Goal: Task Accomplishment & Management: Use online tool/utility

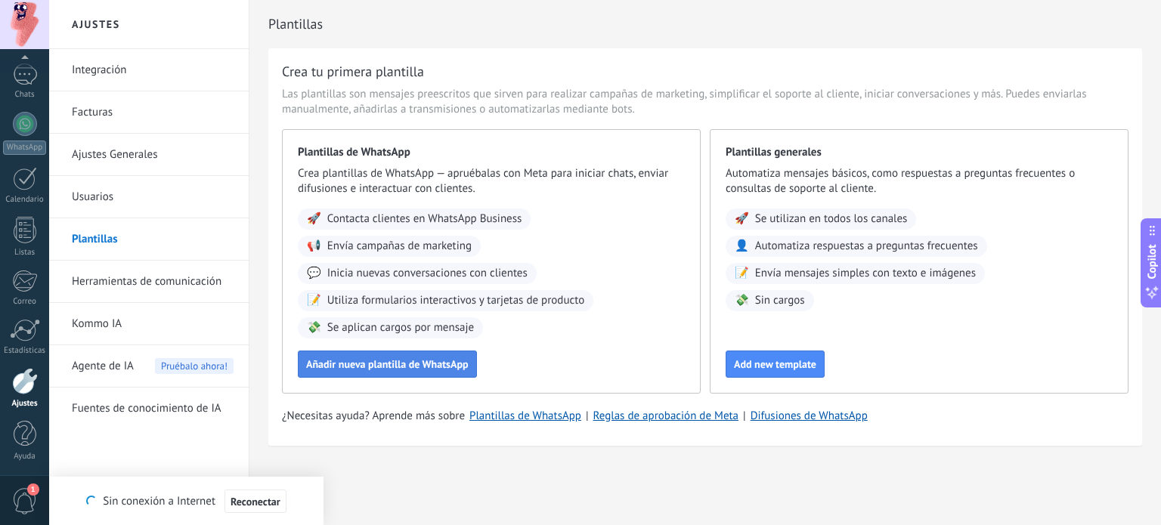
click at [385, 353] on button "Añadir nueva plantilla de WhatsApp" at bounding box center [387, 364] width 179 height 27
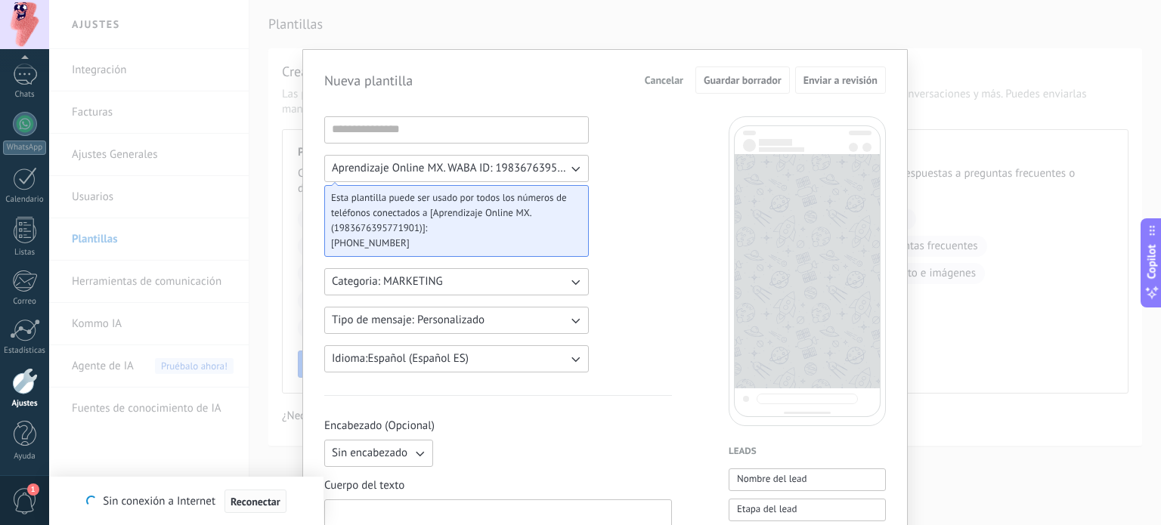
click at [254, 497] on span "Reconectar" at bounding box center [256, 502] width 50 height 11
click at [582, 165] on button "Aprendizaje Online MX. WABA ID: 1983676395771901" at bounding box center [456, 168] width 265 height 27
click at [582, 165] on li "Aprendizaje Online MX. WABA ID: 1983676395771901" at bounding box center [451, 169] width 273 height 26
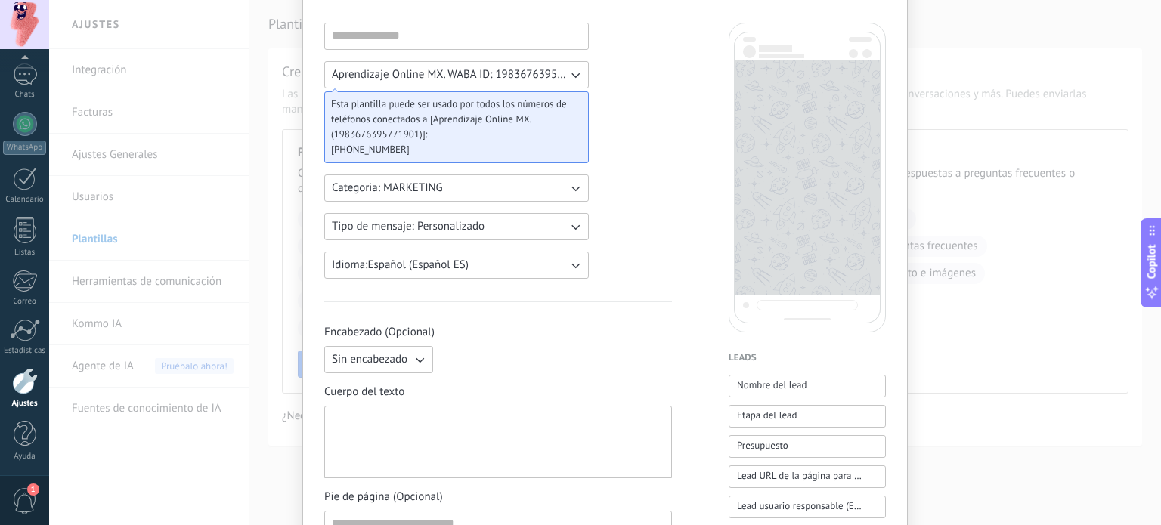
scroll to position [113, 0]
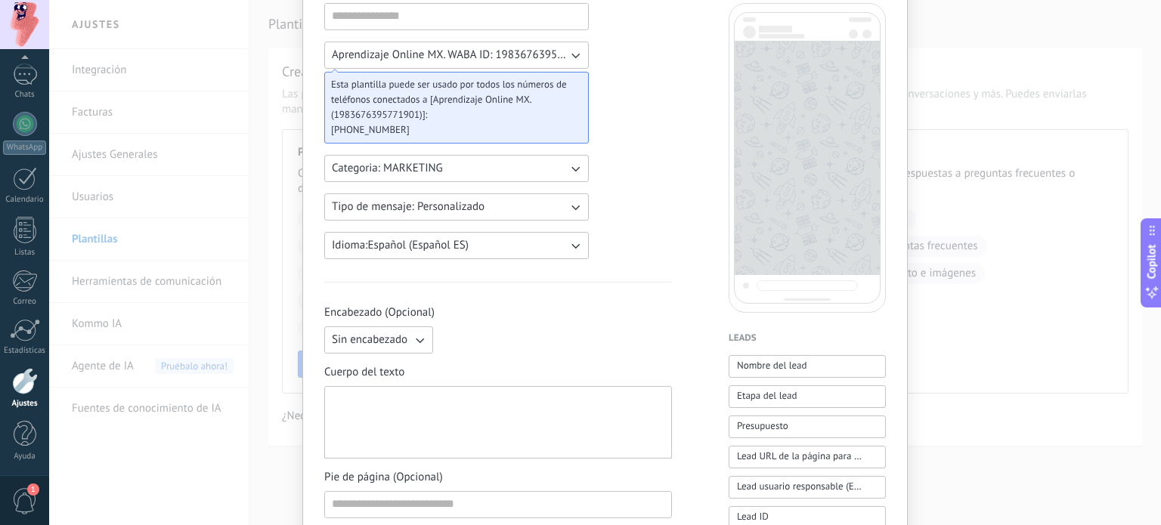
click at [405, 327] on button "Sin encabezado" at bounding box center [378, 340] width 109 height 27
click at [401, 353] on li "Texto" at bounding box center [373, 366] width 117 height 26
click at [494, 332] on input at bounding box center [555, 339] width 231 height 24
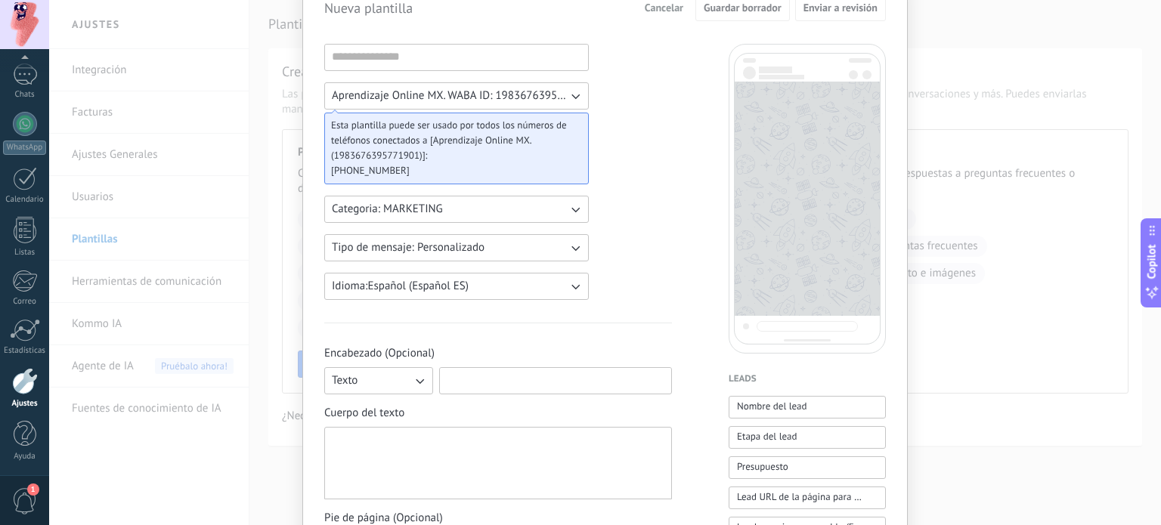
scroll to position [71, 0]
click at [376, 63] on input at bounding box center [456, 58] width 263 height 24
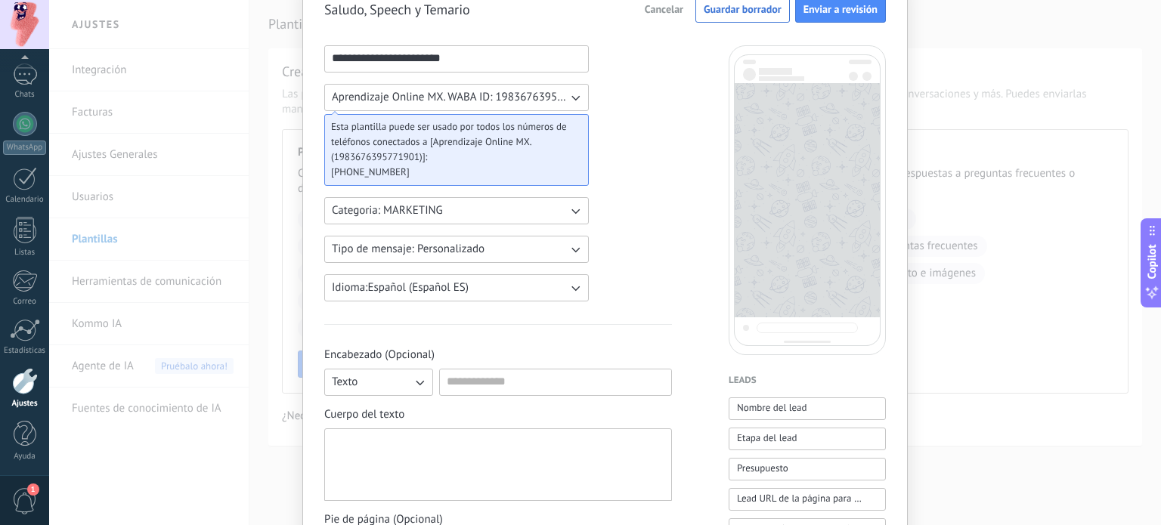
scroll to position [91, 0]
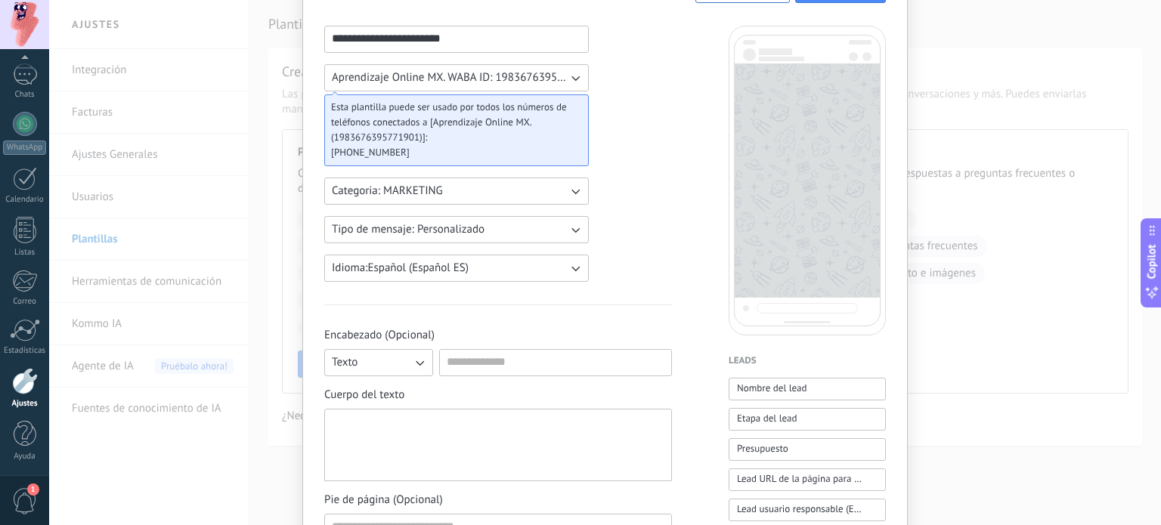
type input "**********"
click at [419, 355] on icon "button" at bounding box center [419, 362] width 15 height 15
click at [381, 365] on span "Sin encabezado" at bounding box center [370, 362] width 76 height 15
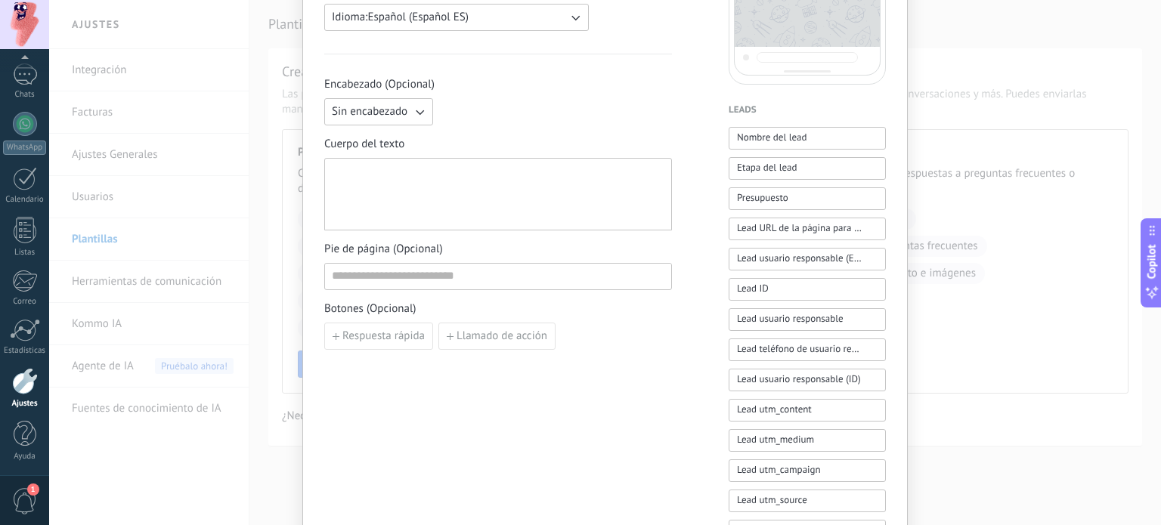
scroll to position [342, 0]
click at [456, 173] on div at bounding box center [498, 195] width 333 height 60
click at [282, 64] on div "**********" at bounding box center [605, 262] width 1112 height 525
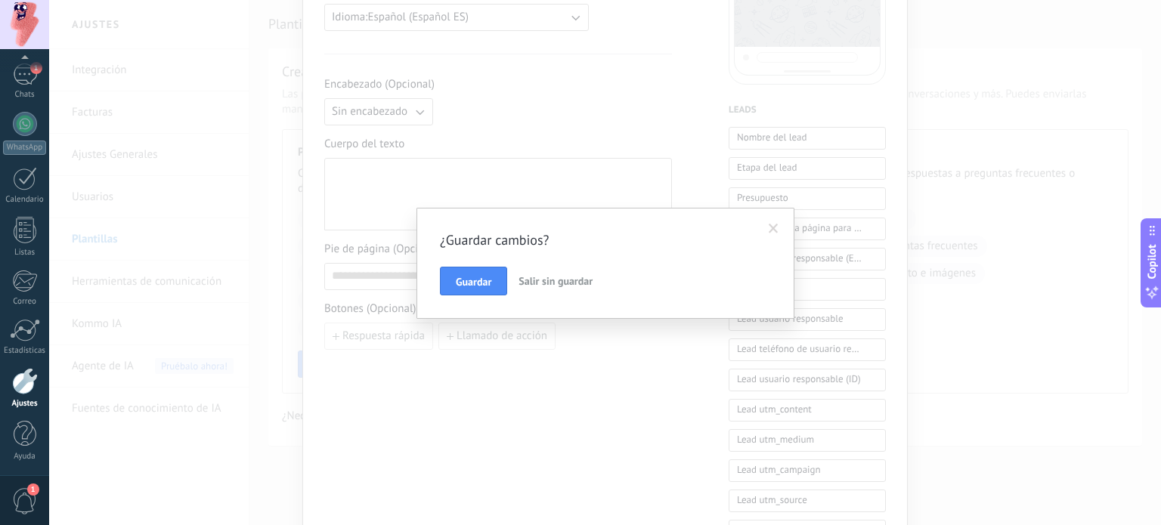
click at [553, 274] on button "Salir sin guardar" at bounding box center [556, 281] width 86 height 29
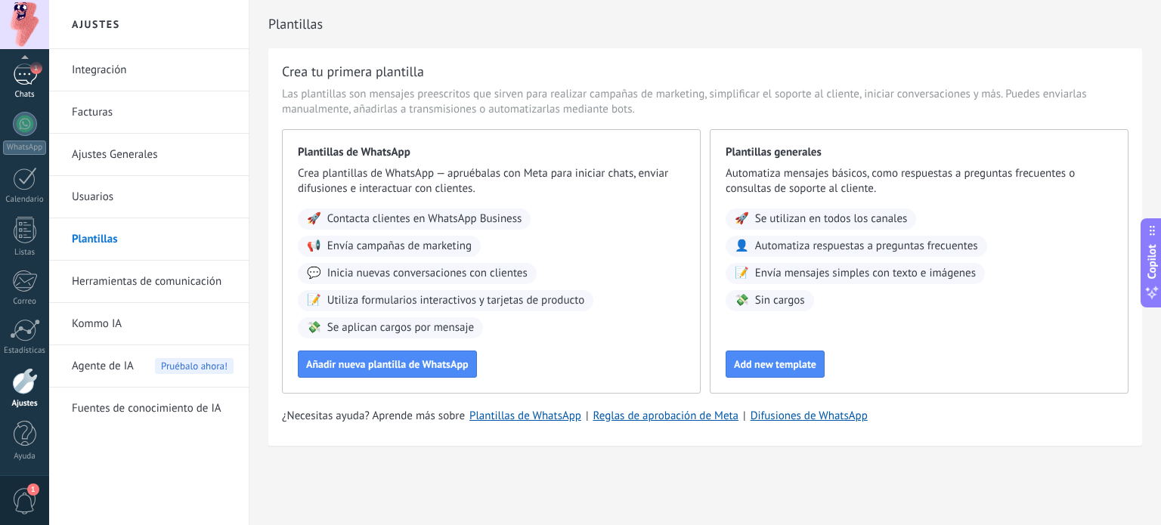
click at [29, 81] on div "1" at bounding box center [25, 75] width 24 height 22
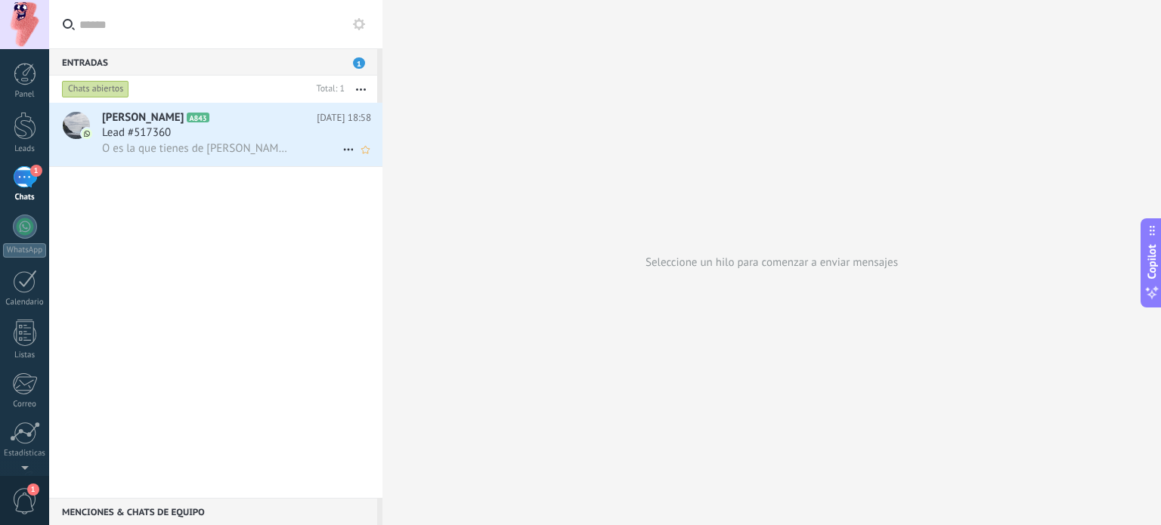
click at [207, 142] on span "O es la que tienes de [PERSON_NAME]?" at bounding box center [195, 148] width 186 height 14
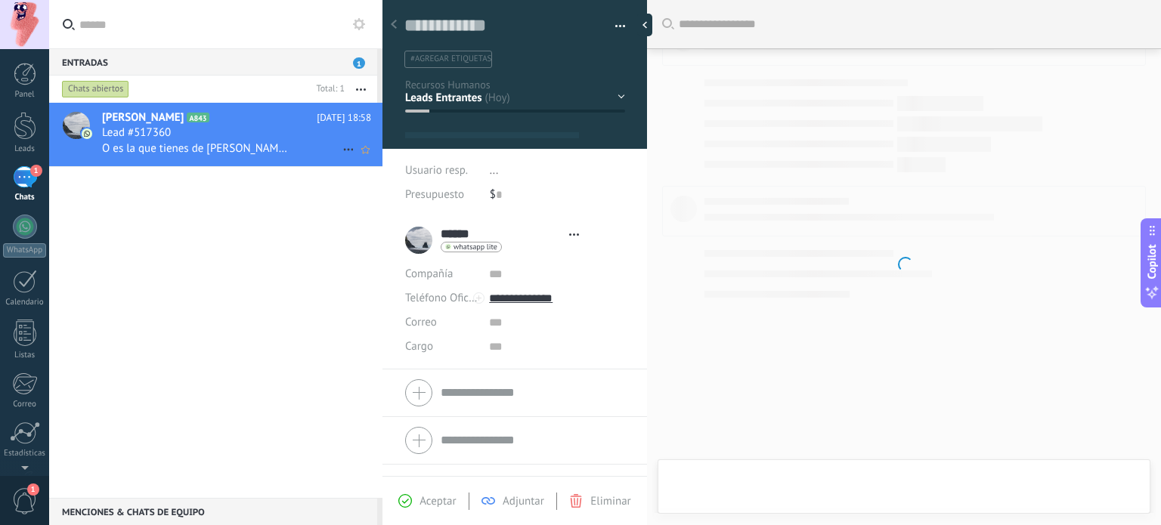
scroll to position [22, 0]
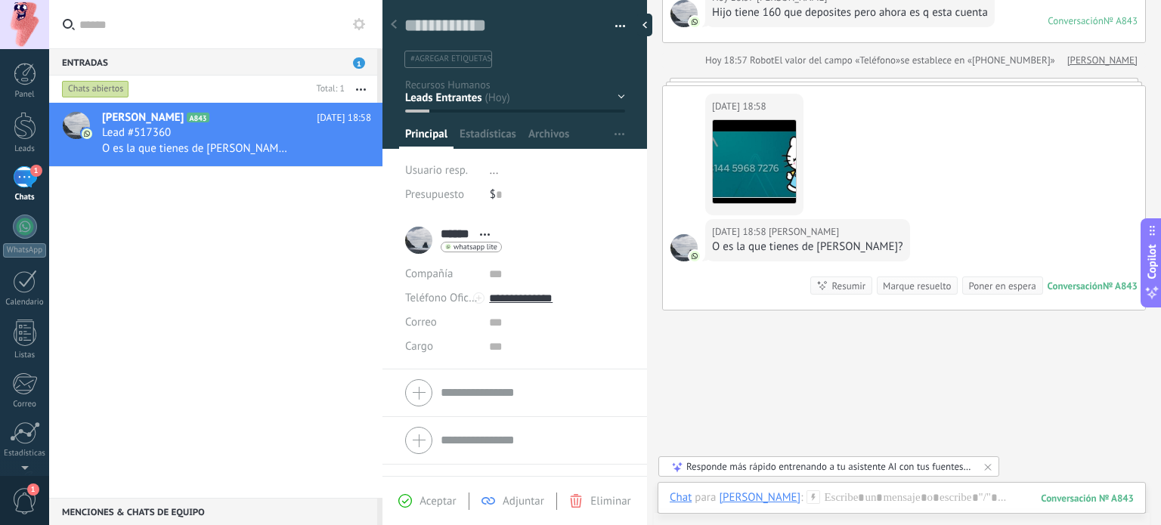
click at [900, 281] on div "Marque resuelto" at bounding box center [917, 286] width 68 height 14
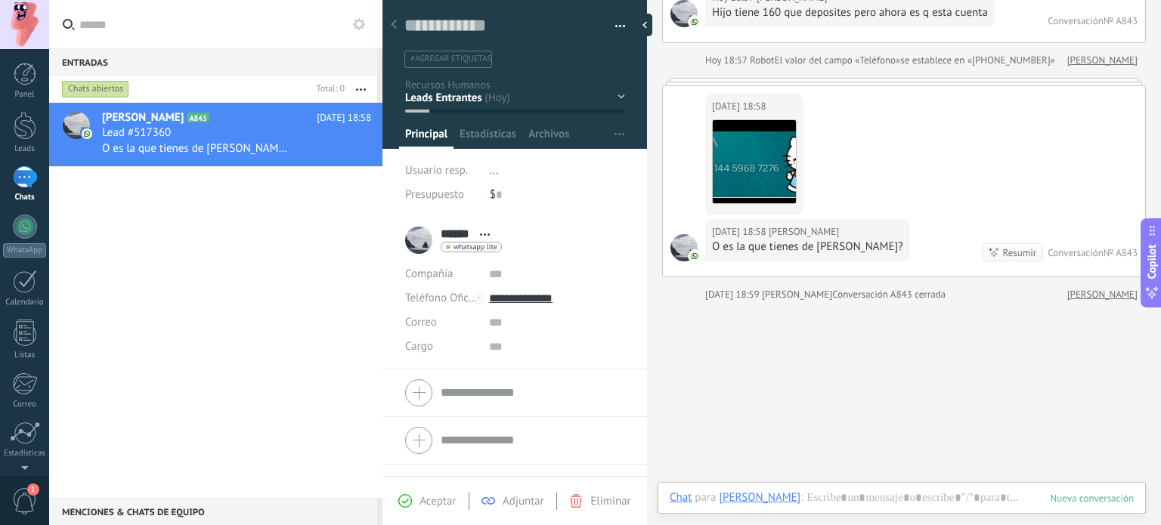
scroll to position [163, 0]
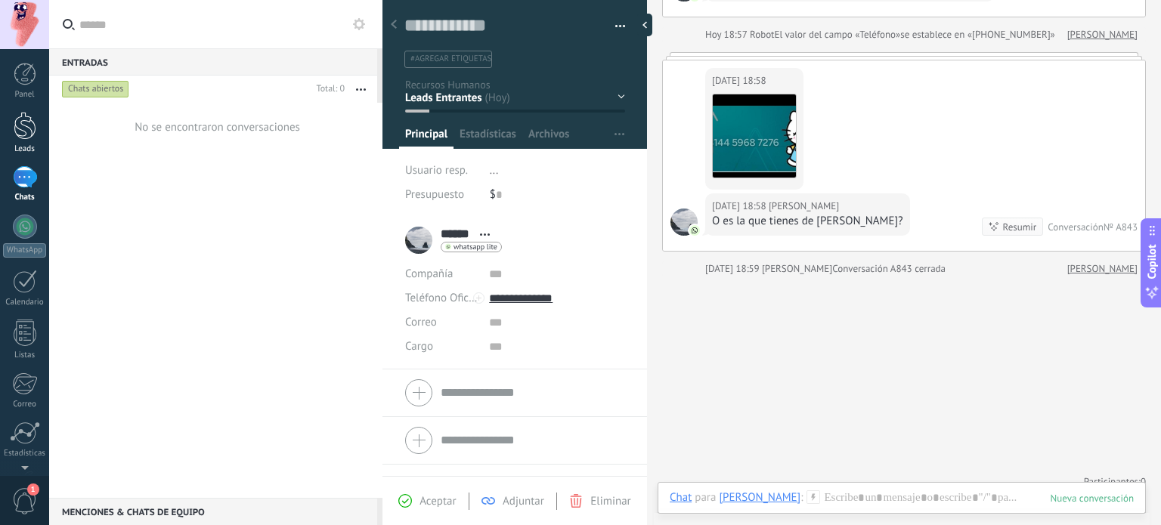
click at [20, 127] on div at bounding box center [25, 126] width 23 height 28
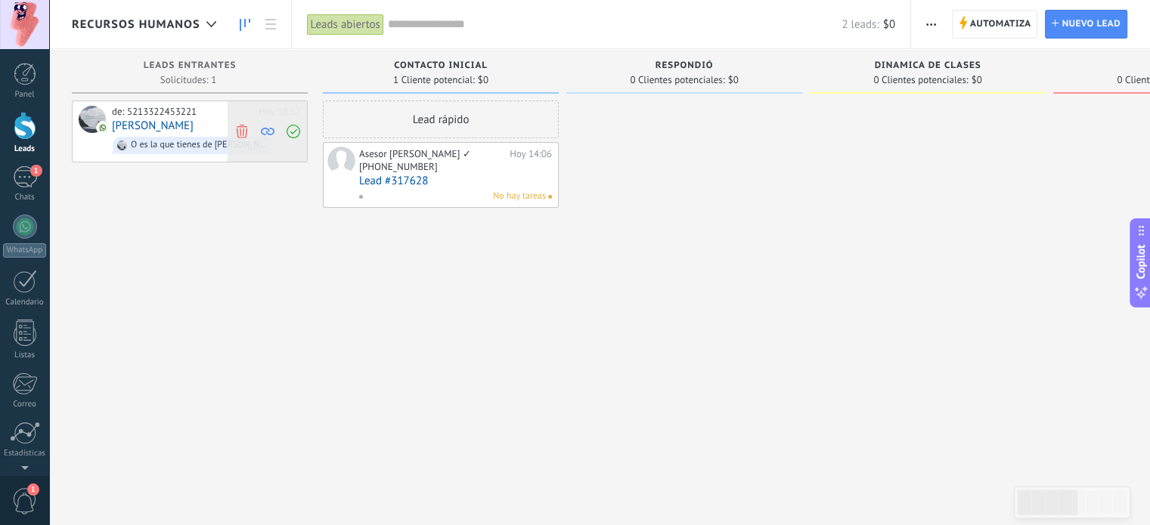
click at [296, 132] on icon at bounding box center [294, 132] width 14 height 14
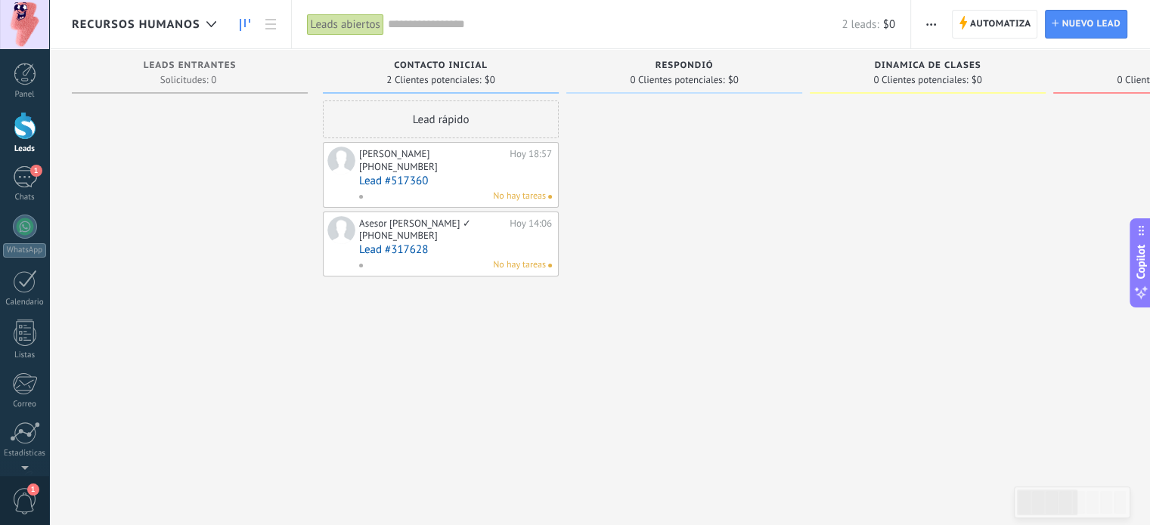
click at [412, 172] on div "[PHONE_NUMBER]" at bounding box center [398, 166] width 79 height 13
click at [397, 183] on link "Lead #517360" at bounding box center [455, 181] width 193 height 13
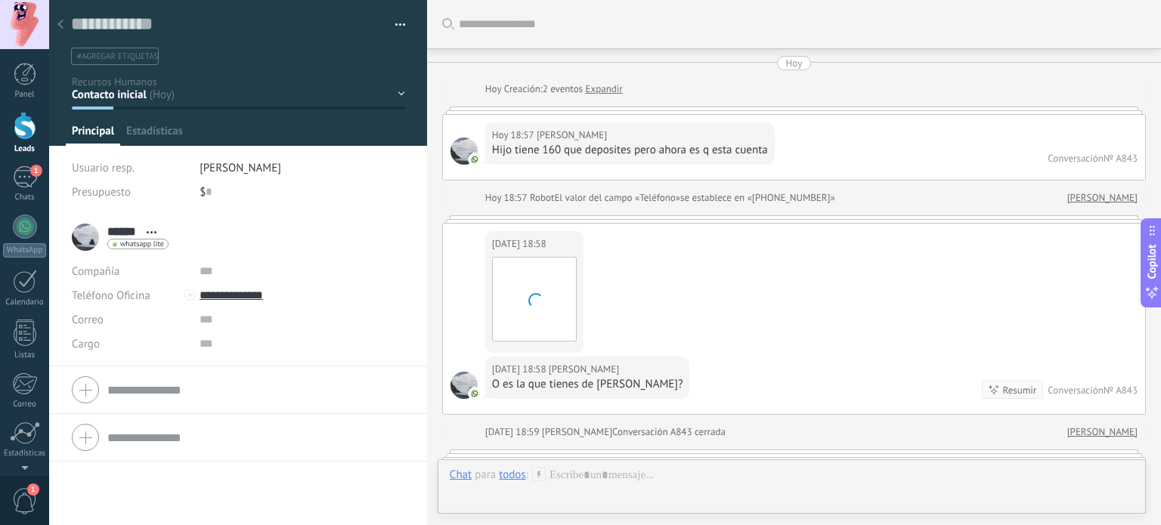
scroll to position [762, 0]
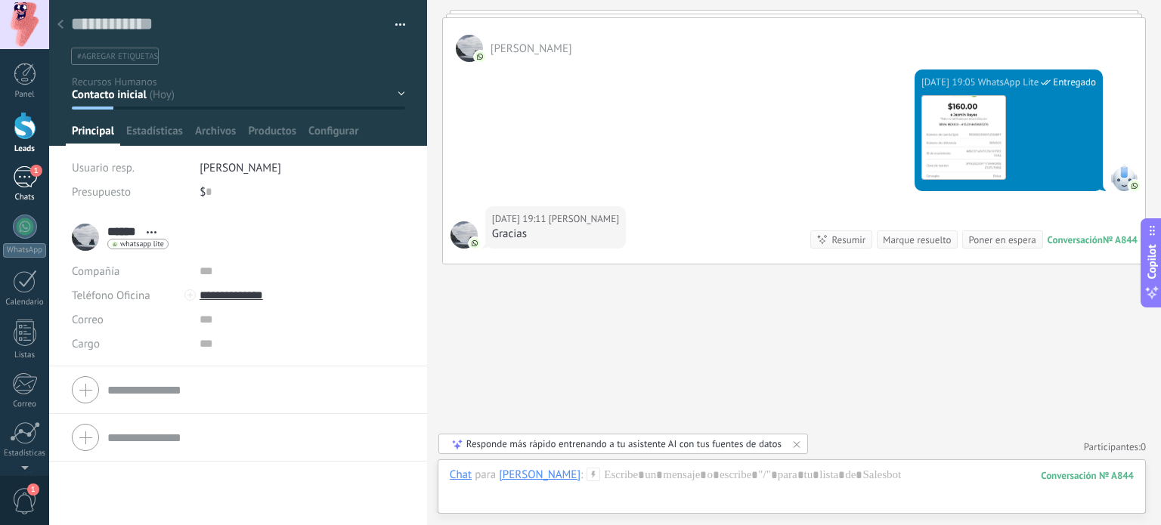
click at [33, 182] on div "1" at bounding box center [25, 177] width 24 height 22
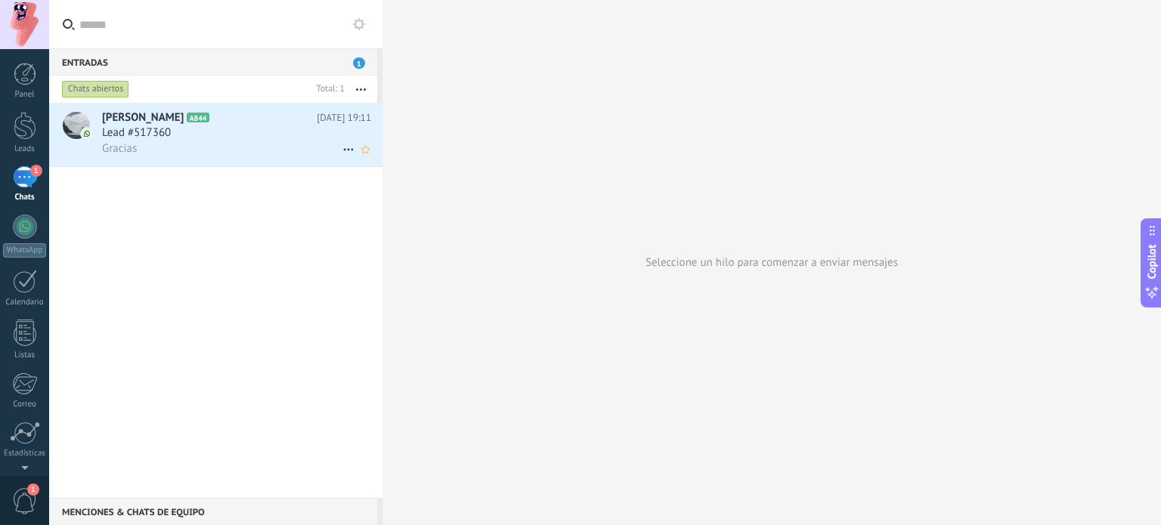
click at [192, 127] on div "Lead #517360" at bounding box center [236, 133] width 269 height 15
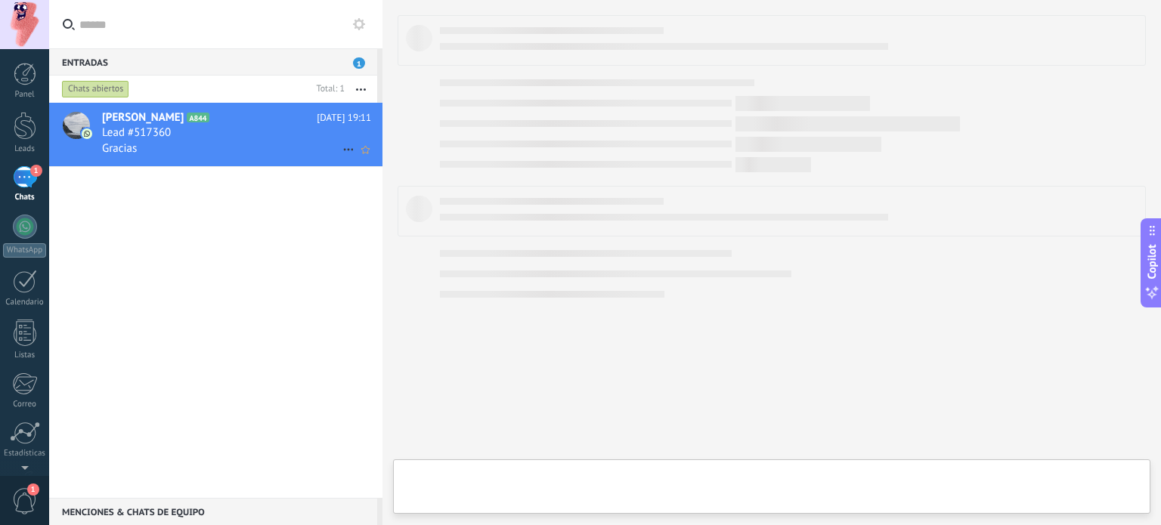
type textarea "**********"
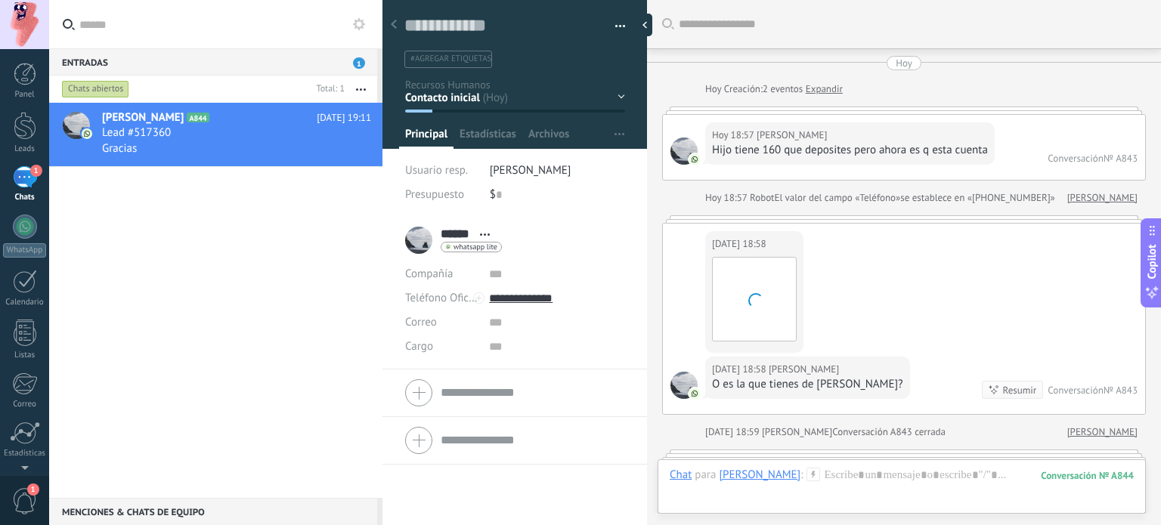
scroll to position [762, 0]
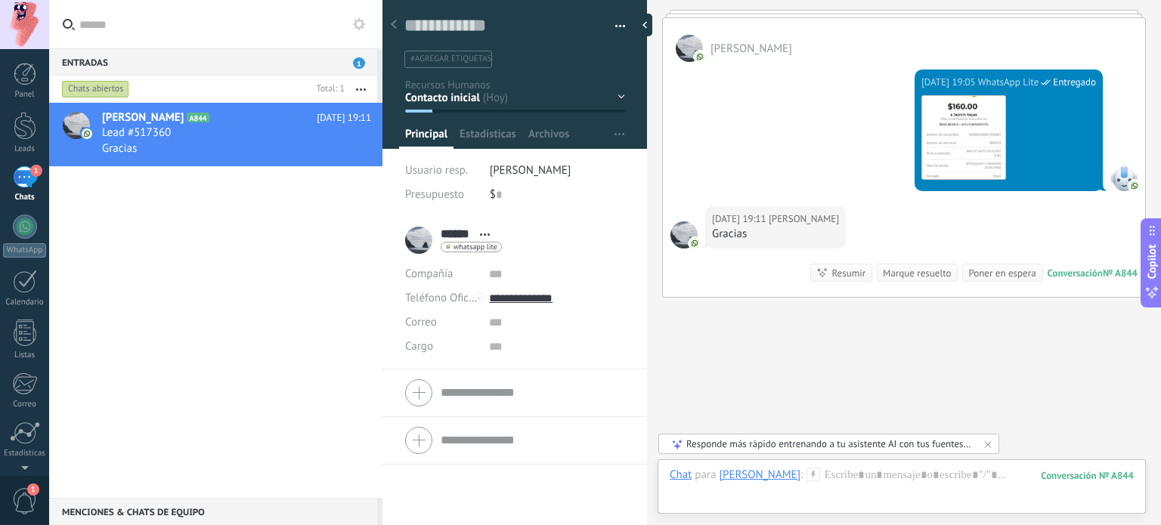
click at [909, 266] on div "Marque resuelto" at bounding box center [917, 273] width 68 height 14
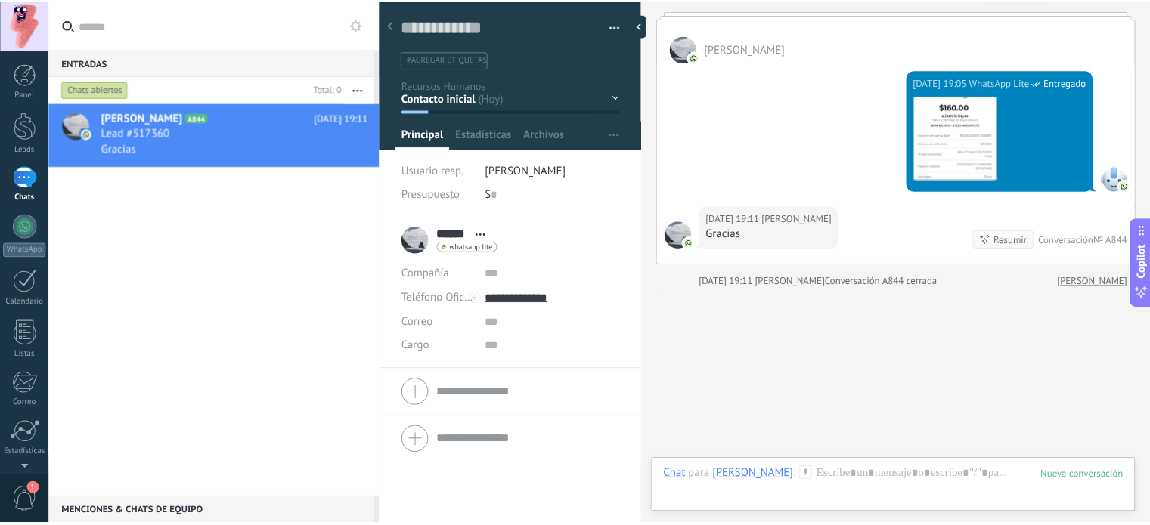
scroll to position [786, 0]
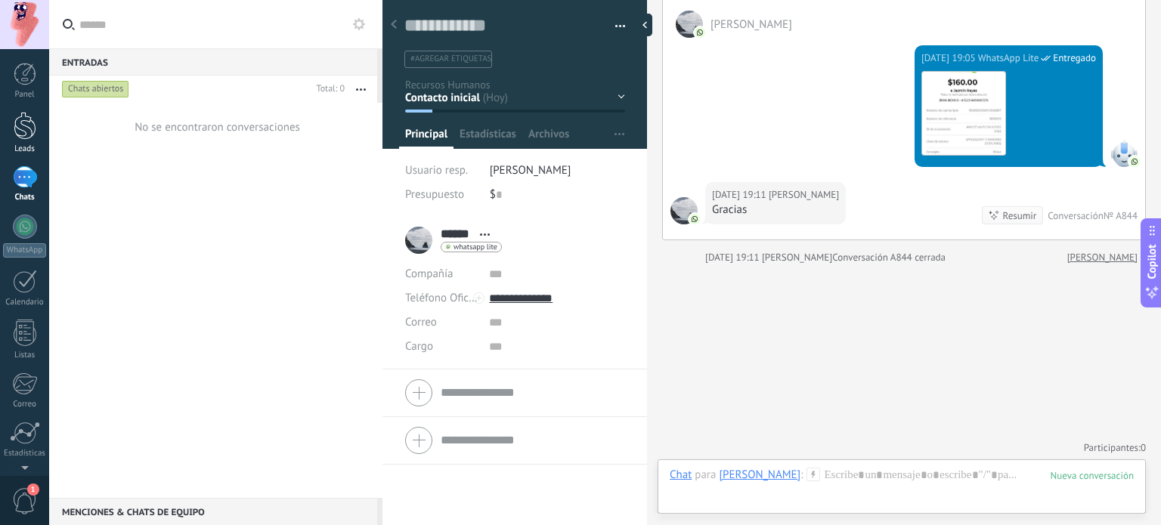
click at [20, 120] on div at bounding box center [25, 126] width 23 height 28
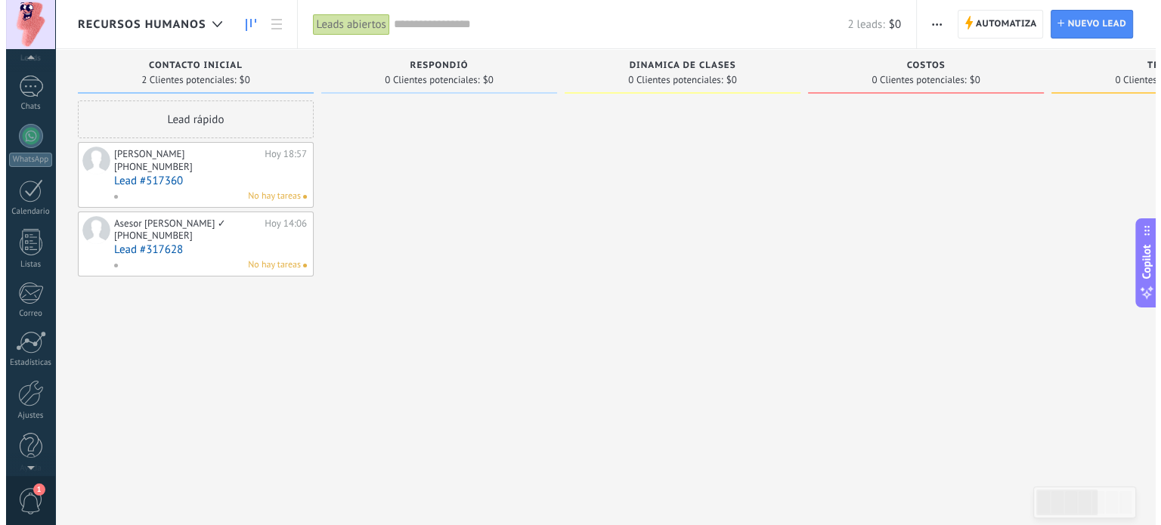
scroll to position [103, 0]
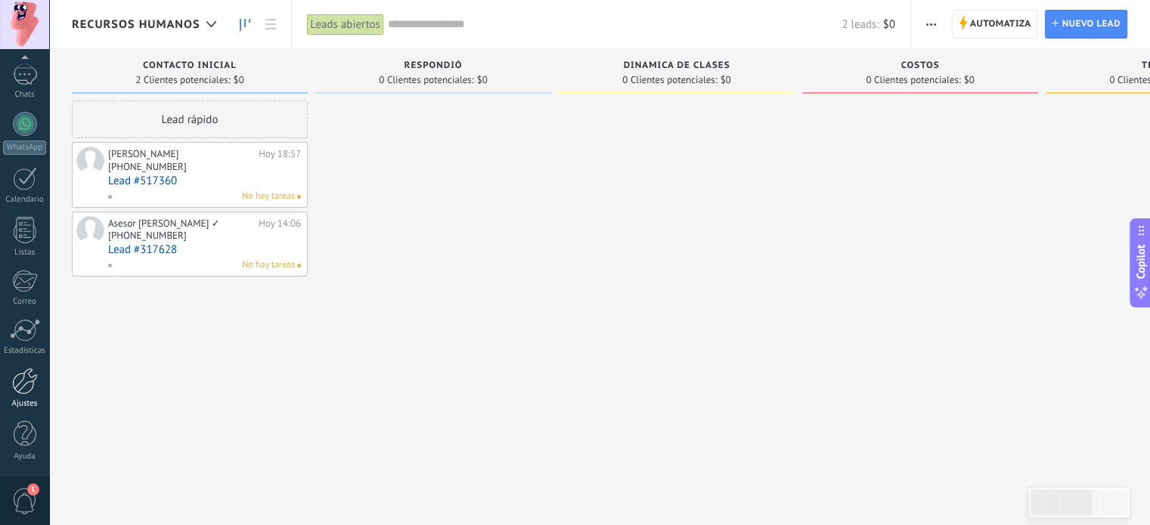
click at [35, 370] on div at bounding box center [25, 381] width 26 height 26
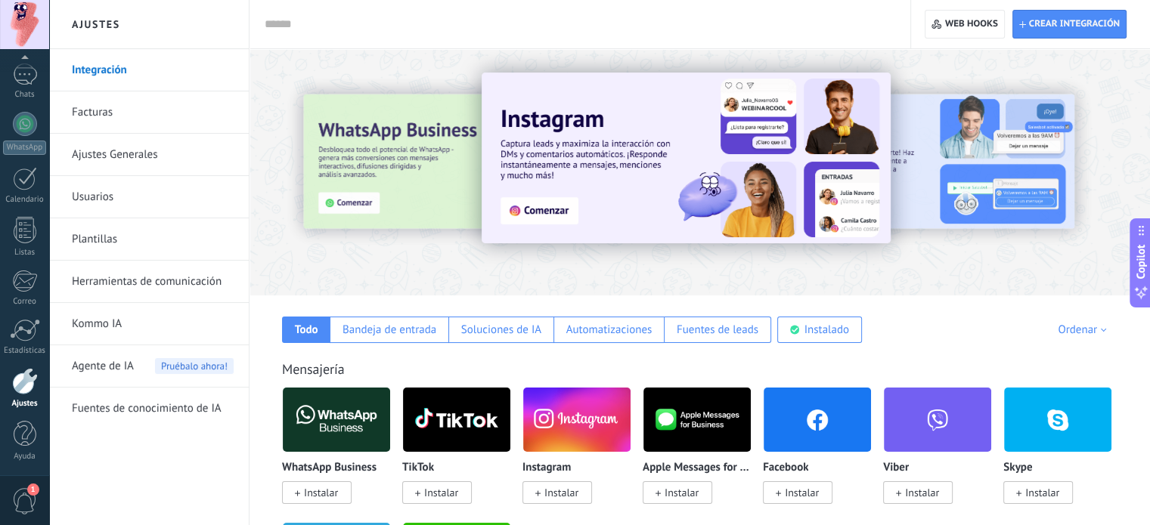
click at [160, 243] on link "Plantillas" at bounding box center [153, 239] width 162 height 42
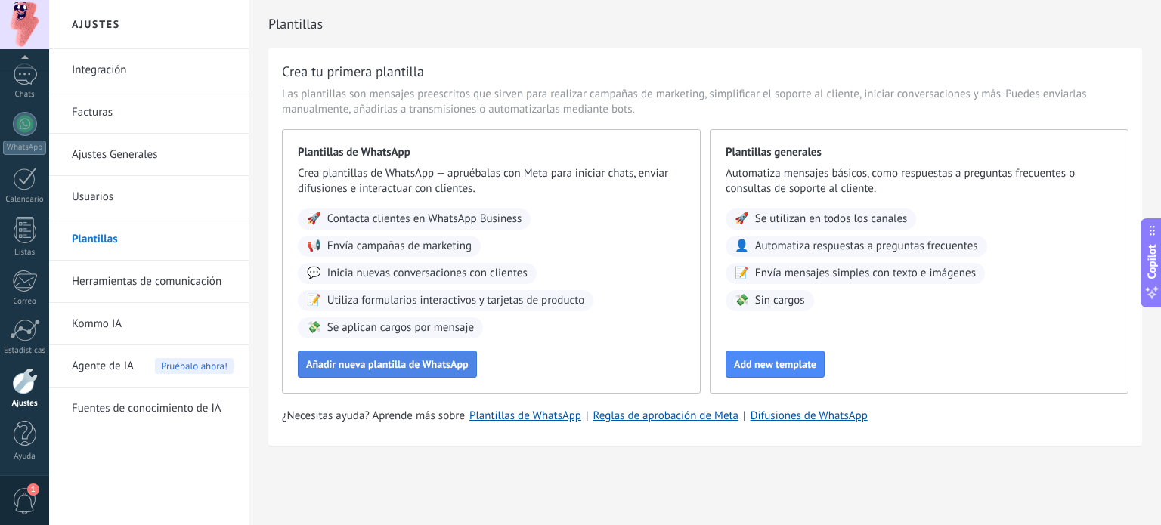
click at [358, 371] on button "Añadir nueva plantilla de WhatsApp" at bounding box center [387, 364] width 179 height 27
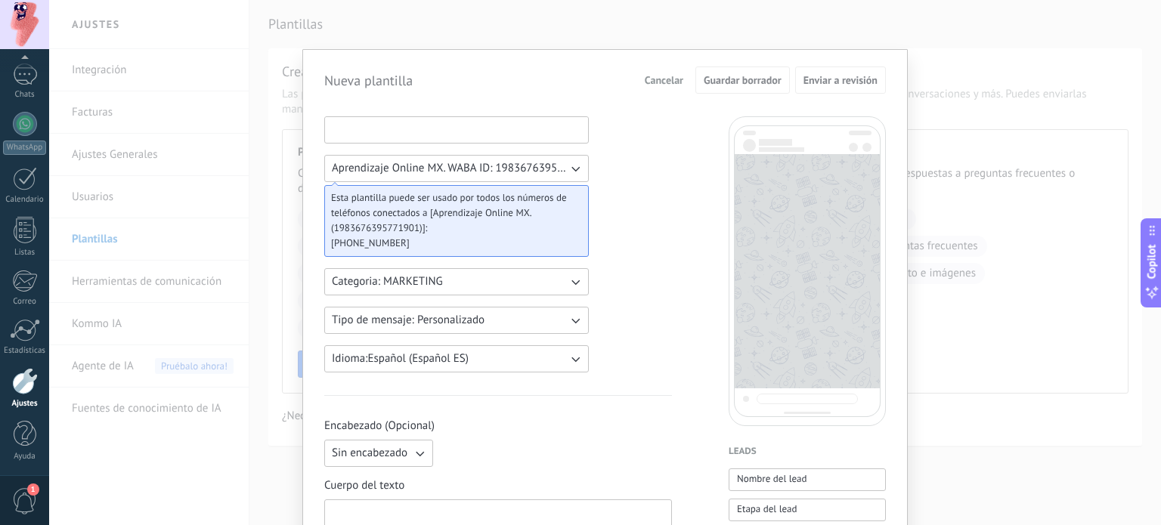
click at [437, 132] on input at bounding box center [456, 129] width 263 height 24
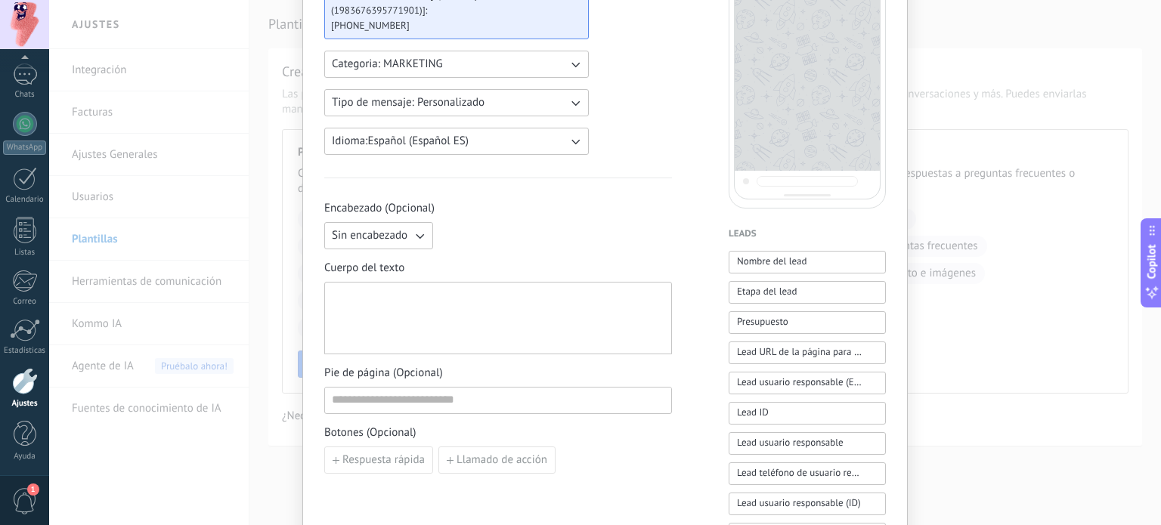
scroll to position [218, 0]
type input "**********"
click at [418, 305] on div at bounding box center [498, 319] width 333 height 60
click at [440, 290] on div "**********" at bounding box center [498, 319] width 333 height 60
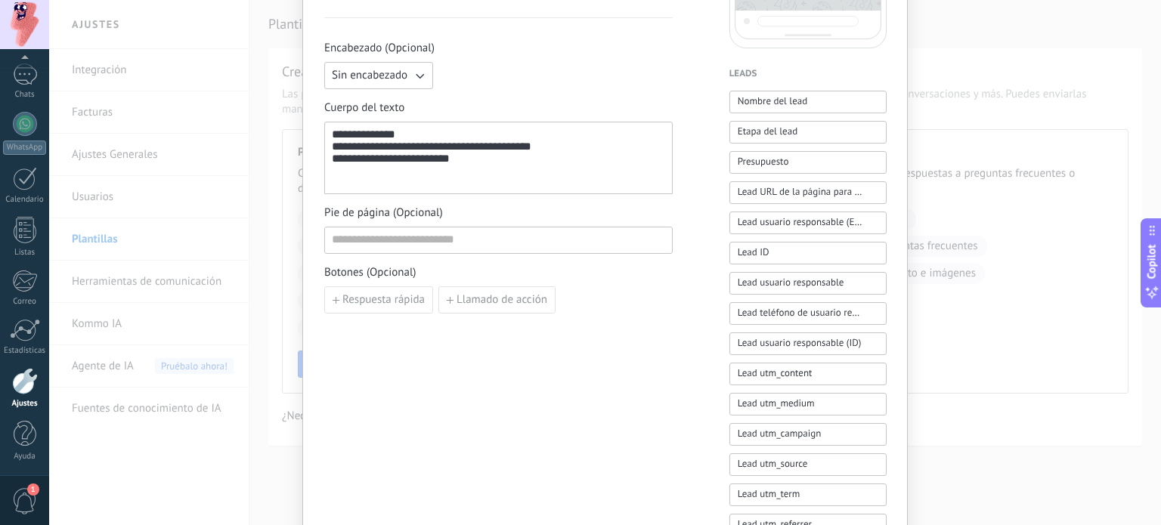
scroll to position [0, 0]
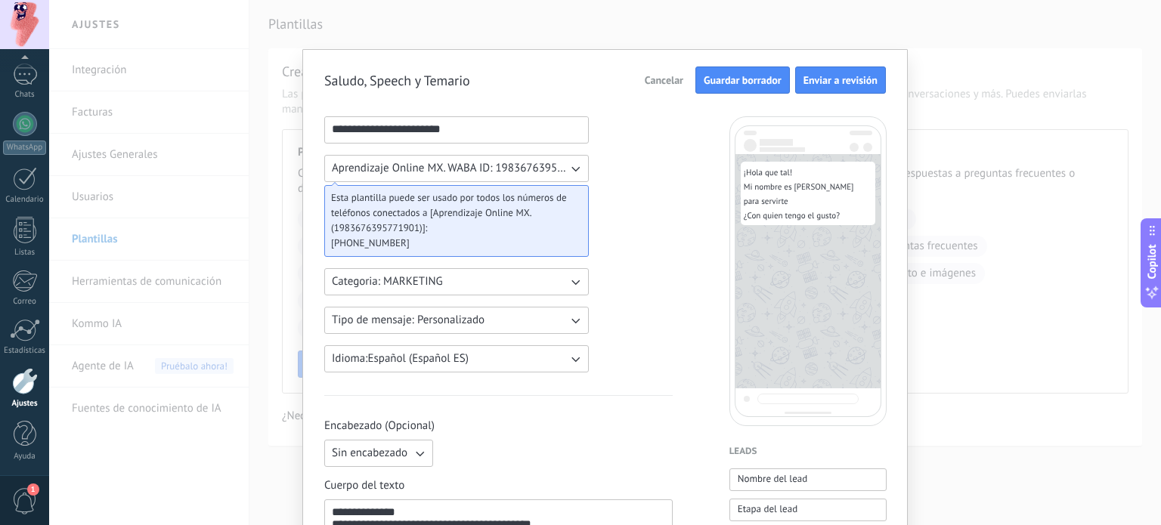
click at [753, 83] on span "Guardar borrador" at bounding box center [743, 80] width 78 height 11
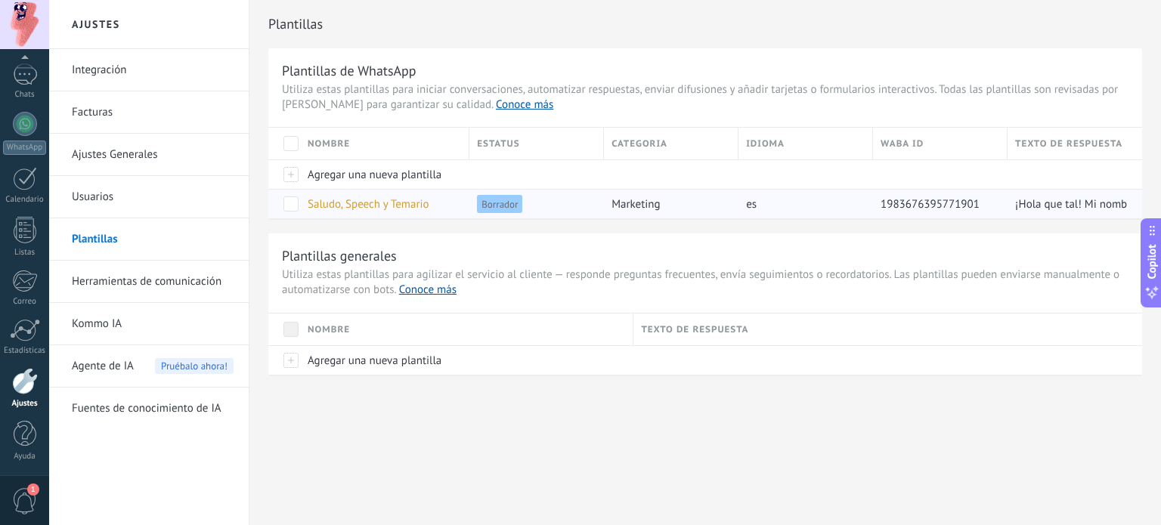
click at [411, 200] on span "Saludo, Speech y Temario" at bounding box center [369, 204] width 122 height 14
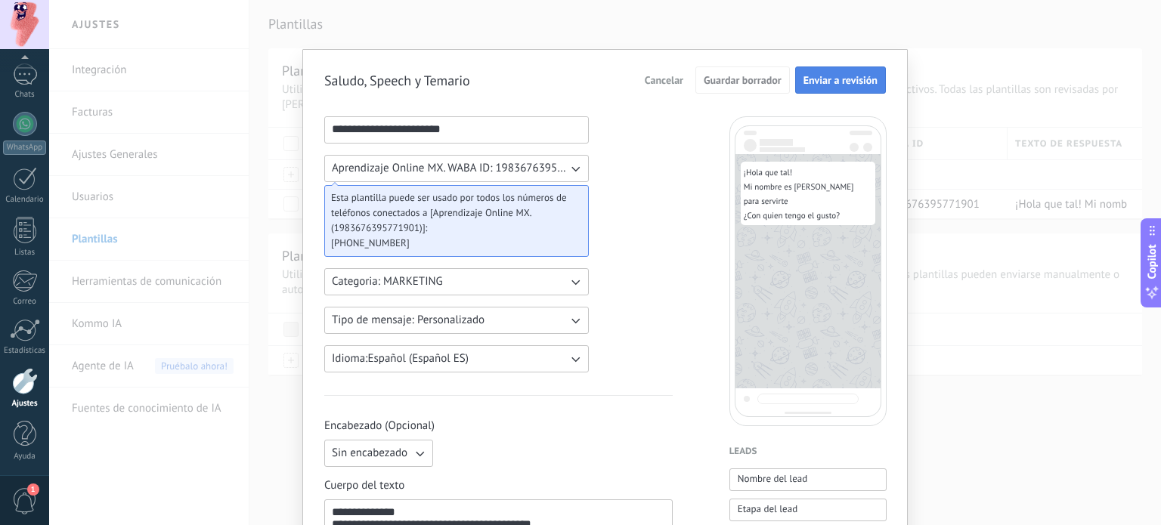
click at [843, 85] on span "Enviar a revisión" at bounding box center [841, 80] width 74 height 11
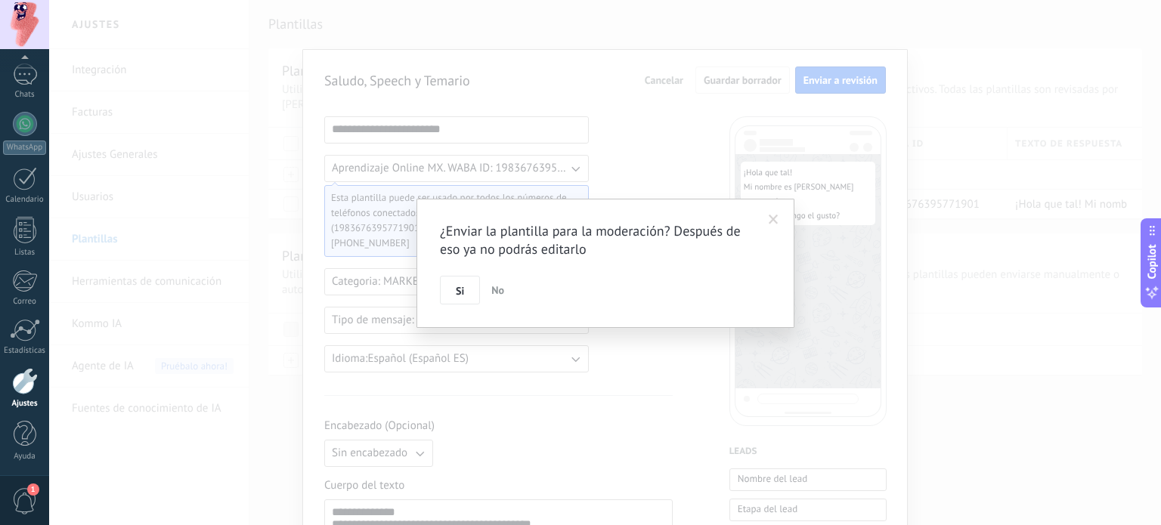
click at [770, 220] on span at bounding box center [774, 220] width 10 height 11
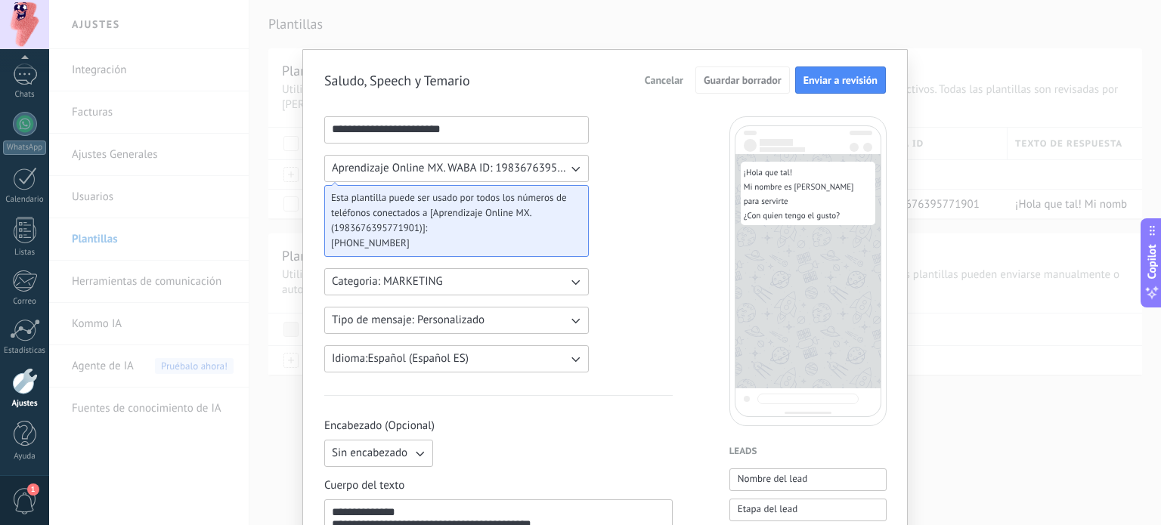
click at [659, 91] on div "Cancelar Guardar borrador Enviar a revisión" at bounding box center [762, 80] width 248 height 27
click at [662, 78] on span "Cancelar" at bounding box center [664, 80] width 39 height 11
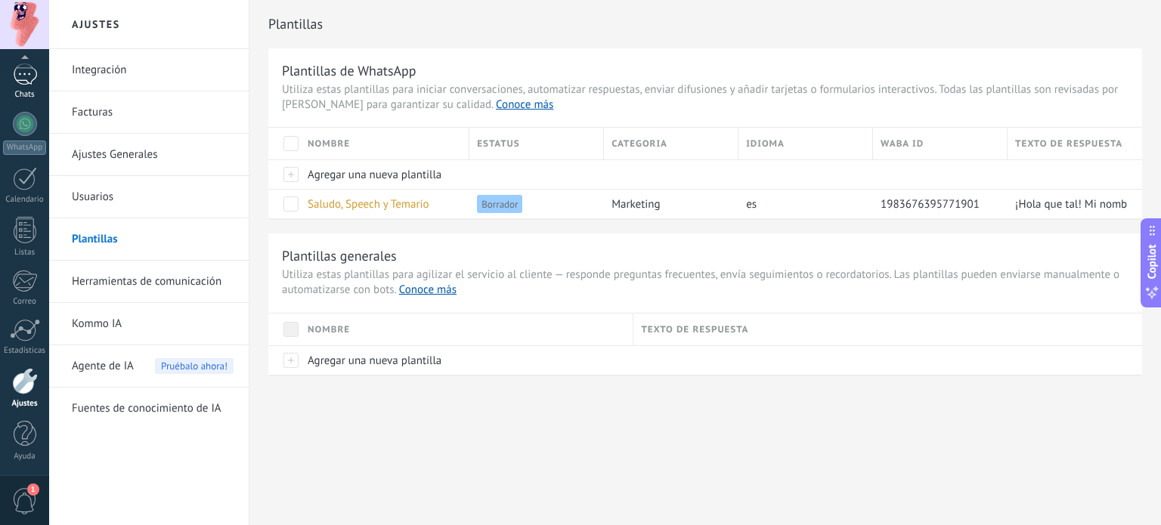
click at [23, 81] on div "1" at bounding box center [25, 75] width 24 height 22
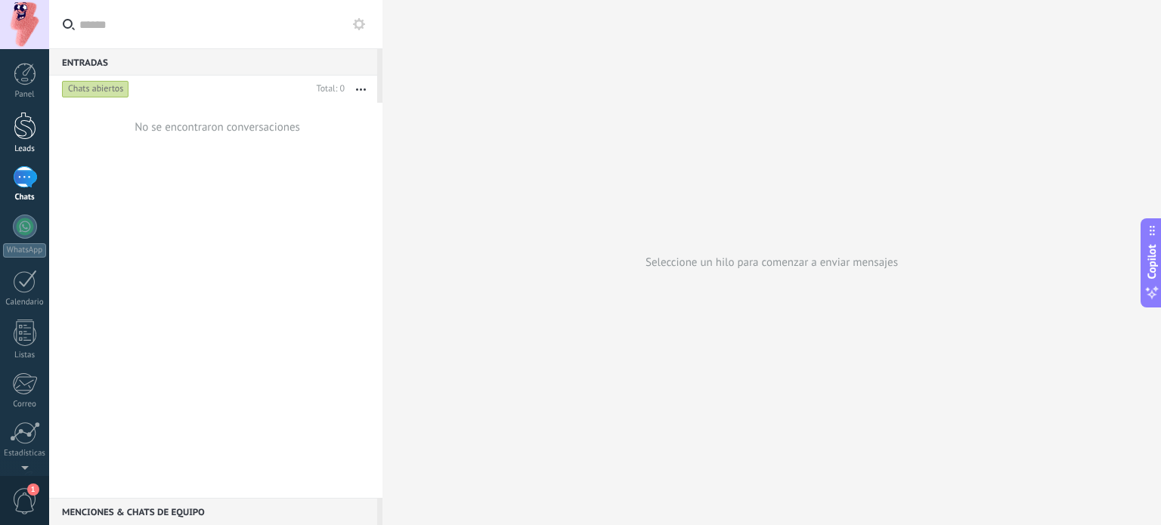
click at [24, 117] on div at bounding box center [25, 126] width 23 height 28
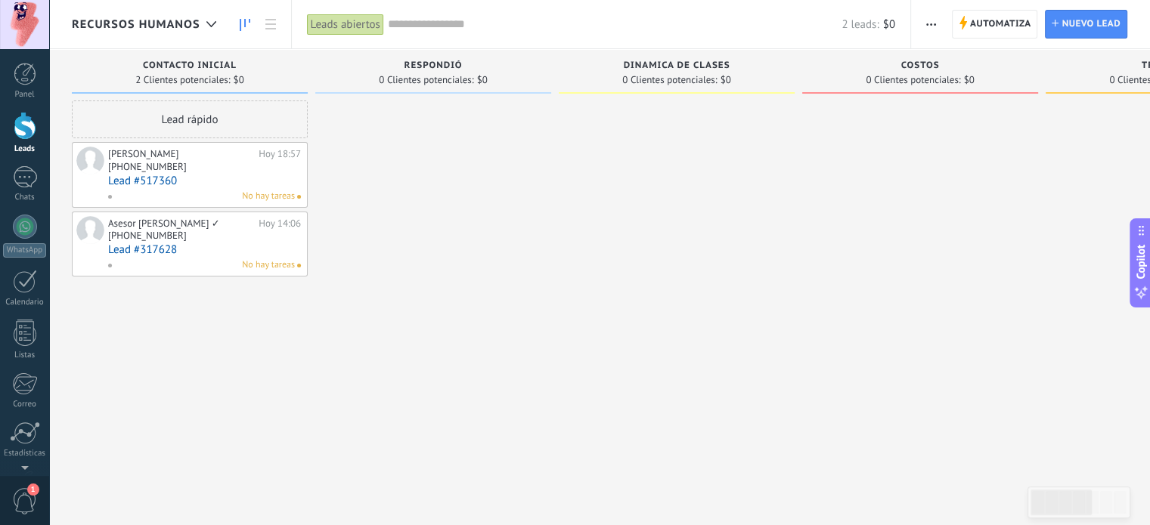
click at [172, 241] on div "[PHONE_NUMBER]" at bounding box center [147, 235] width 79 height 13
click at [163, 250] on link "Lead #317628" at bounding box center [204, 249] width 193 height 13
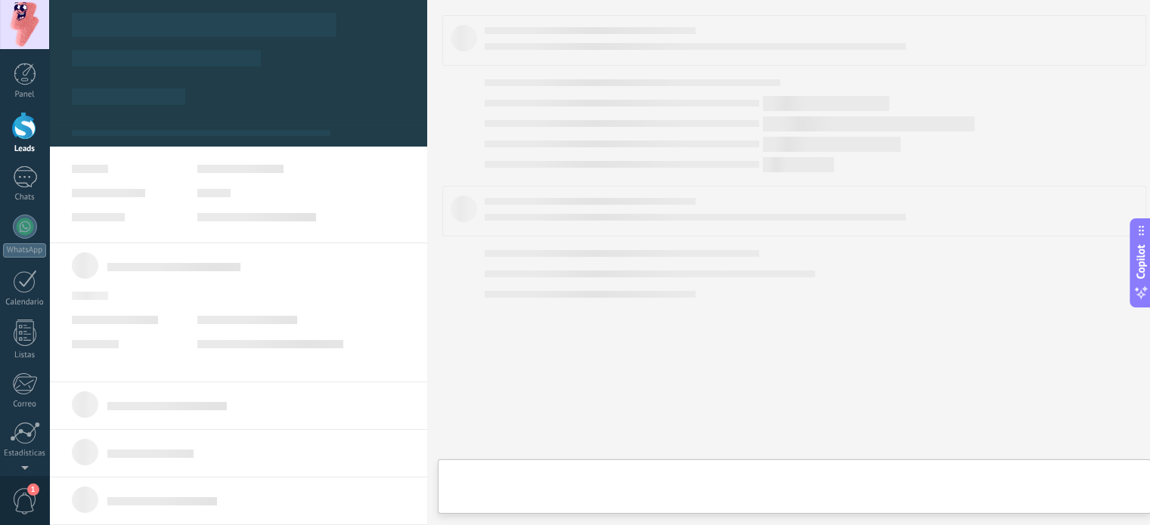
type textarea "**********"
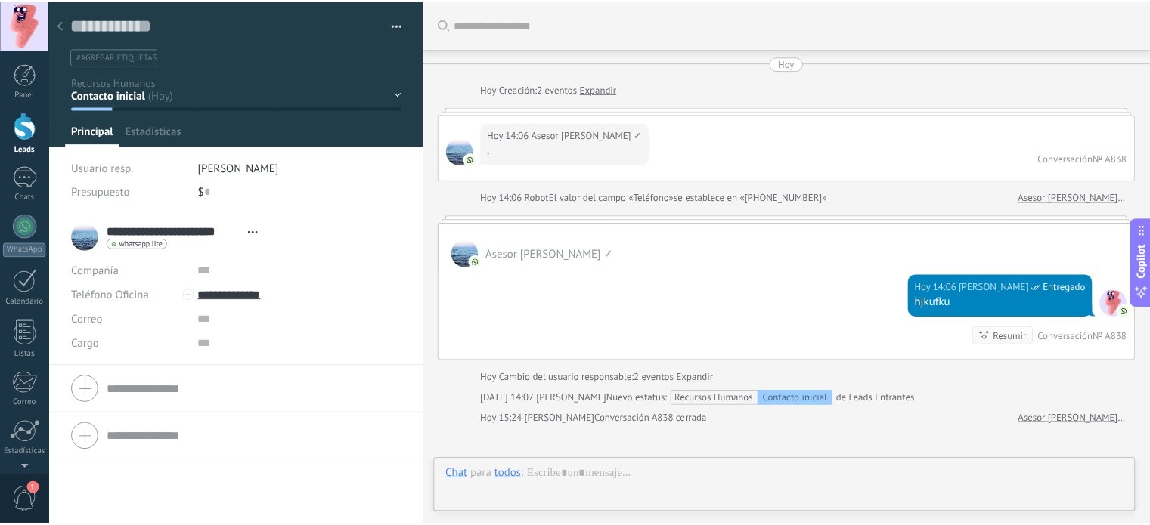
scroll to position [163, 0]
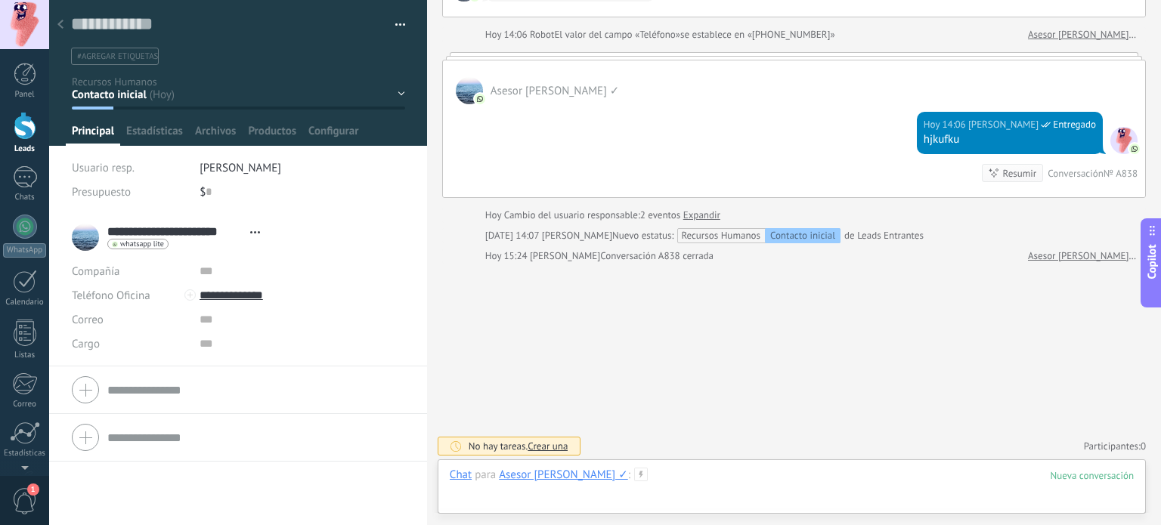
click at [717, 470] on div at bounding box center [792, 490] width 684 height 45
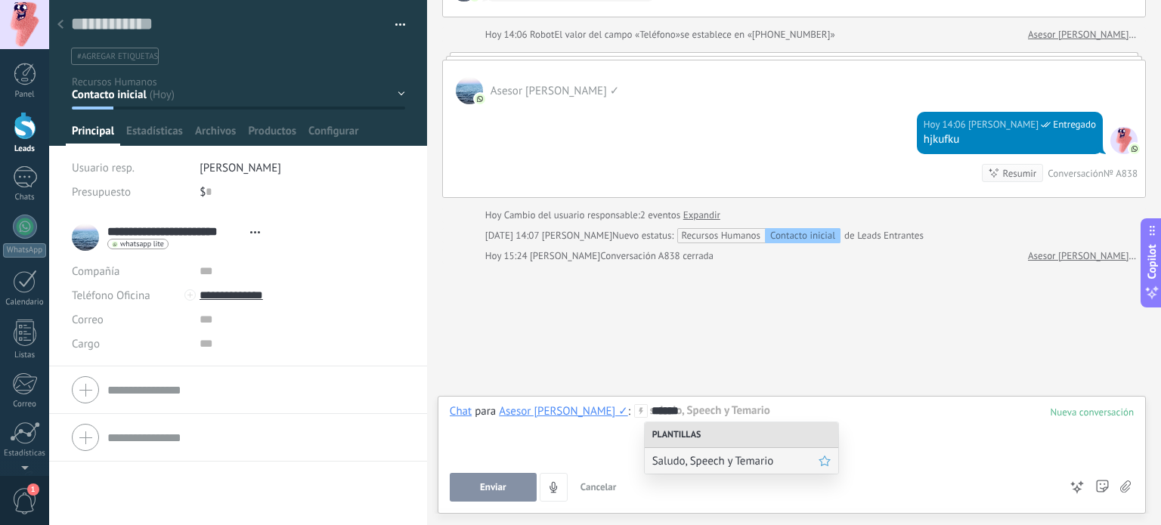
click at [702, 460] on span "Saludo, Speech y Temario" at bounding box center [735, 461] width 166 height 14
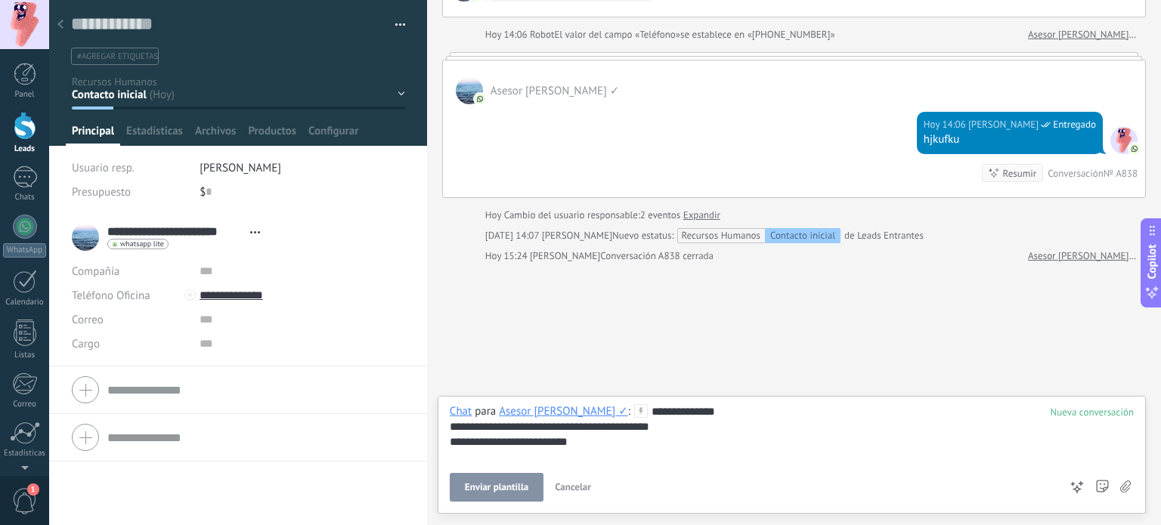
click at [487, 497] on button "Enviar plantilla" at bounding box center [497, 487] width 94 height 29
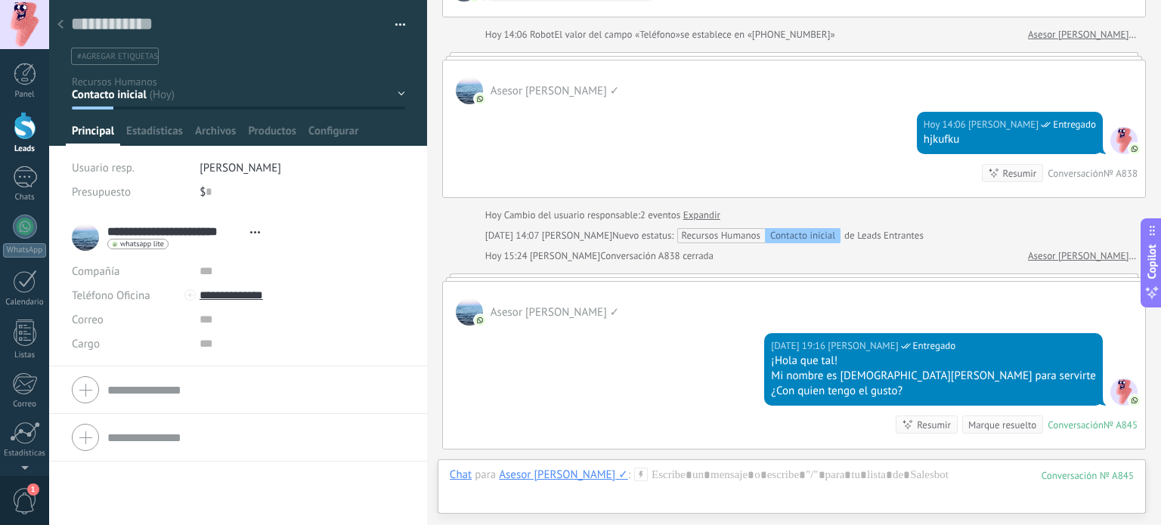
click at [64, 16] on div at bounding box center [60, 25] width 21 height 29
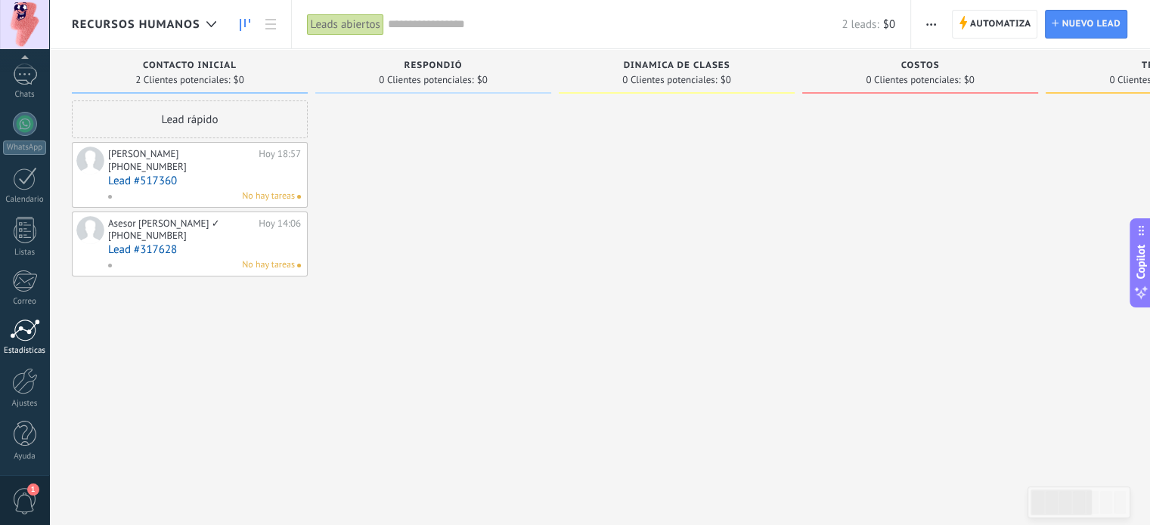
scroll to position [102, 0]
click at [15, 383] on div at bounding box center [25, 382] width 26 height 26
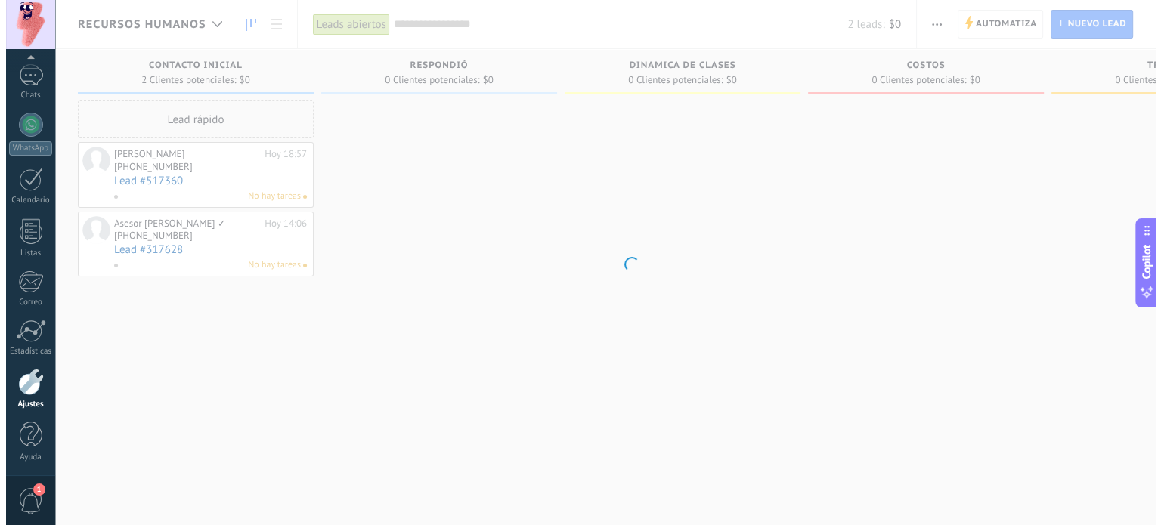
scroll to position [103, 0]
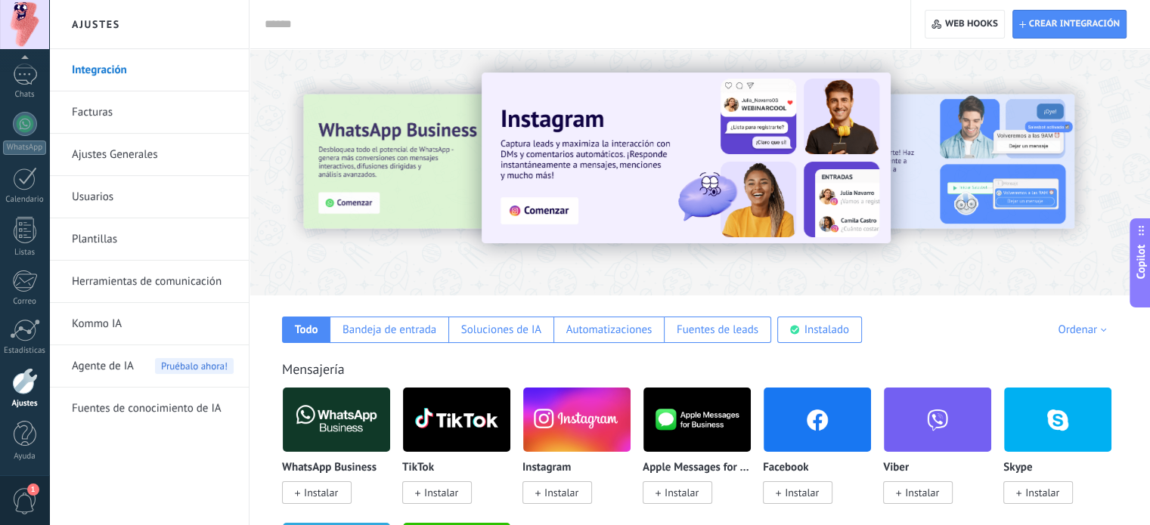
click at [79, 236] on link "Plantillas" at bounding box center [153, 239] width 162 height 42
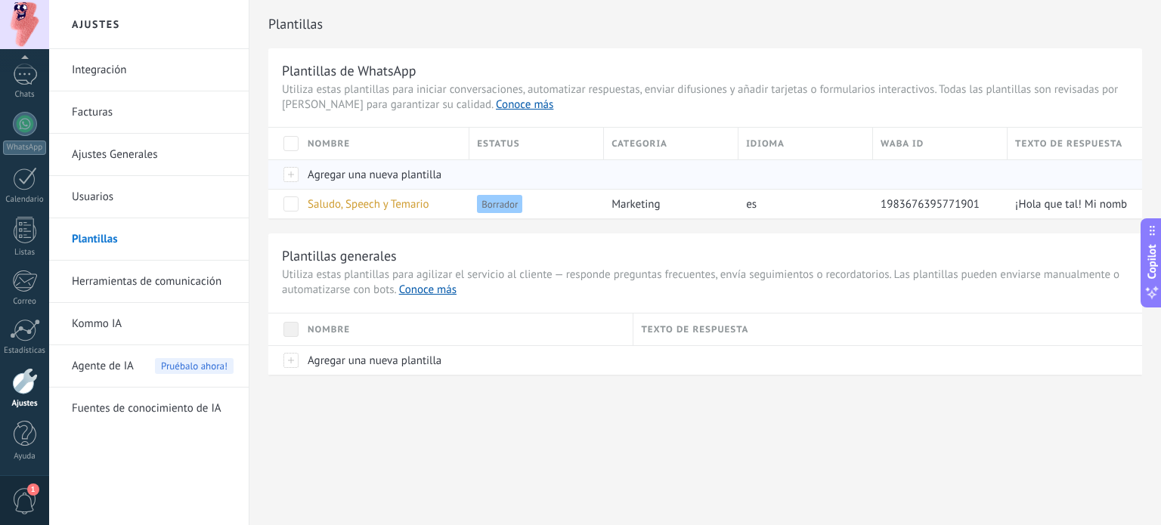
click at [287, 176] on div at bounding box center [284, 174] width 32 height 29
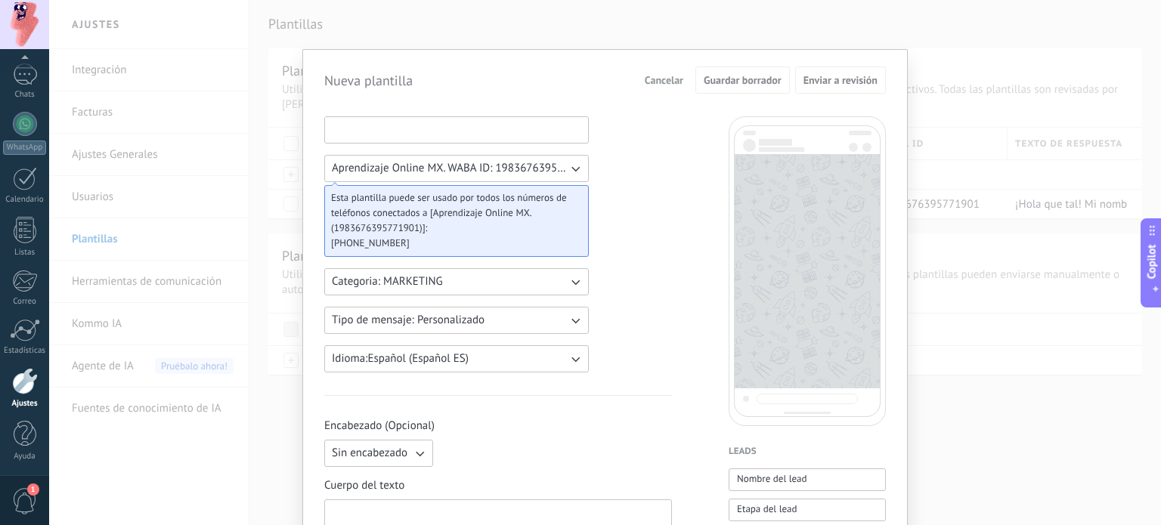
click at [402, 128] on input at bounding box center [456, 129] width 263 height 24
type input "*"
click at [662, 71] on button "Cancelar" at bounding box center [664, 80] width 52 height 23
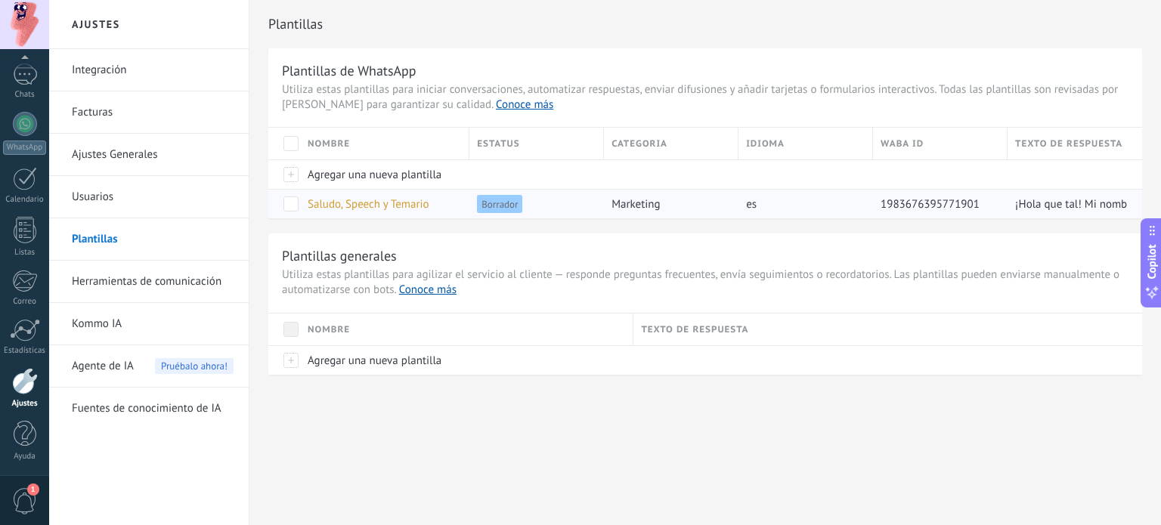
click at [404, 201] on span "Saludo, Speech y Temario" at bounding box center [369, 204] width 122 height 14
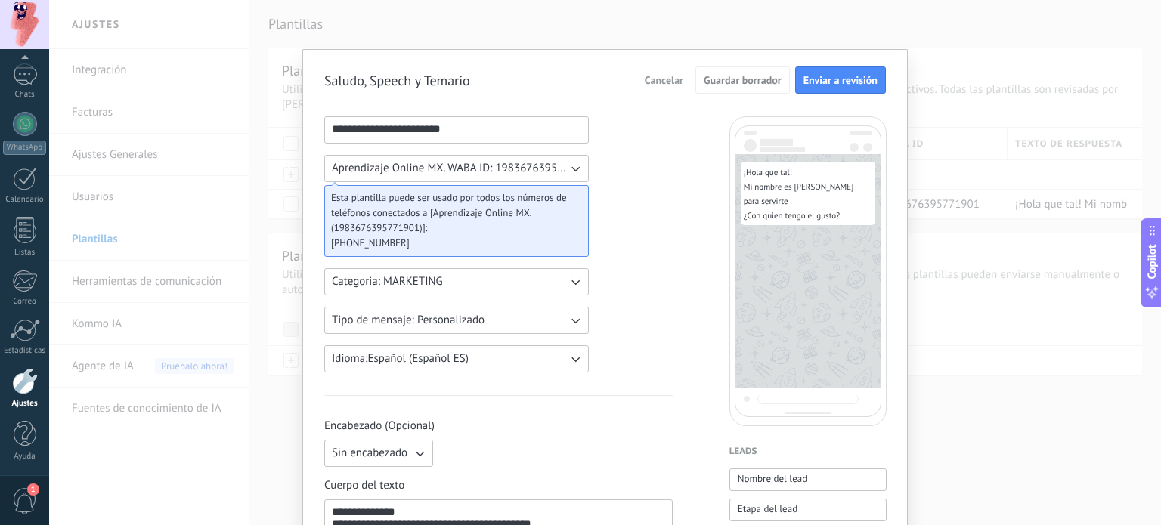
click at [444, 117] on input "**********" at bounding box center [456, 129] width 263 height 24
type input "*******"
click at [670, 78] on span "Cancelar" at bounding box center [664, 80] width 39 height 11
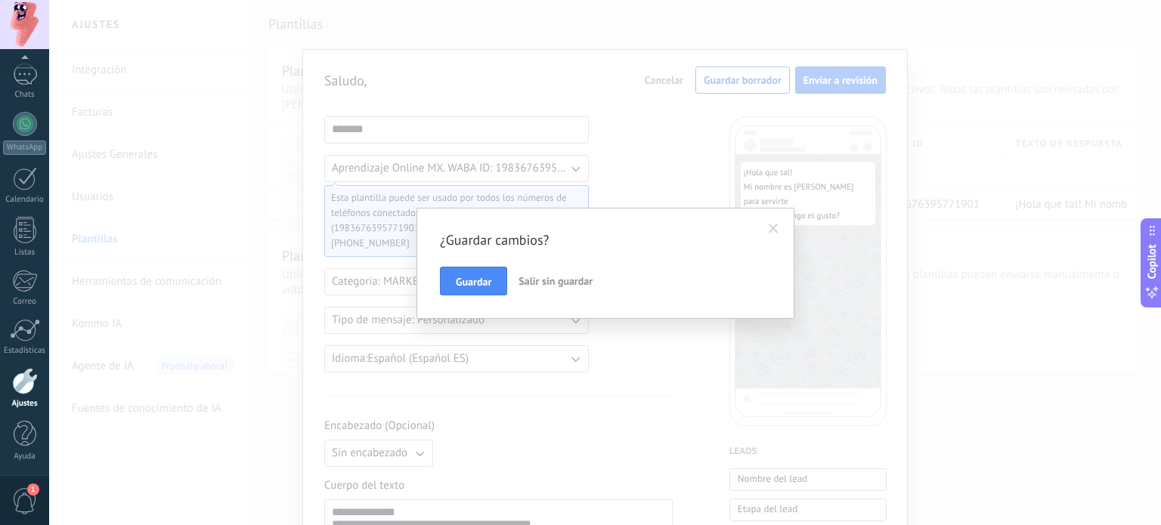
click at [529, 280] on span "Salir sin guardar" at bounding box center [556, 281] width 74 height 14
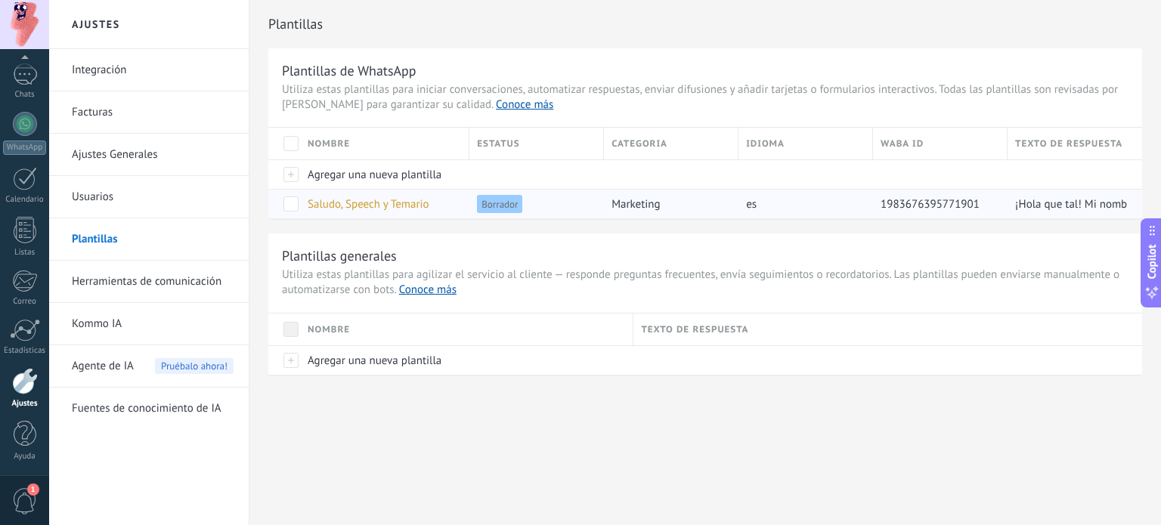
click at [389, 200] on span "Saludo, Speech y Temario" at bounding box center [369, 204] width 122 height 14
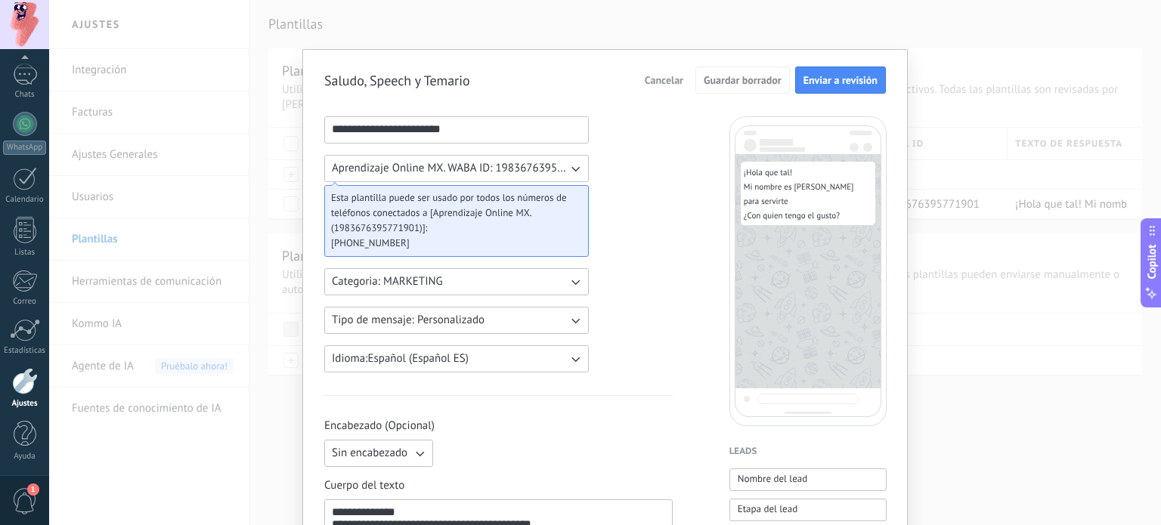
click at [370, 134] on input "**********" at bounding box center [456, 129] width 263 height 24
type input "**********"
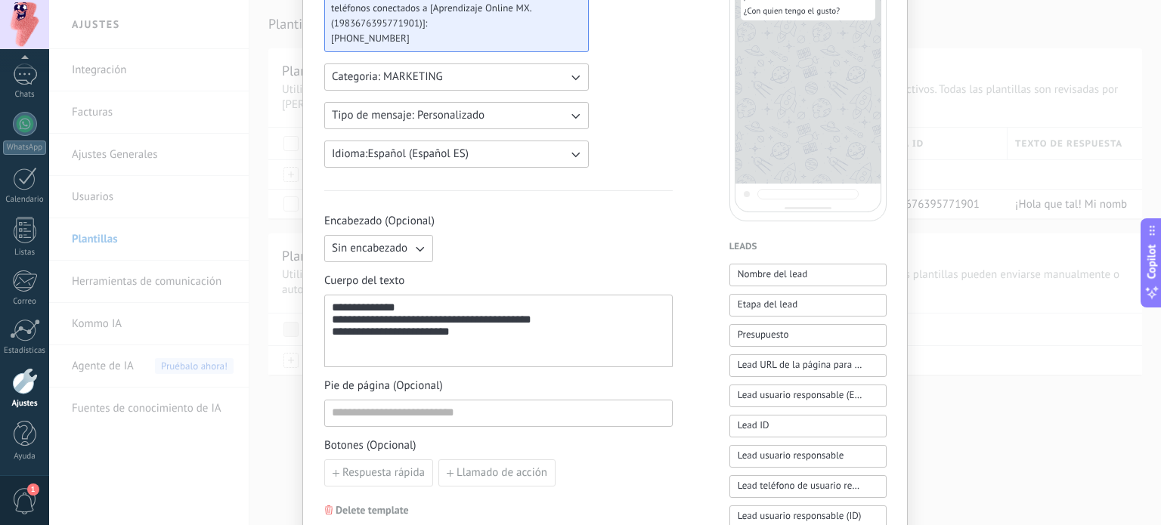
scroll to position [206, 0]
drag, startPoint x: 467, startPoint y: 339, endPoint x: 330, endPoint y: 291, distance: 145.9
click at [330, 291] on div "**********" at bounding box center [498, 320] width 349 height 94
paste div
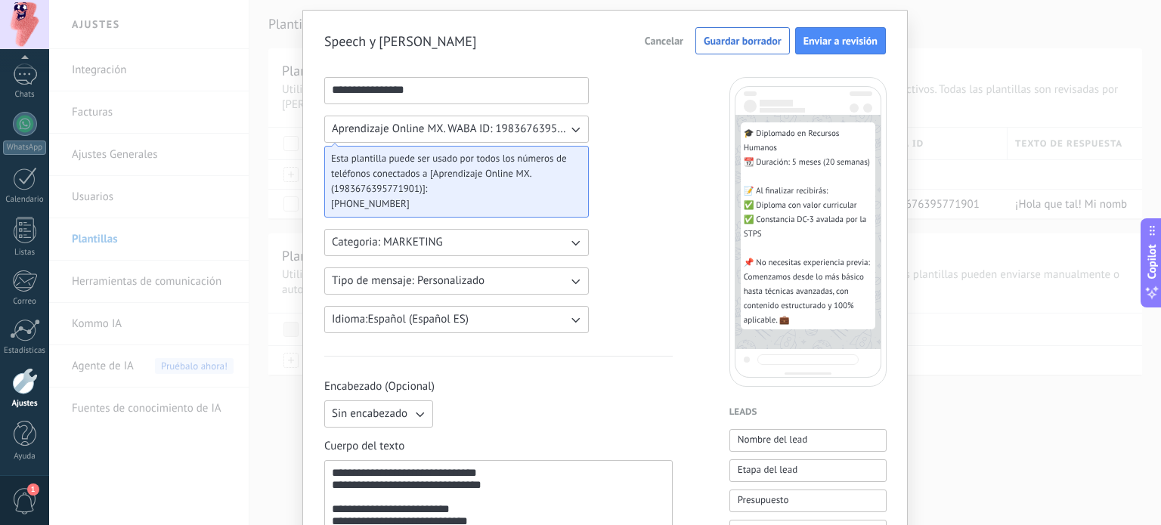
scroll to position [8, 0]
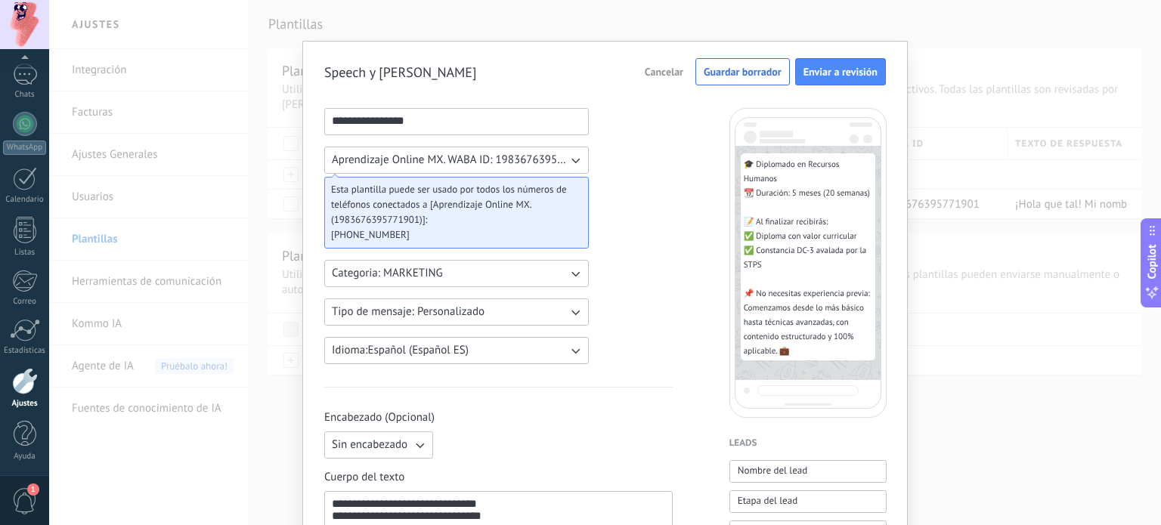
click at [572, 319] on button "Tipo de mensaje: Personalizado" at bounding box center [456, 312] width 265 height 27
click at [570, 277] on icon "button" at bounding box center [575, 273] width 15 height 15
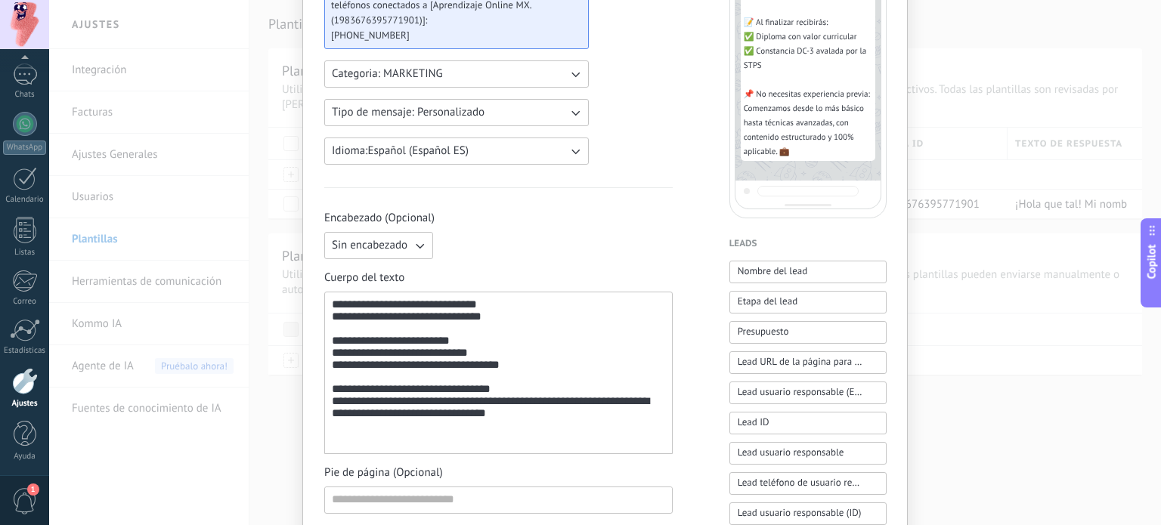
scroll to position [209, 0]
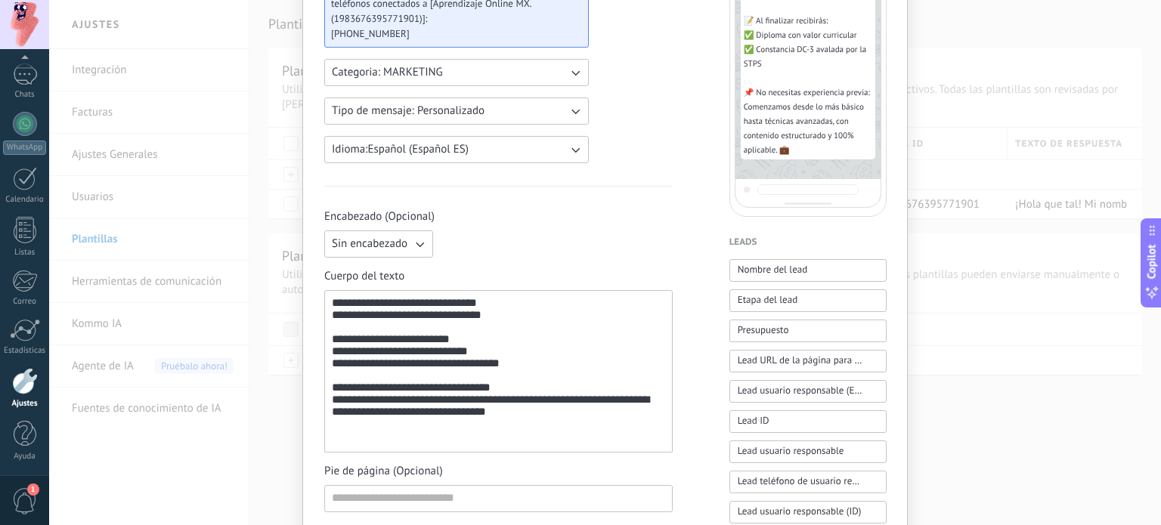
click at [420, 245] on icon "button" at bounding box center [419, 244] width 15 height 15
click at [395, 299] on span "Imagen o archivo" at bounding box center [374, 295] width 84 height 15
click at [481, 240] on label "Imagen o archivo" at bounding box center [512, 244] width 147 height 27
click at [439, 231] on input "Imagen o archivo" at bounding box center [439, 231] width 0 height 0
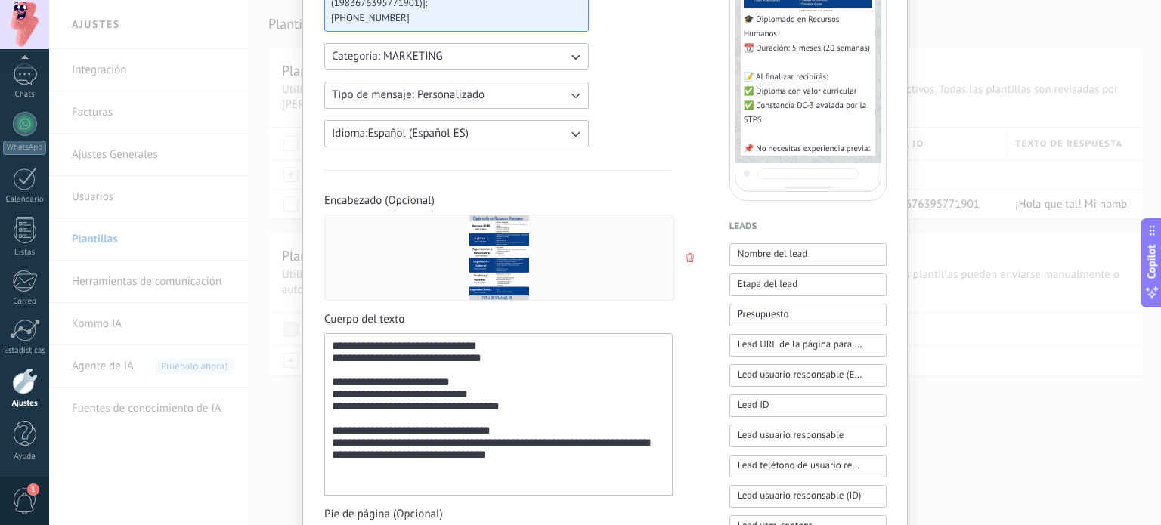
scroll to position [226, 0]
drag, startPoint x: 358, startPoint y: 210, endPoint x: 367, endPoint y: 271, distance: 61.8
click at [367, 271] on div "Encabezado (Opcional)" at bounding box center [498, 246] width 349 height 107
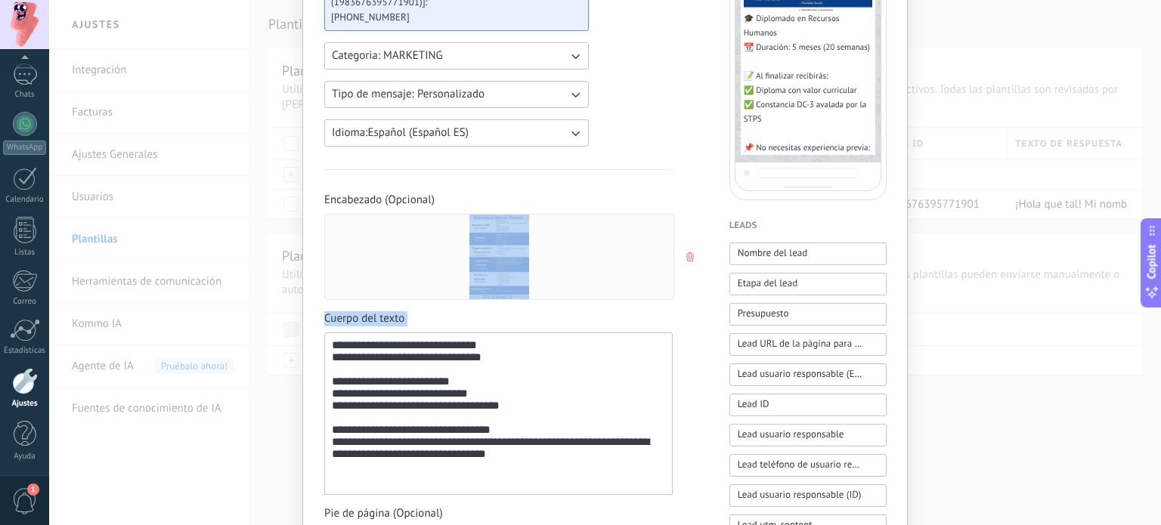
drag, startPoint x: 367, startPoint y: 271, endPoint x: 370, endPoint y: 423, distance: 152.0
click at [370, 423] on div "**********" at bounding box center [498, 404] width 349 height 422
click at [370, 423] on div "**********" at bounding box center [498, 414] width 333 height 150
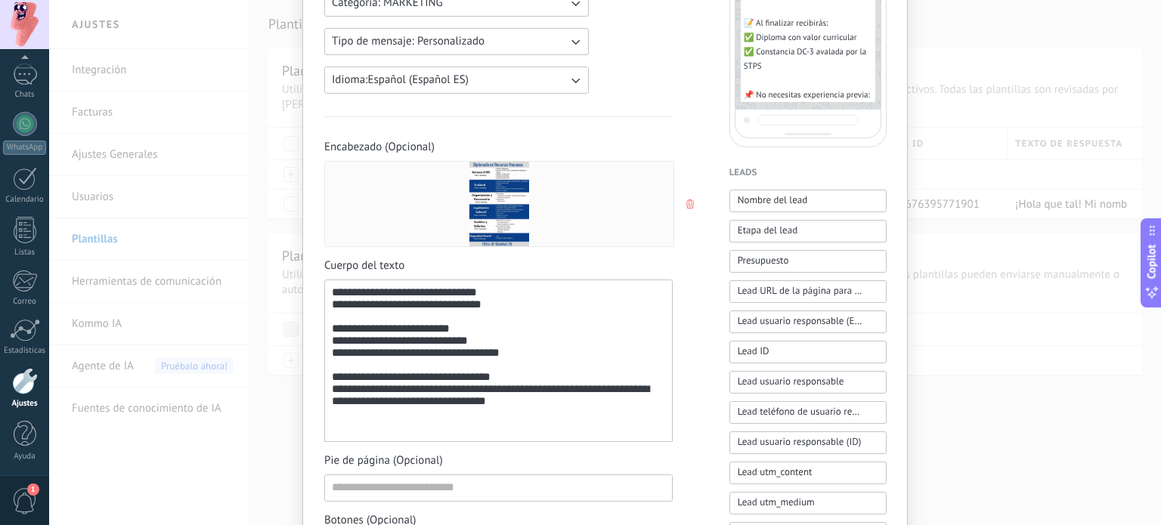
scroll to position [280, 0]
click at [580, 421] on div "**********" at bounding box center [498, 361] width 333 height 150
click at [688, 201] on use "button" at bounding box center [690, 203] width 8 height 9
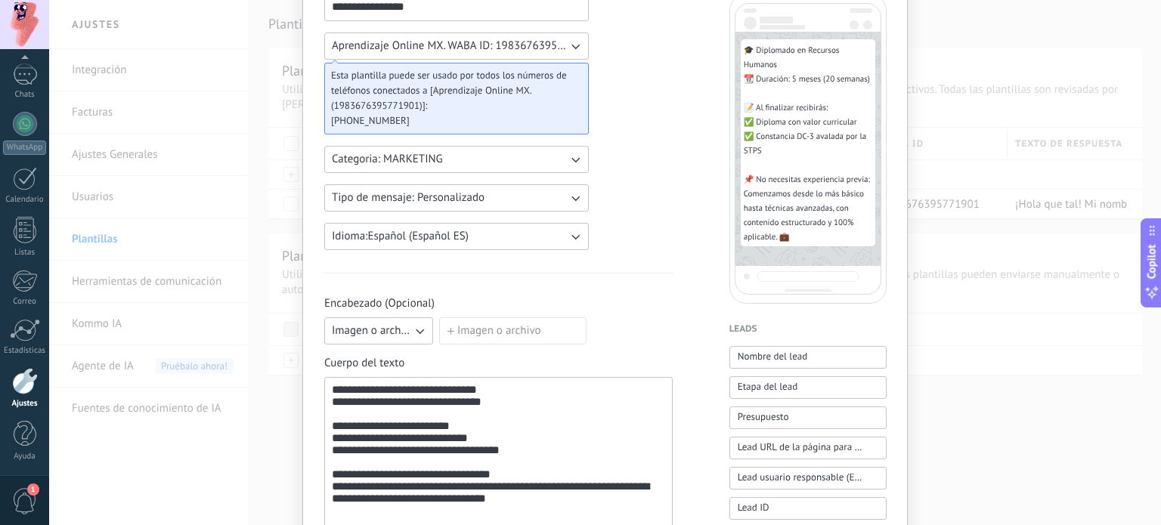
scroll to position [0, 0]
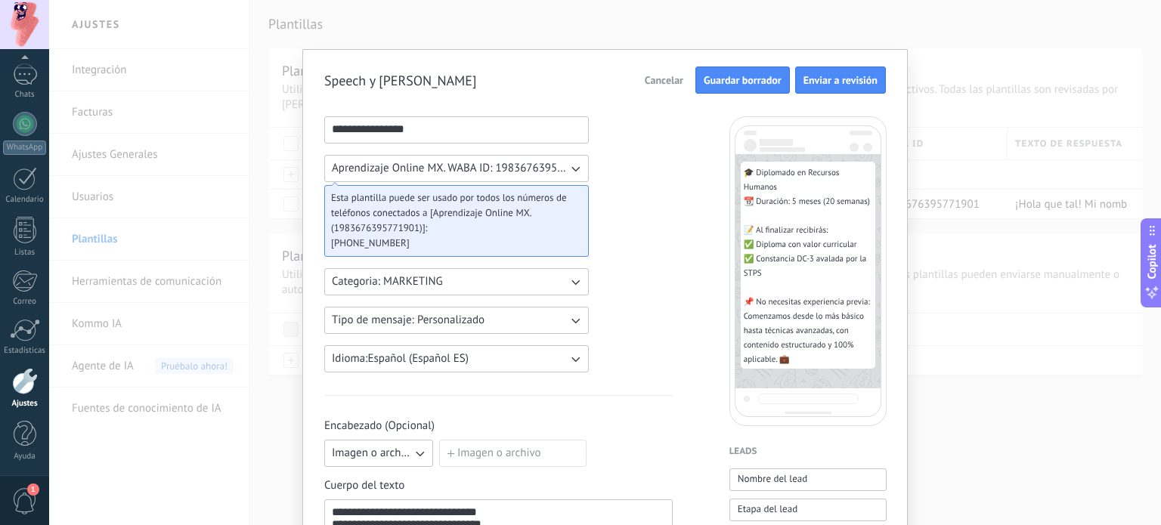
click at [727, 72] on button "Guardar borrador" at bounding box center [743, 80] width 95 height 27
click at [511, 132] on input "**********" at bounding box center [456, 129] width 263 height 24
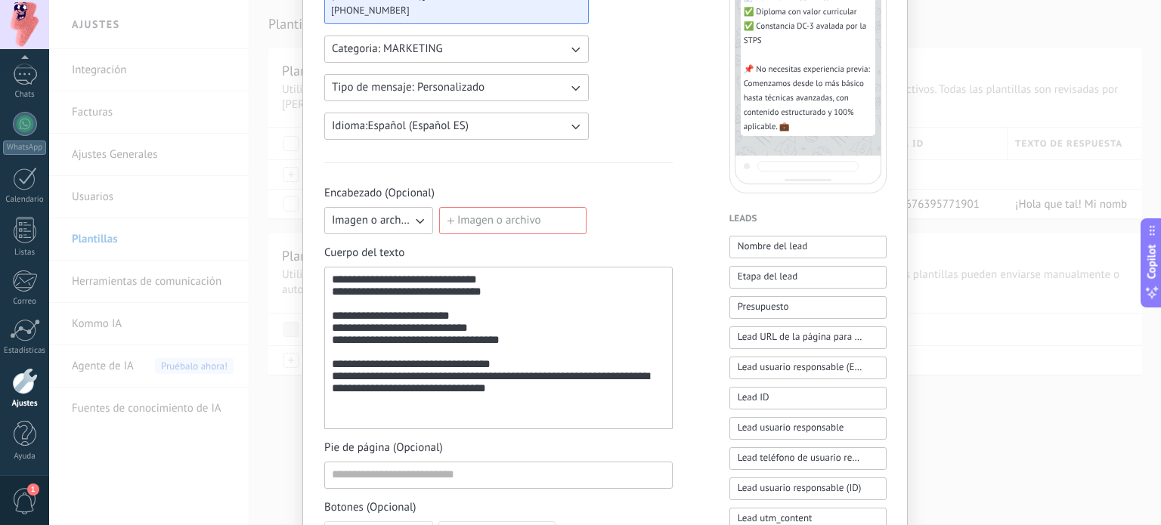
scroll to position [236, 0]
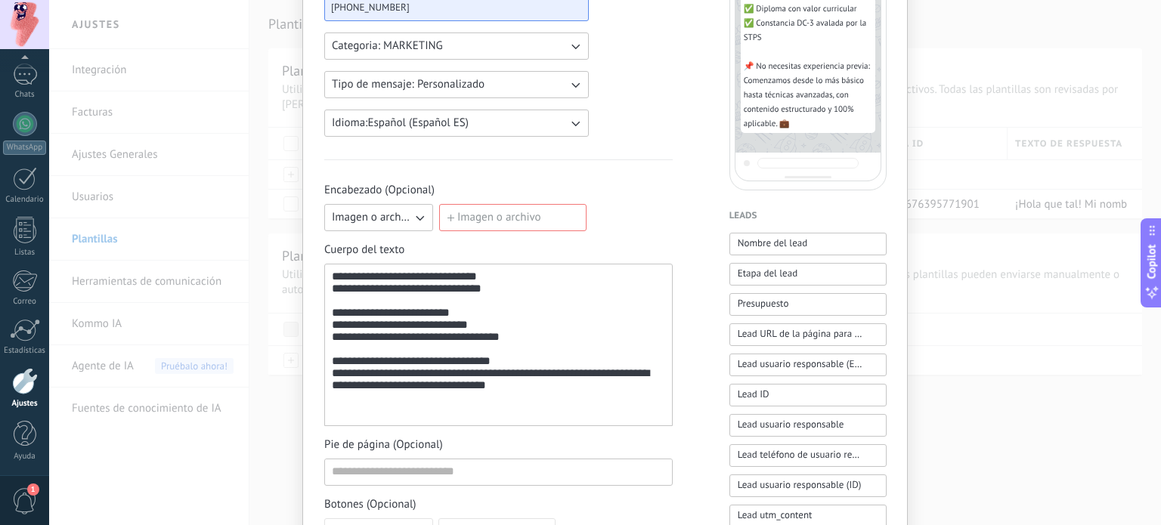
type input "**********"
click at [399, 216] on span "Imagen o archivo" at bounding box center [372, 217] width 80 height 15
click at [367, 215] on span "Sin encabezado" at bounding box center [370, 217] width 76 height 15
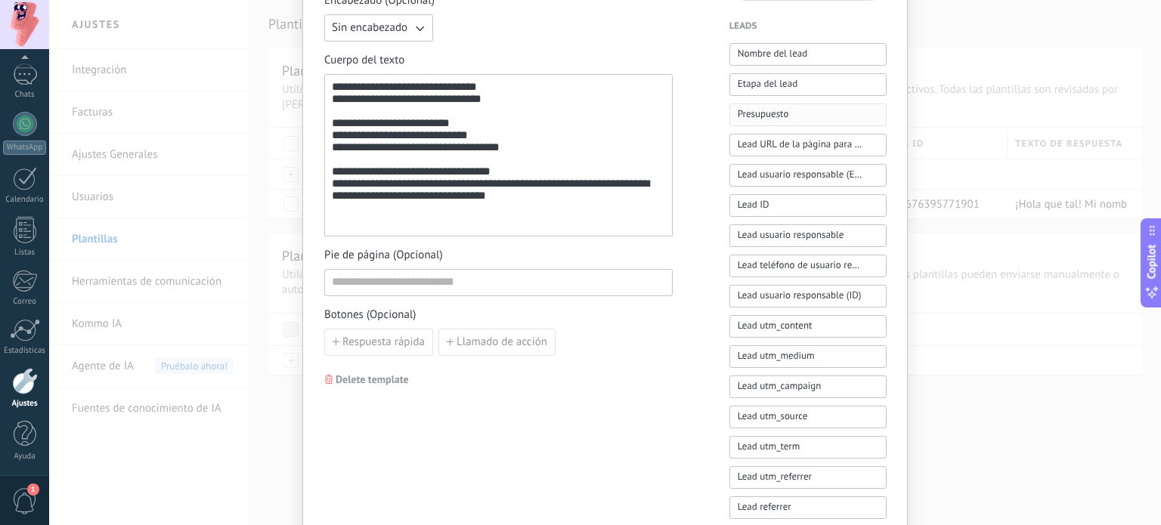
scroll to position [414, 0]
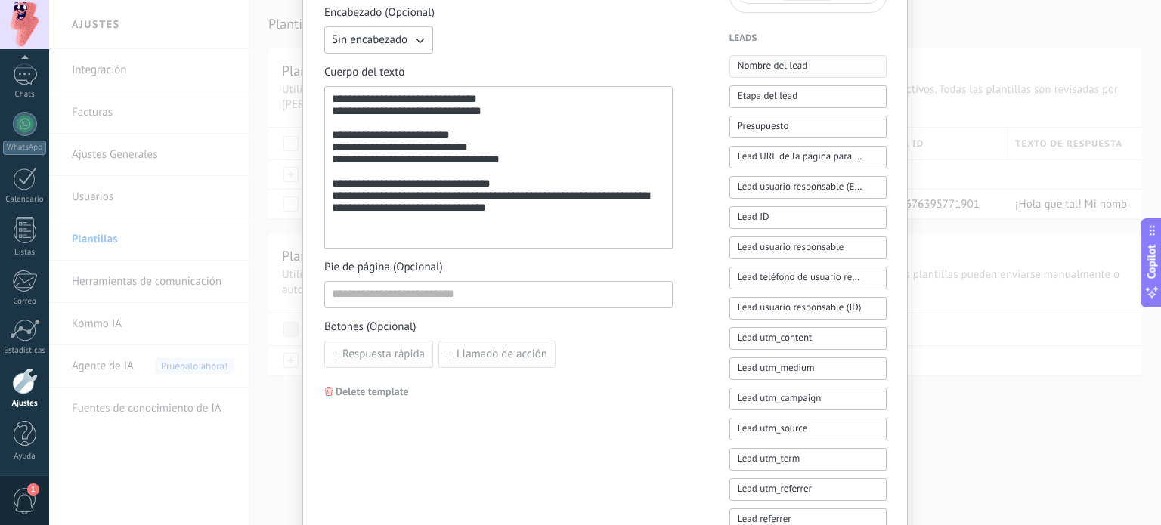
click at [763, 70] on span "Nombre del lead" at bounding box center [773, 65] width 70 height 15
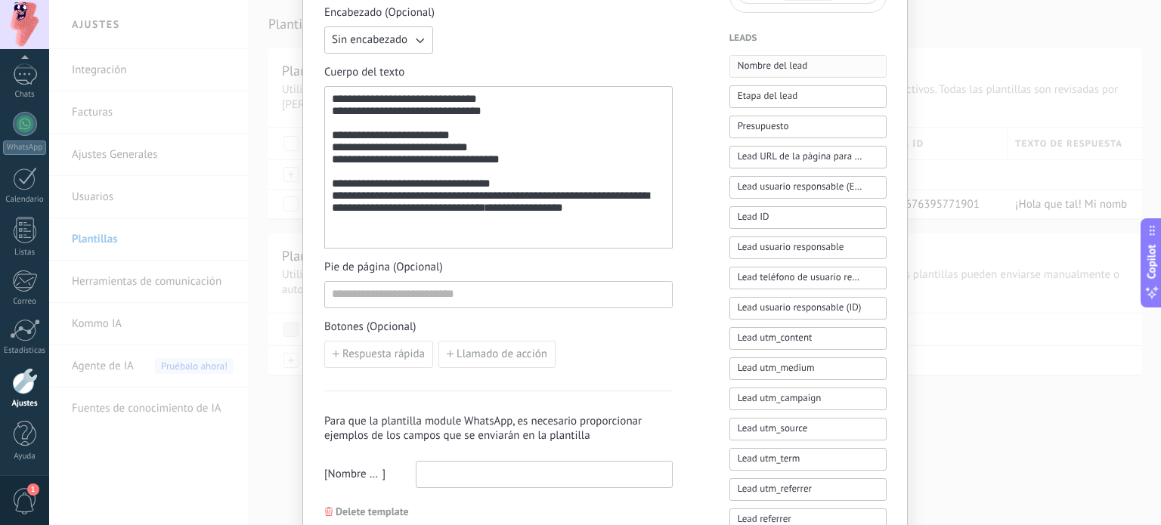
type button "Nombre del lead"
type input "**********"
click at [648, 235] on div "**********" at bounding box center [498, 168] width 333 height 150
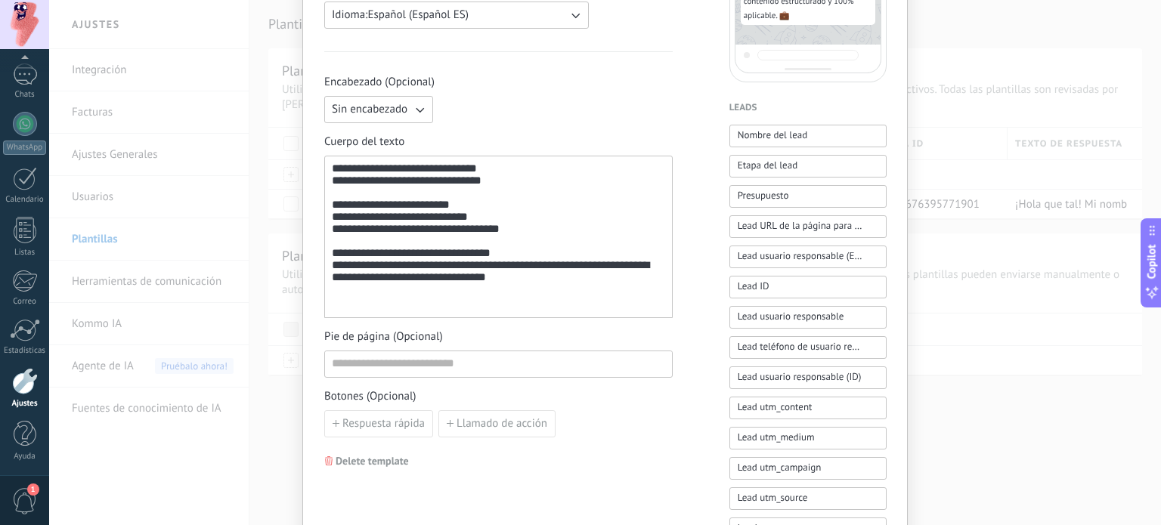
scroll to position [342, 0]
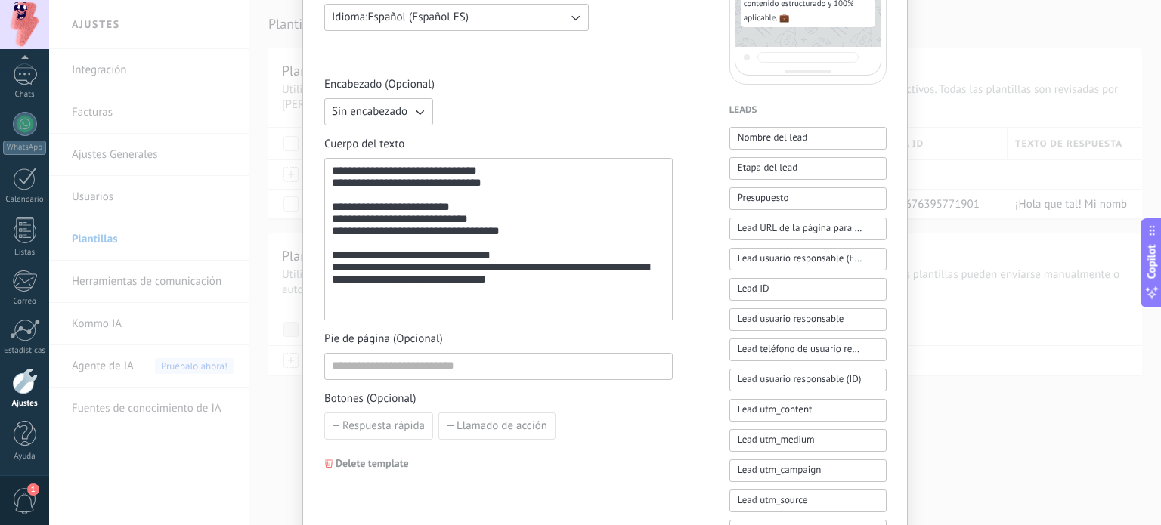
click at [419, 116] on icon "button" at bounding box center [419, 111] width 15 height 15
click at [548, 126] on div "**********" at bounding box center [498, 258] width 349 height 363
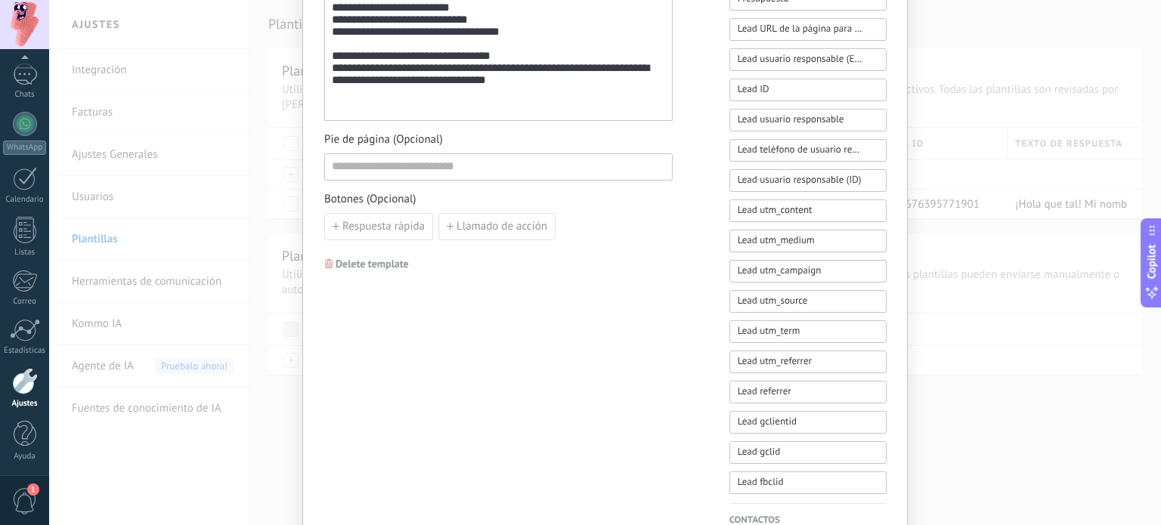
scroll to position [692, 0]
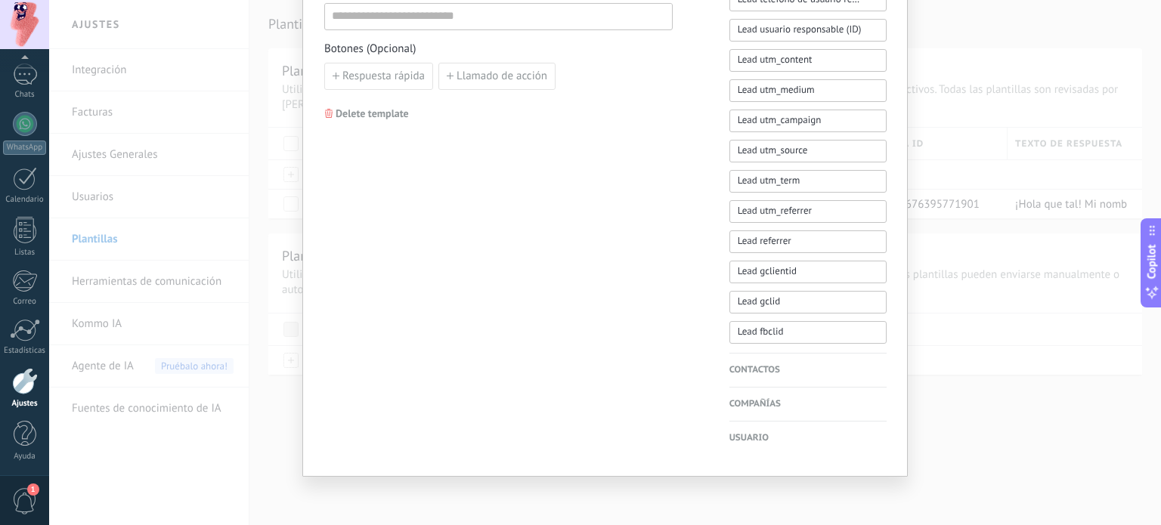
click at [764, 368] on h4 "Contactos" at bounding box center [808, 370] width 157 height 15
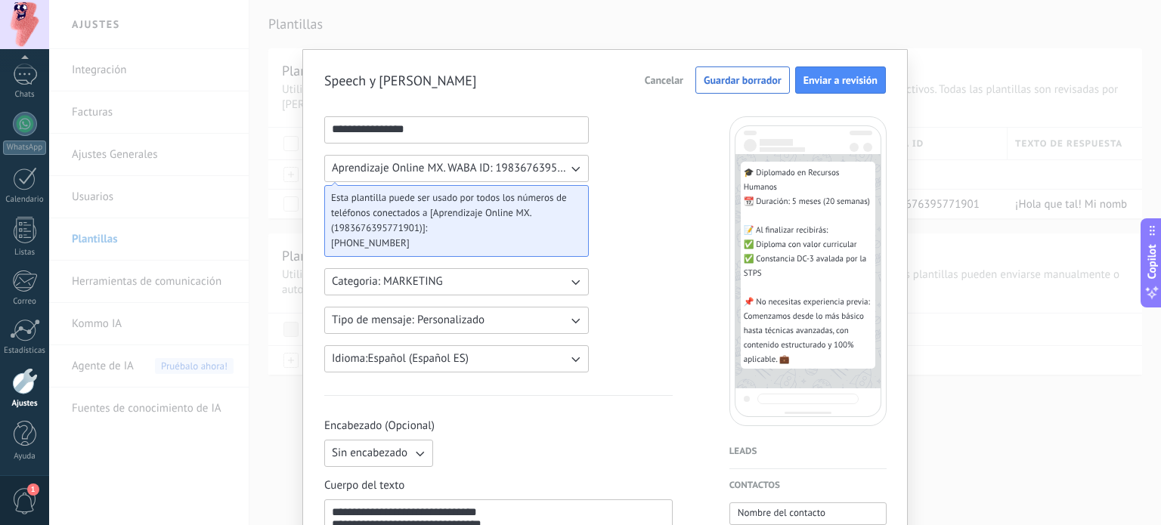
scroll to position [206, 0]
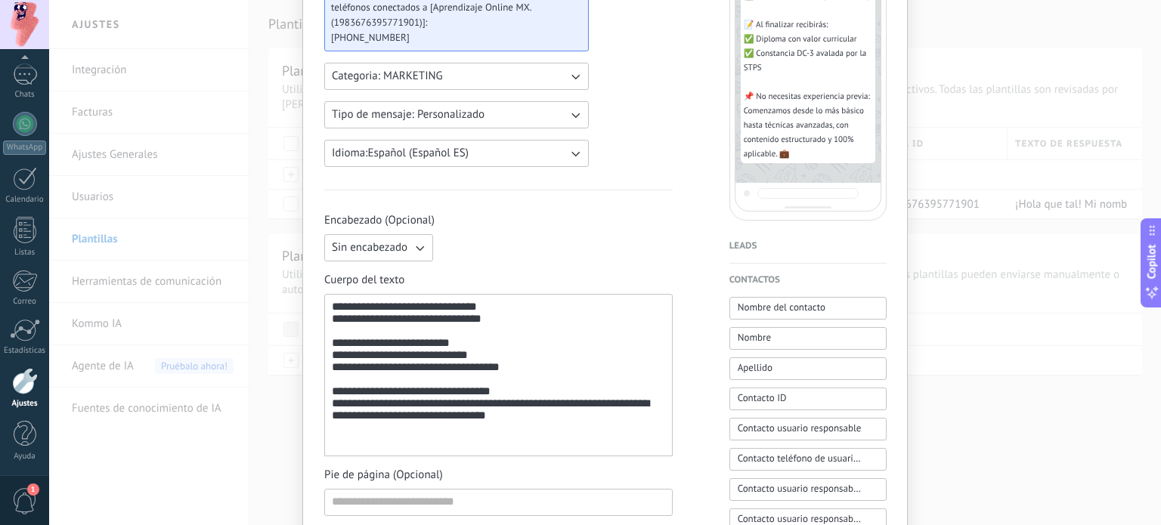
click at [741, 250] on h4 "Leads" at bounding box center [808, 246] width 157 height 15
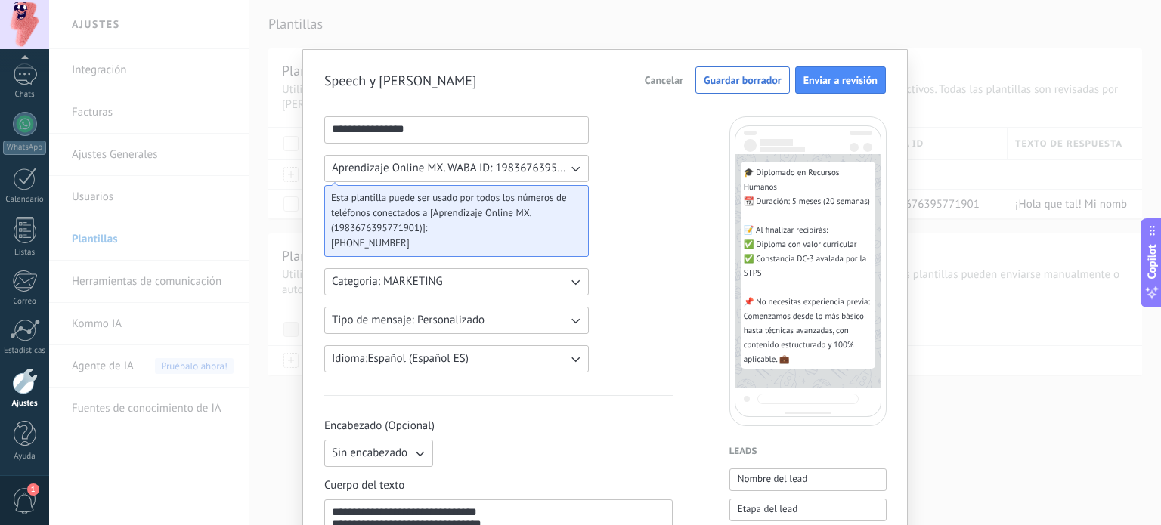
scroll to position [0, 0]
click at [726, 78] on span "Guardar borrador" at bounding box center [743, 80] width 78 height 11
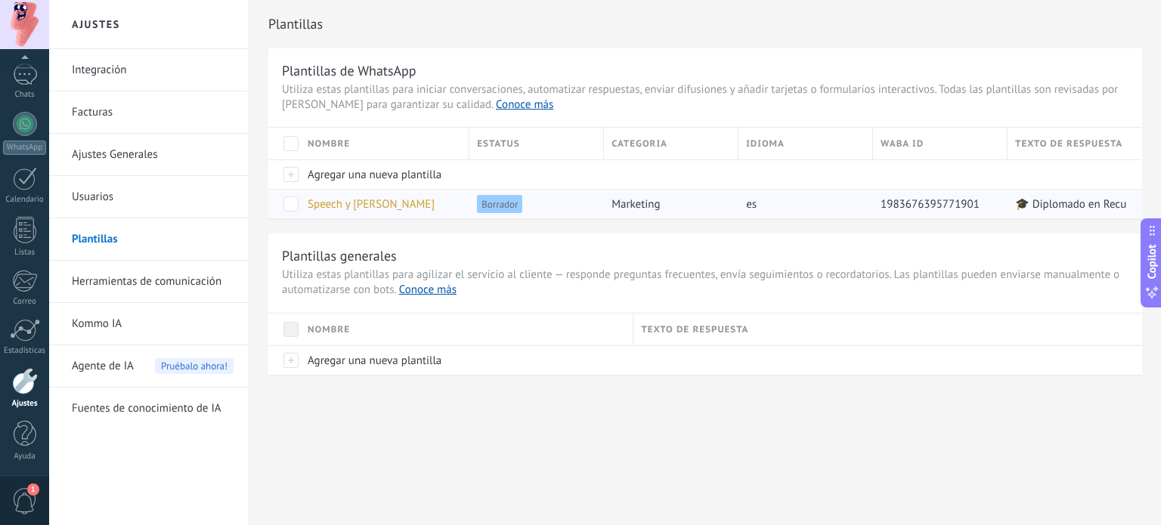
click at [338, 199] on span "Speech y [PERSON_NAME]" at bounding box center [371, 204] width 127 height 14
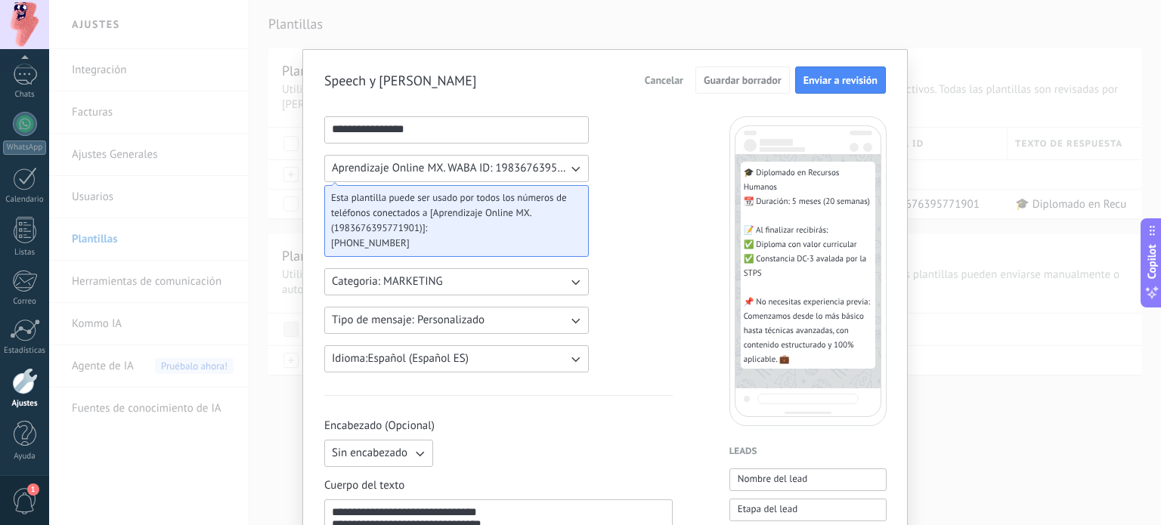
click at [457, 127] on input "**********" at bounding box center [456, 129] width 263 height 24
type input "**********"
click at [714, 90] on button "Guardar borrador" at bounding box center [743, 80] width 95 height 27
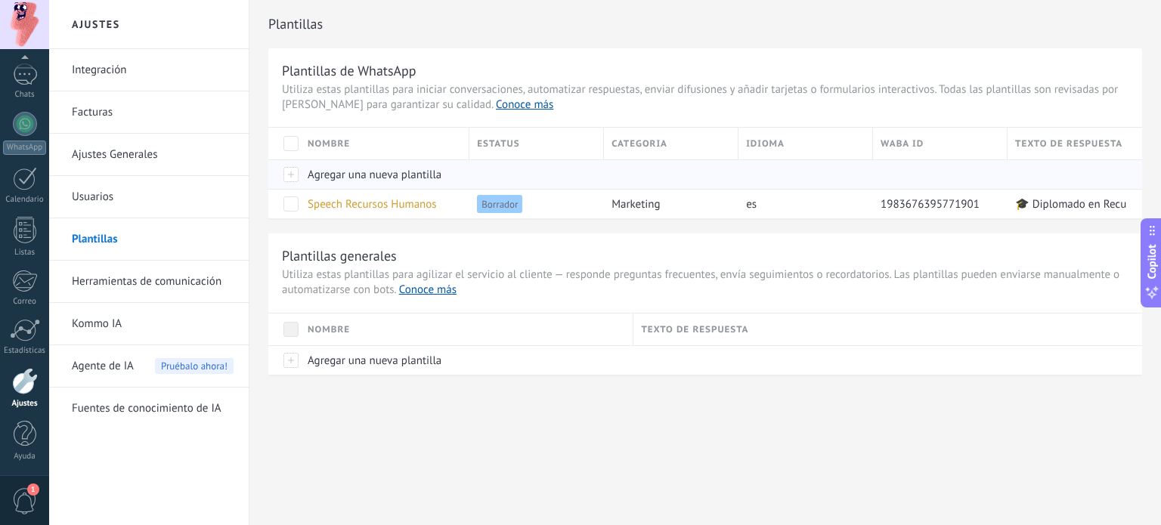
click at [294, 178] on div at bounding box center [284, 174] width 32 height 29
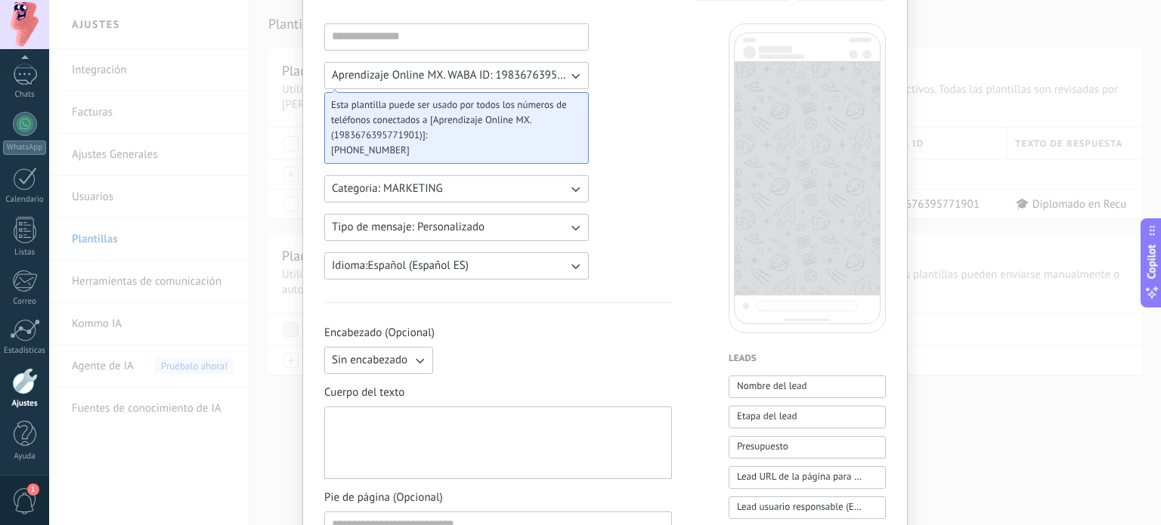
scroll to position [112, 0]
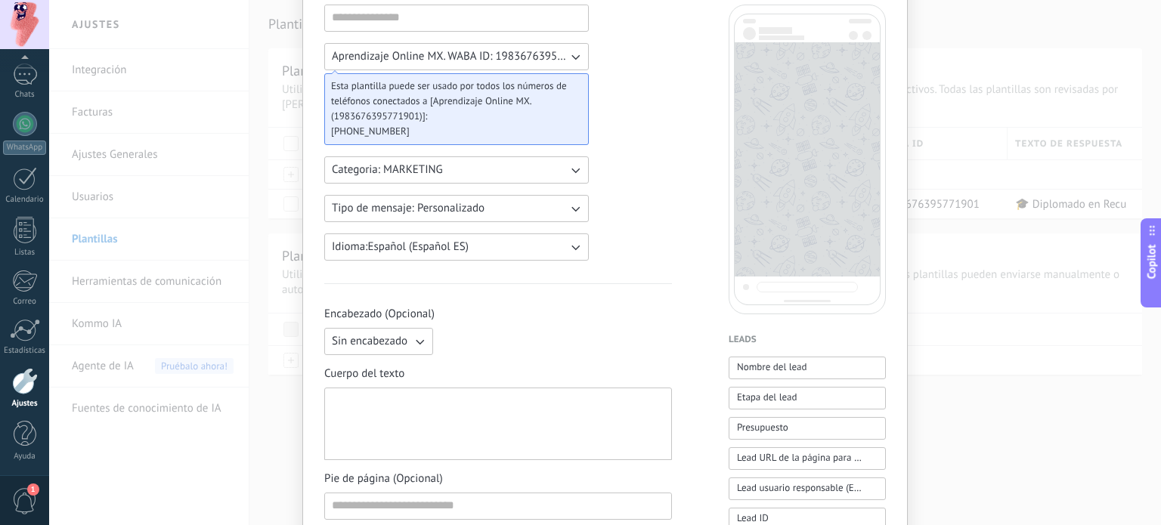
click at [400, 334] on span "Sin encabezado" at bounding box center [370, 341] width 76 height 15
click at [369, 383] on li "Imagen o archivo" at bounding box center [373, 393] width 117 height 26
click at [482, 334] on label "Imagen o archivo" at bounding box center [512, 341] width 147 height 27
click at [439, 328] on input "Imagen o archivo" at bounding box center [439, 328] width 0 height 0
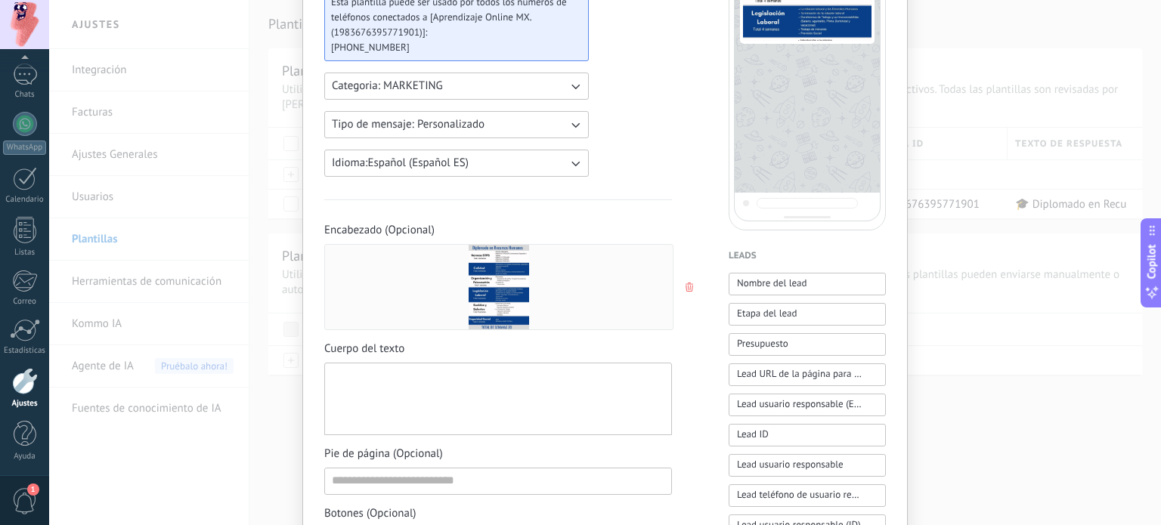
scroll to position [197, 0]
click at [378, 386] on div at bounding box center [498, 399] width 333 height 60
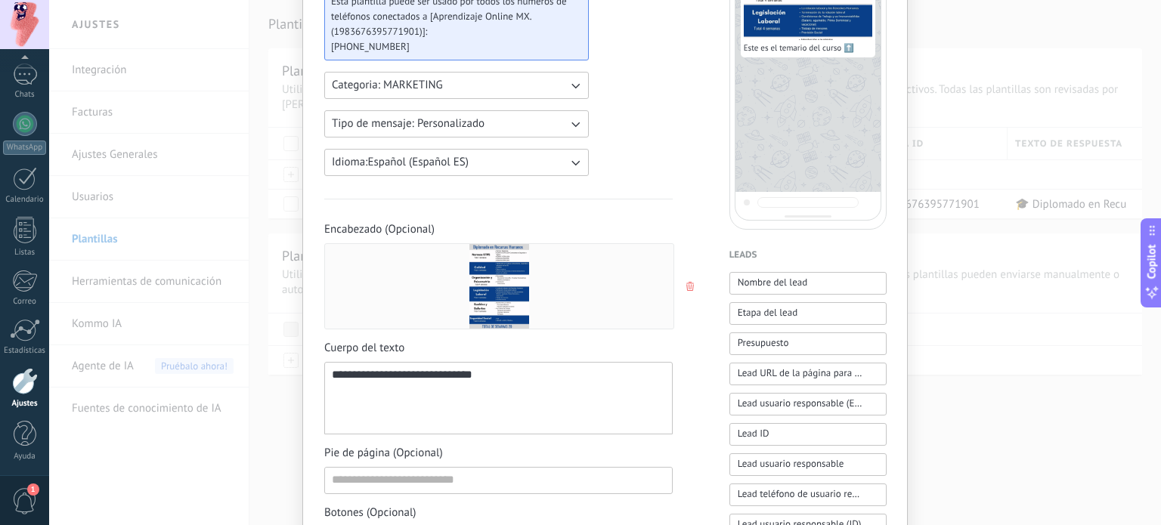
click at [540, 383] on div "**********" at bounding box center [498, 399] width 333 height 60
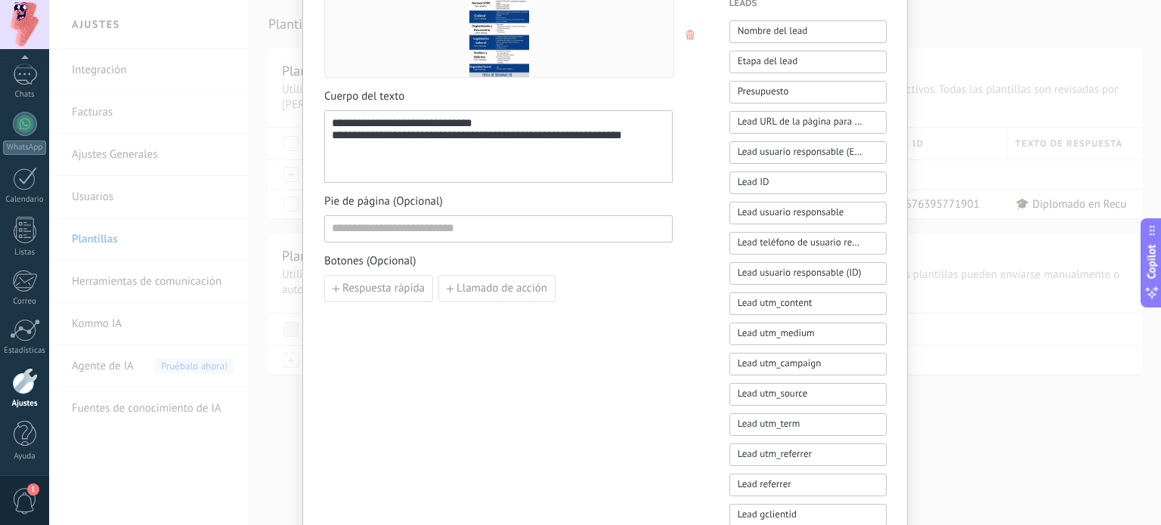
scroll to position [445, 0]
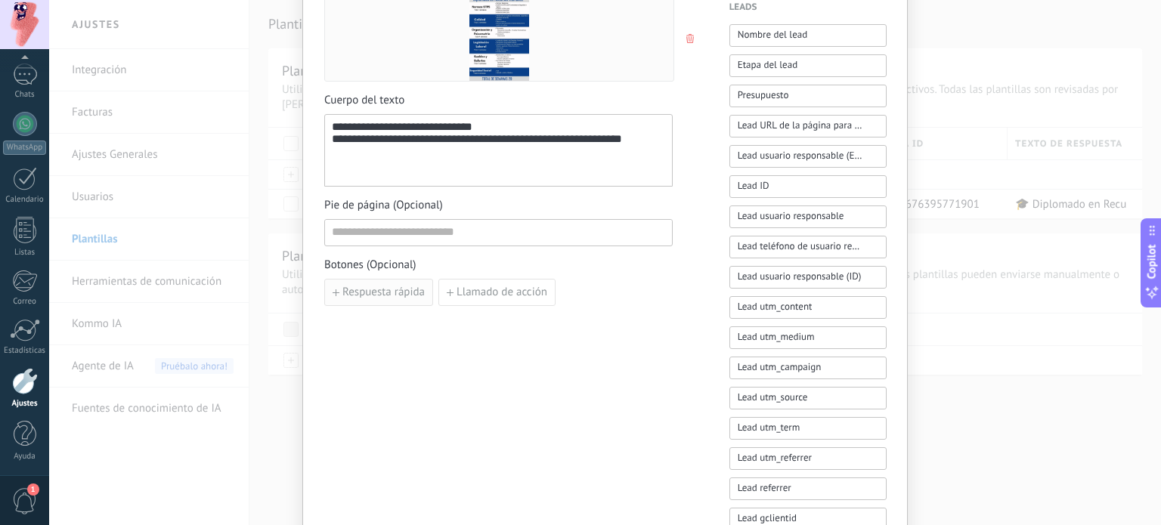
click at [389, 293] on span "Respuesta rápida" at bounding box center [383, 292] width 82 height 11
click at [507, 296] on button "button" at bounding box center [513, 292] width 12 height 23
click at [472, 291] on span "Llamado de acción" at bounding box center [502, 292] width 91 height 11
click at [686, 295] on use "button" at bounding box center [690, 292] width 8 height 9
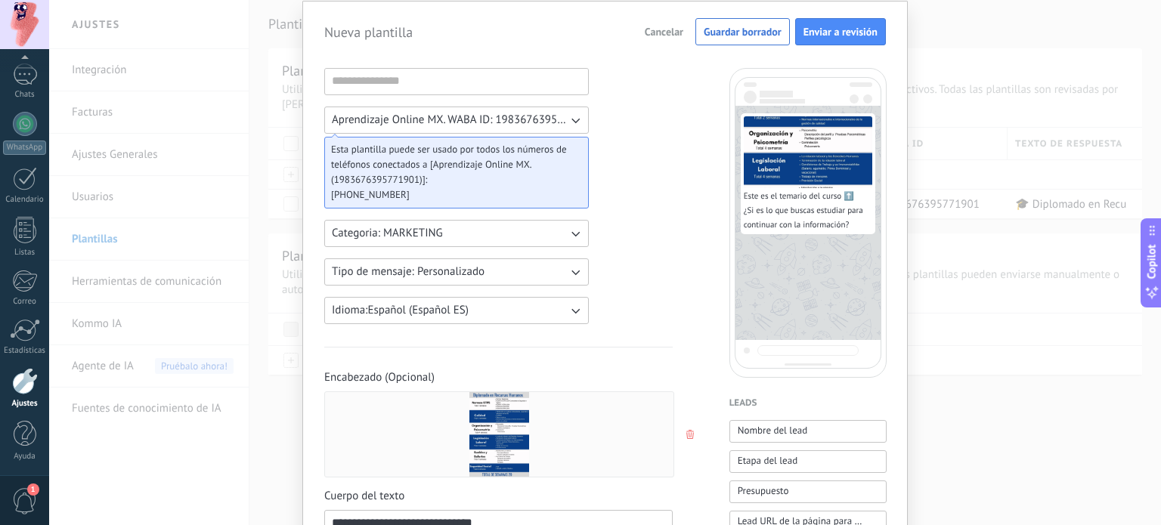
scroll to position [0, 0]
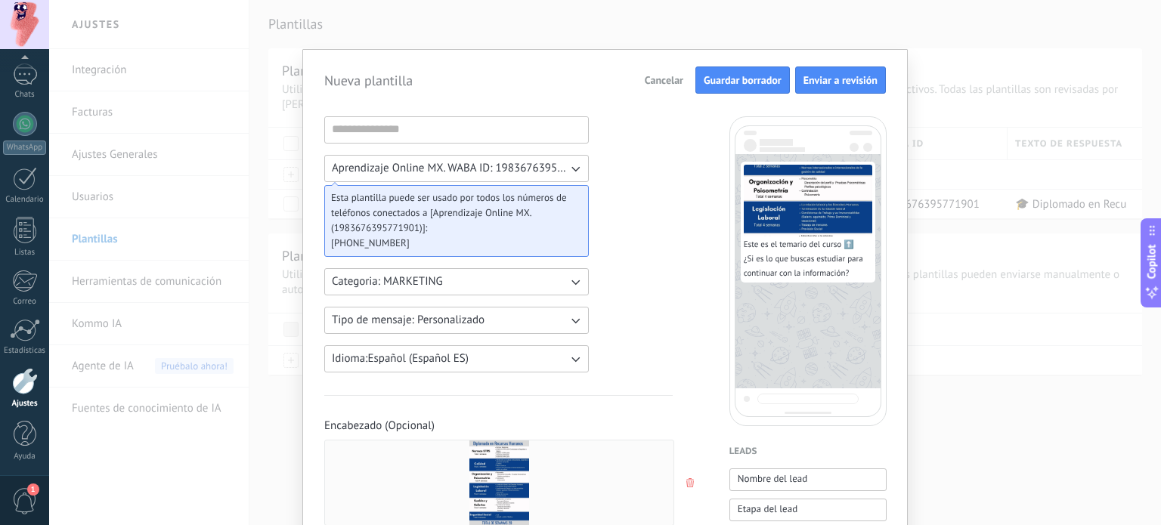
click at [748, 88] on button "Guardar borrador" at bounding box center [743, 80] width 95 height 27
type input "*"
type input "**********"
click at [730, 67] on button "Guardar borrador" at bounding box center [743, 80] width 95 height 27
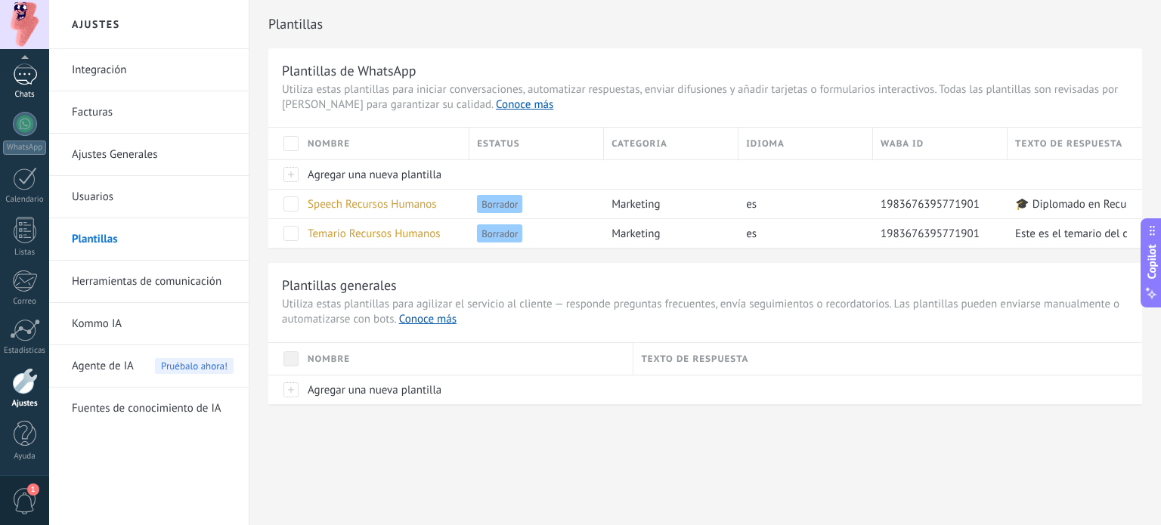
scroll to position [85, 0]
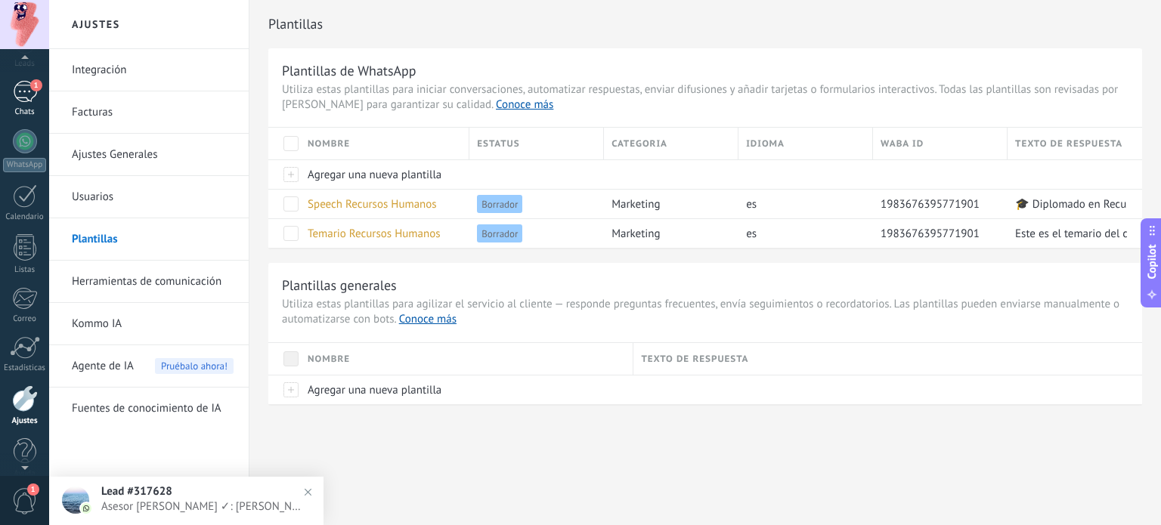
click at [14, 96] on div "1" at bounding box center [25, 92] width 24 height 22
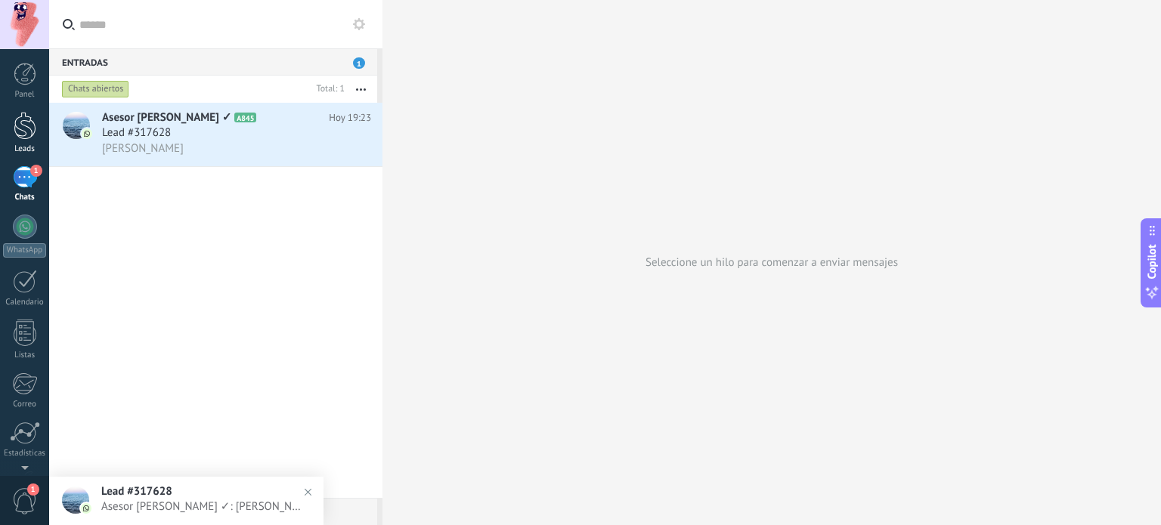
click at [31, 129] on div at bounding box center [25, 126] width 23 height 28
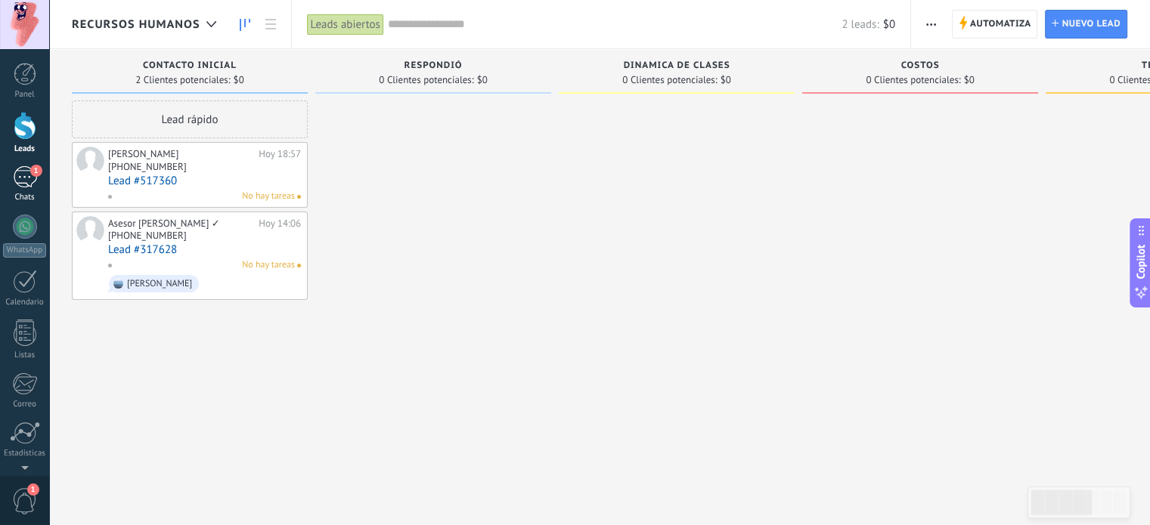
click at [20, 182] on div "1" at bounding box center [25, 177] width 24 height 22
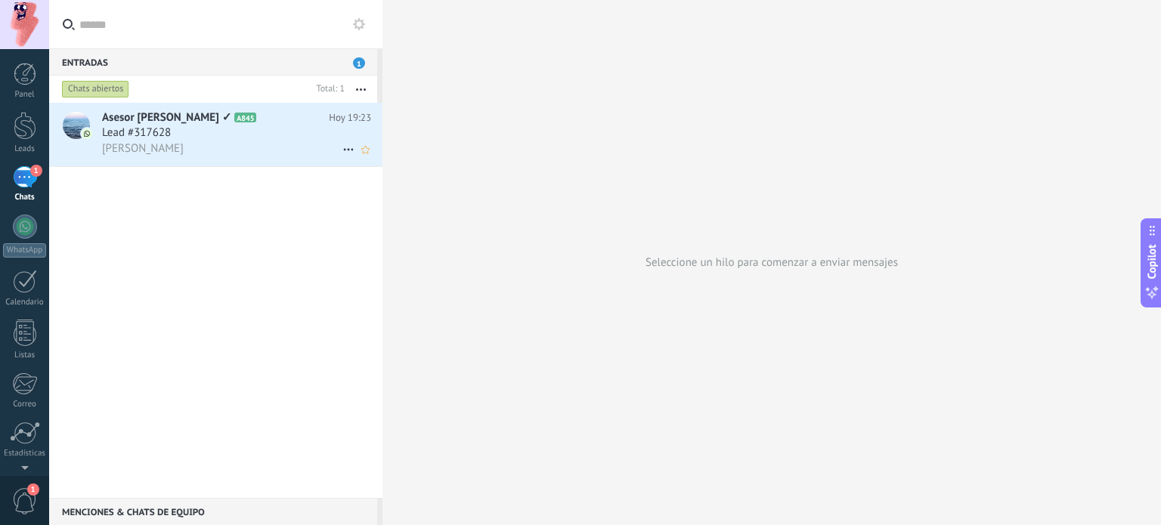
click at [166, 131] on span "Lead #317628" at bounding box center [136, 133] width 69 height 15
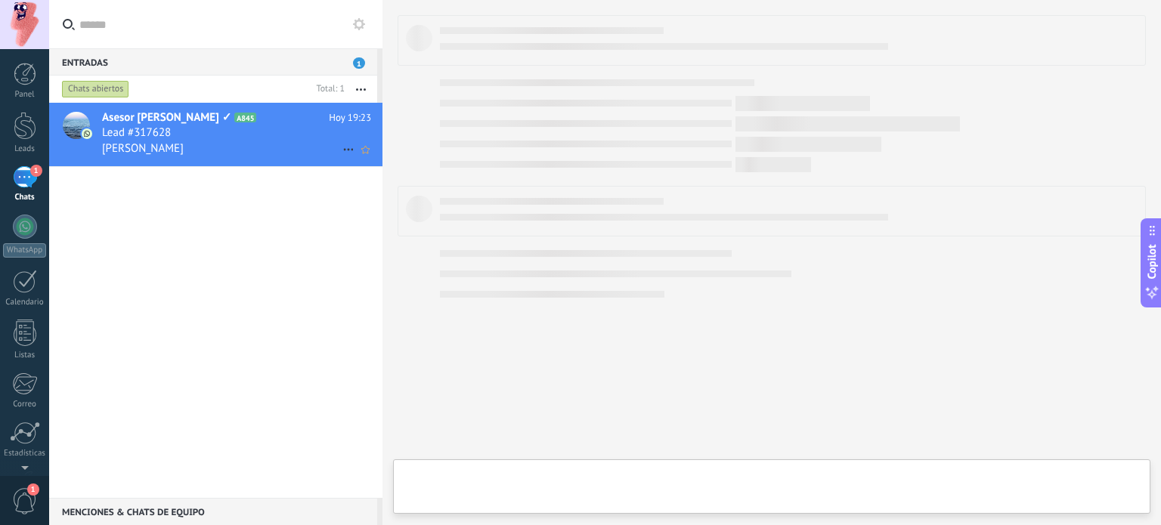
type textarea "**********"
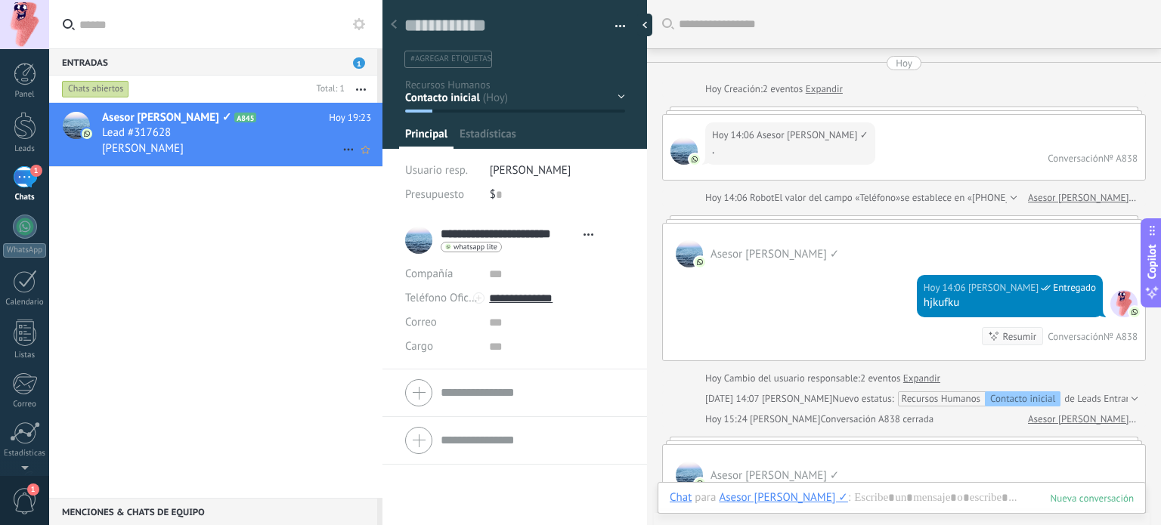
scroll to position [365, 0]
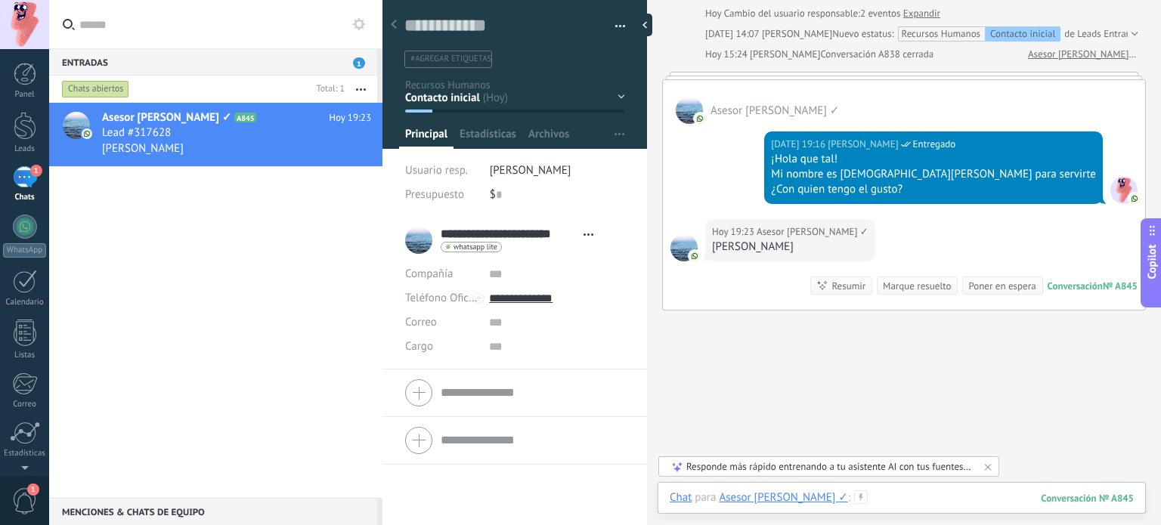
click at [910, 497] on div at bounding box center [902, 513] width 464 height 45
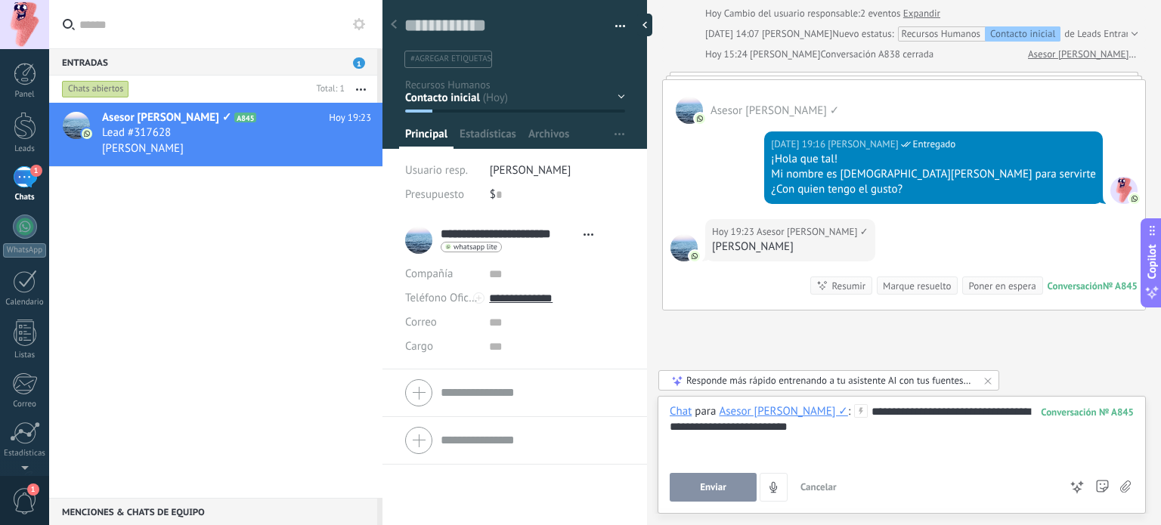
click at [702, 486] on span "Enviar" at bounding box center [713, 487] width 26 height 11
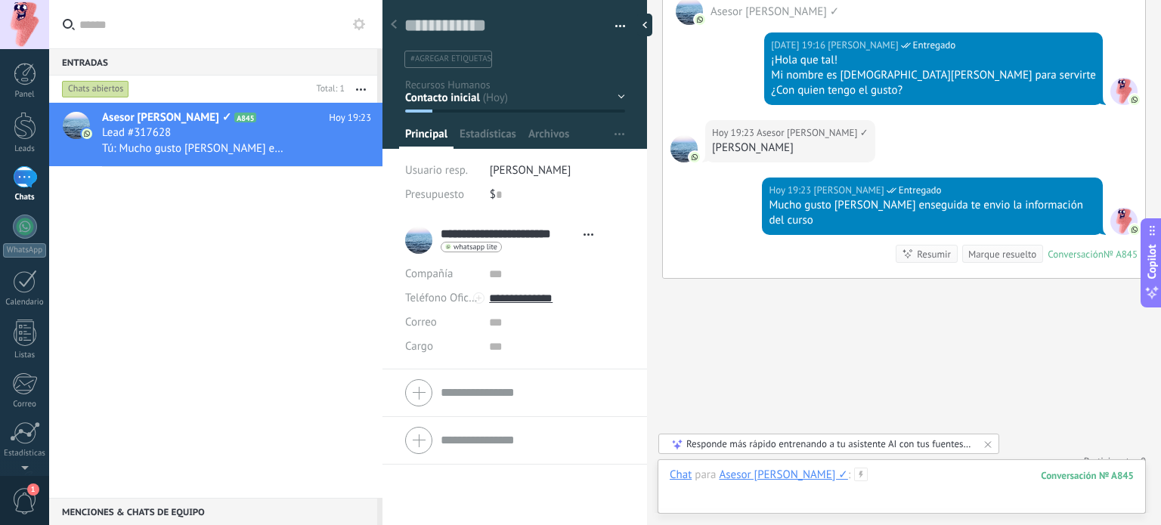
click at [919, 477] on div at bounding box center [902, 490] width 464 height 45
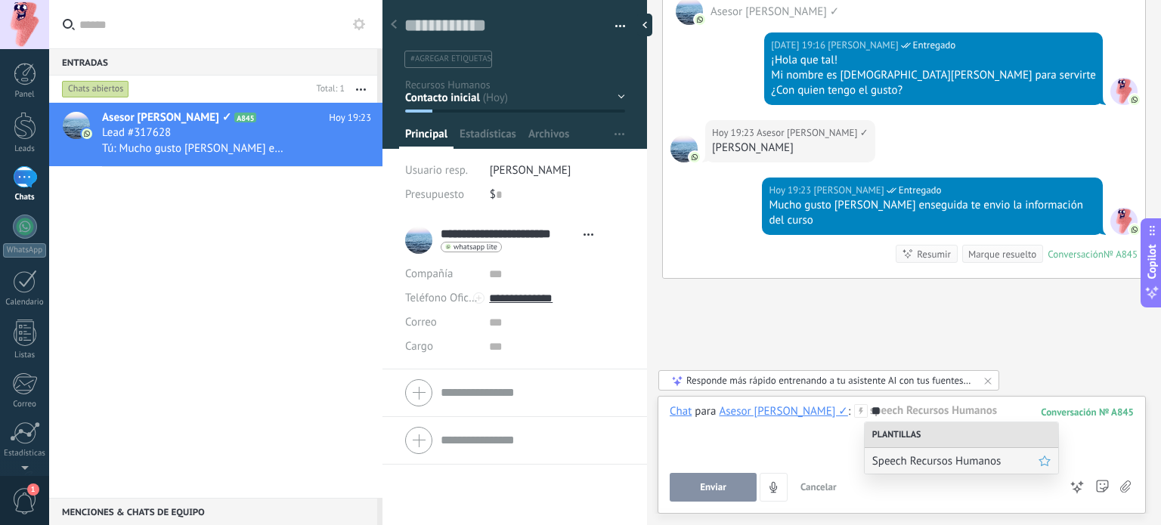
click at [914, 467] on span "Speech Recursos Humanos" at bounding box center [955, 461] width 166 height 14
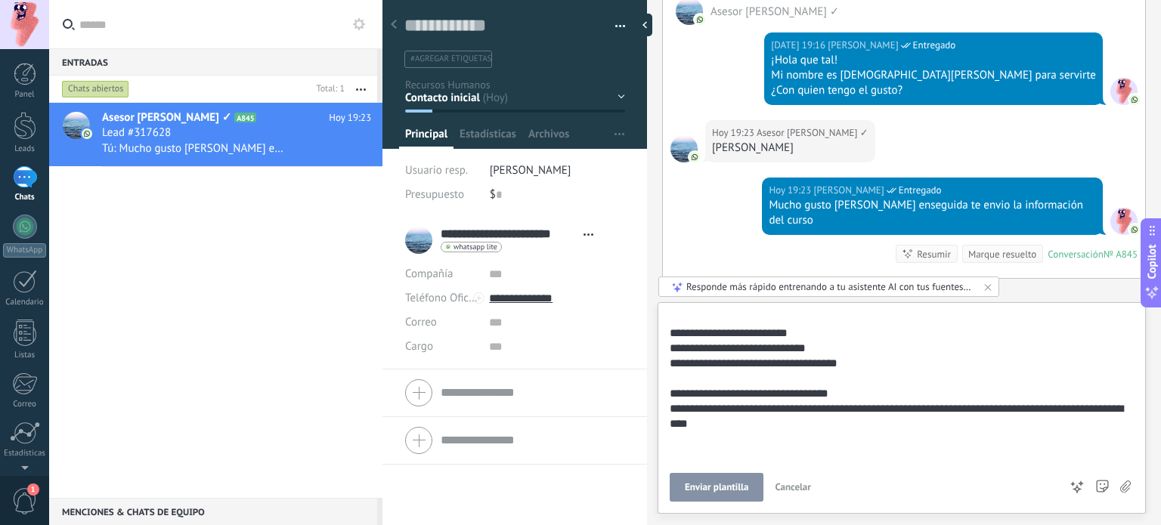
scroll to position [15, 0]
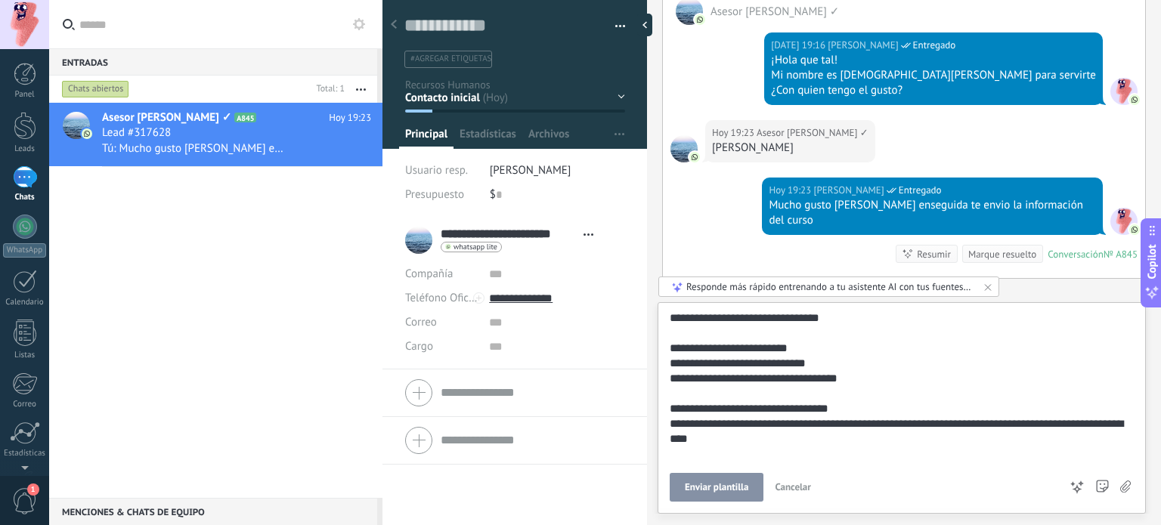
click at [723, 491] on span "Enviar plantilla" at bounding box center [717, 487] width 64 height 11
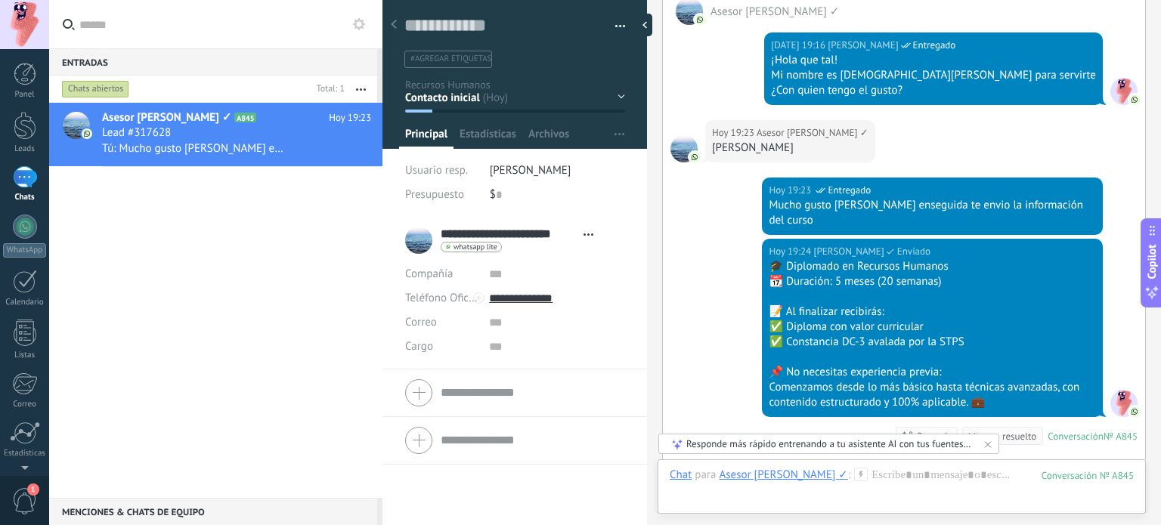
scroll to position [646, 0]
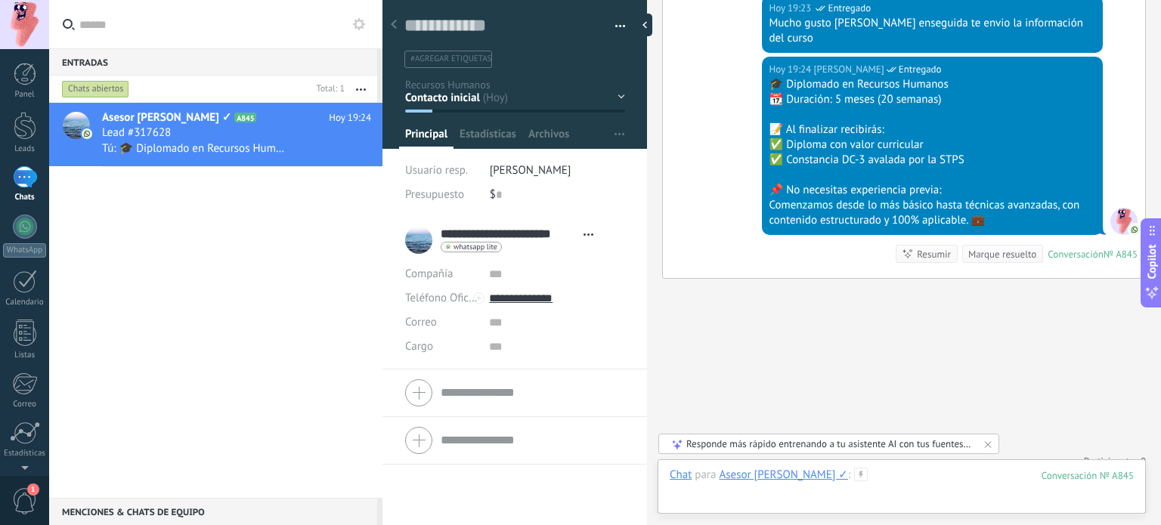
click at [897, 474] on div at bounding box center [902, 490] width 464 height 45
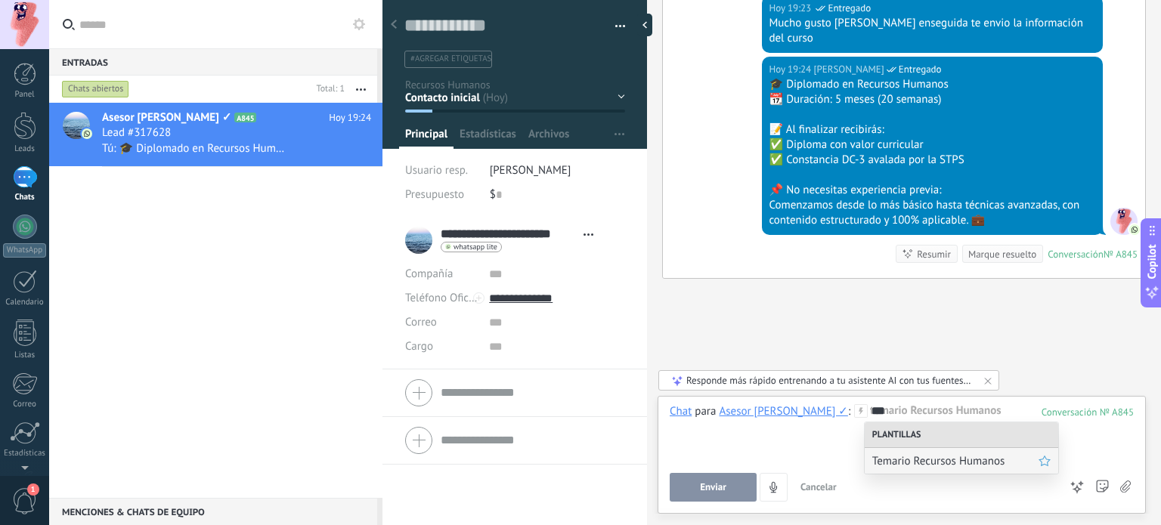
click at [906, 468] on div "Temario Recursos Humanos" at bounding box center [962, 461] width 194 height 26
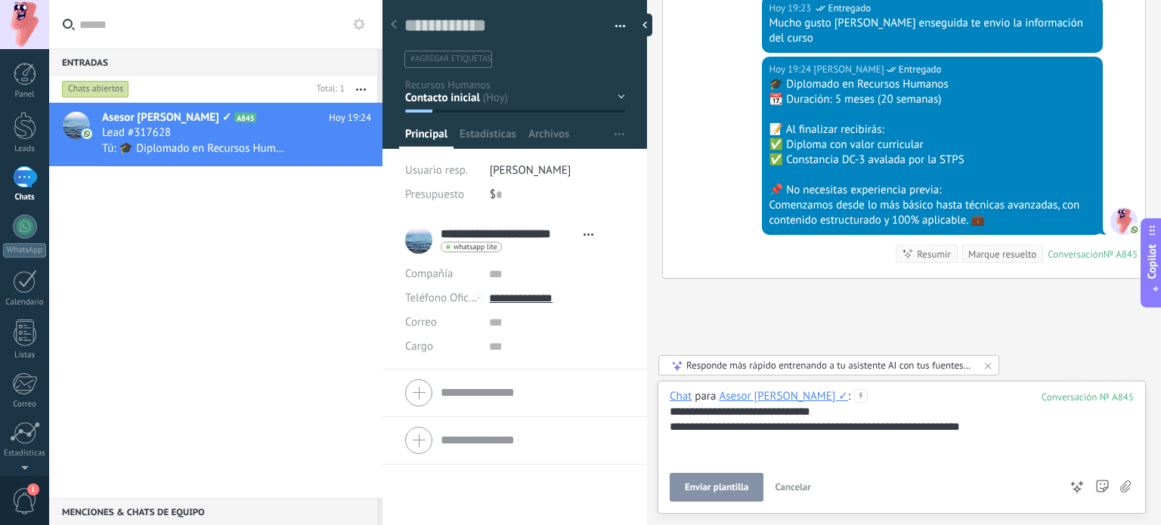
click at [699, 488] on span "Enviar plantilla" at bounding box center [717, 487] width 64 height 11
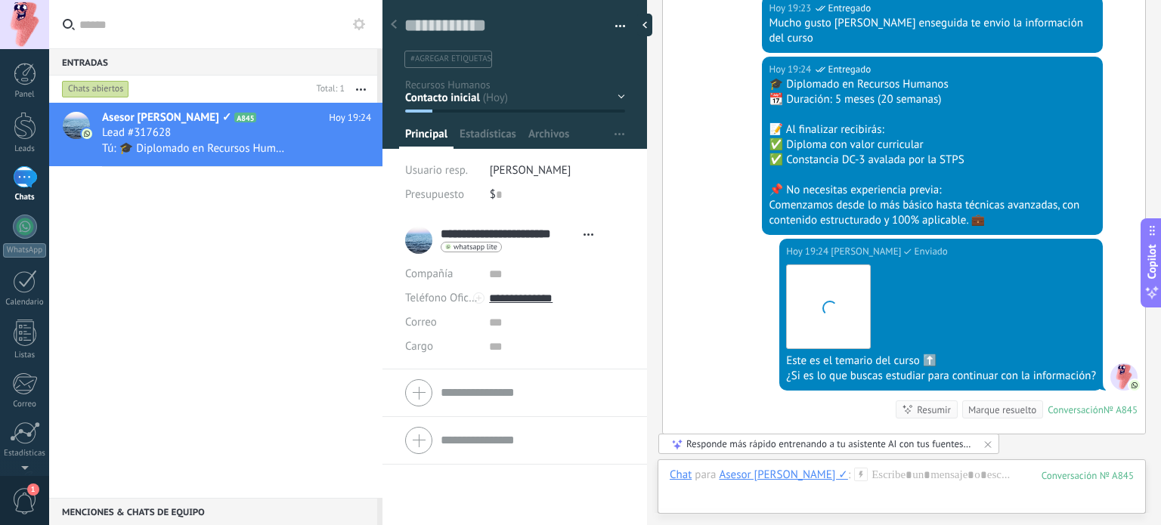
scroll to position [801, 0]
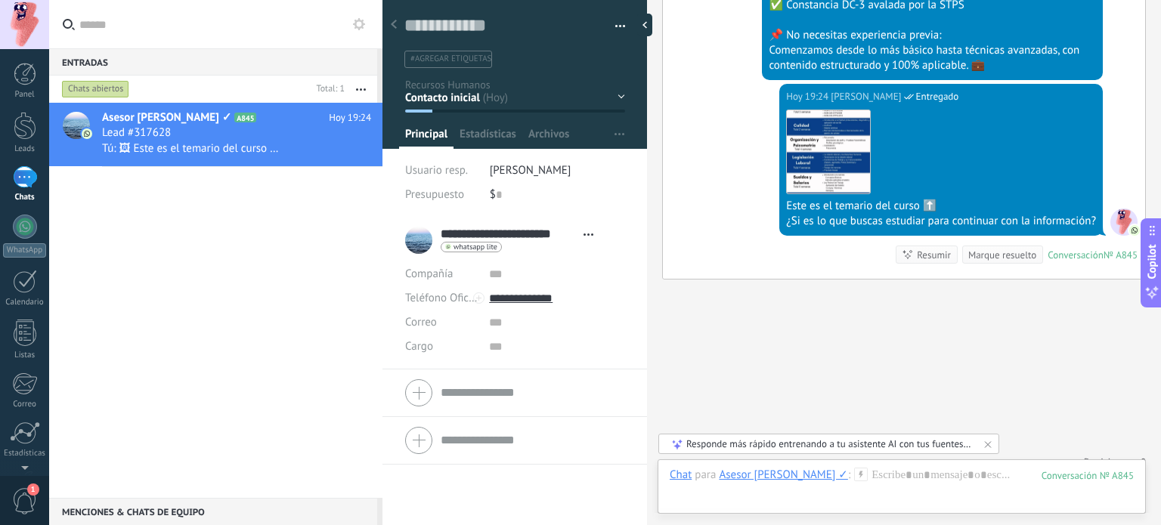
click at [284, 297] on div "Asesor [PERSON_NAME] ✓ A845 [DATE] 19:24 Lead #317628 Tú: 🖼 Este es el temario …" at bounding box center [215, 300] width 333 height 395
click at [979, 248] on div "Marque resuelto" at bounding box center [1002, 255] width 68 height 14
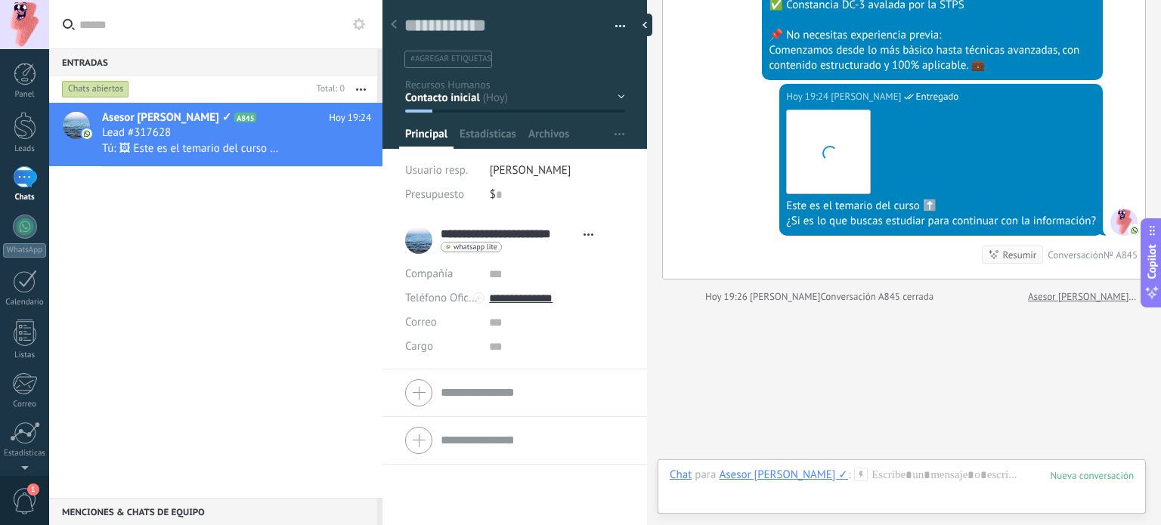
scroll to position [826, 0]
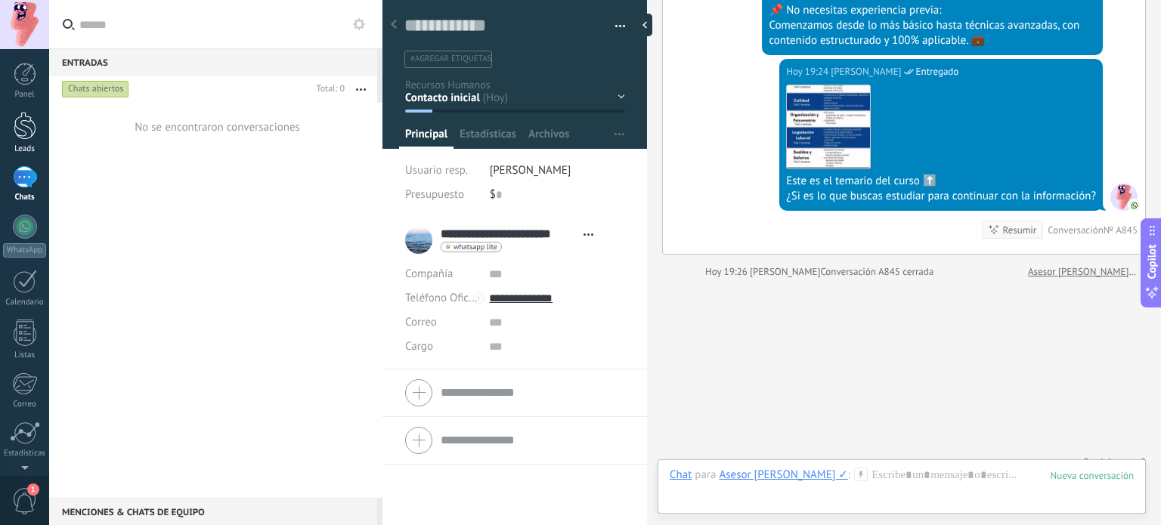
click at [22, 136] on div at bounding box center [25, 126] width 23 height 28
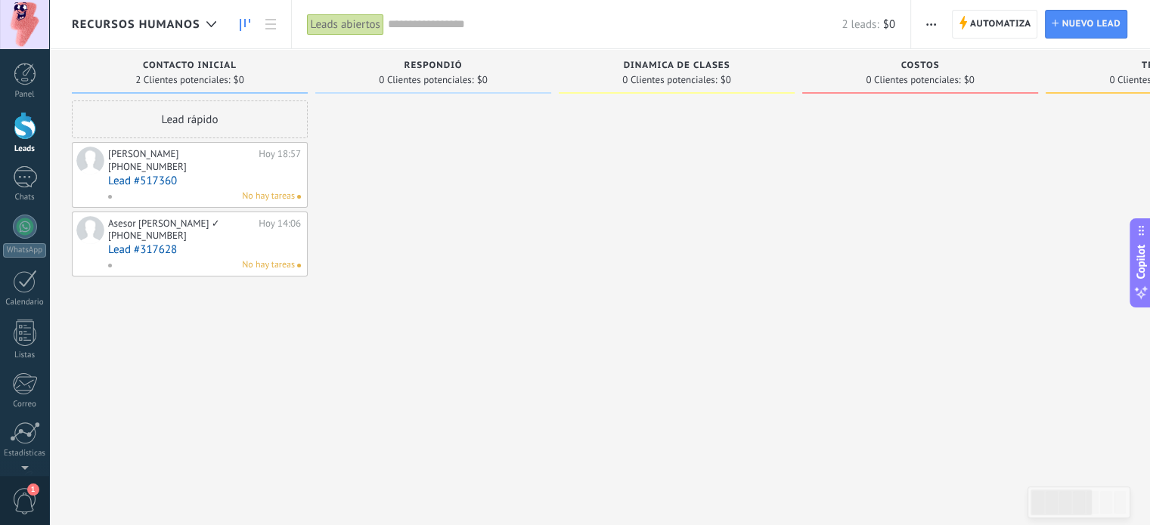
click at [132, 253] on link "Lead #317628" at bounding box center [204, 249] width 193 height 13
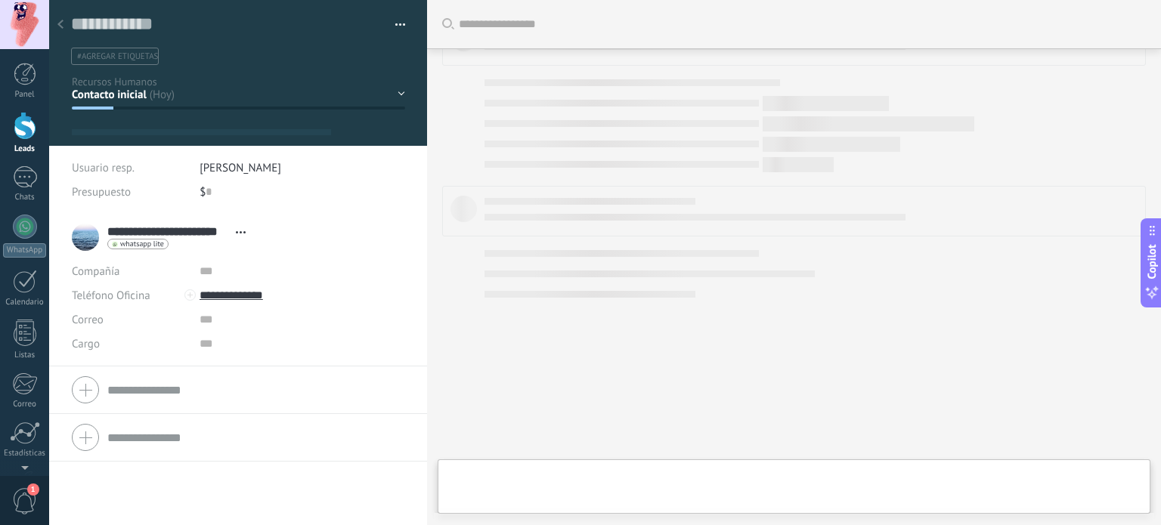
type textarea "**********"
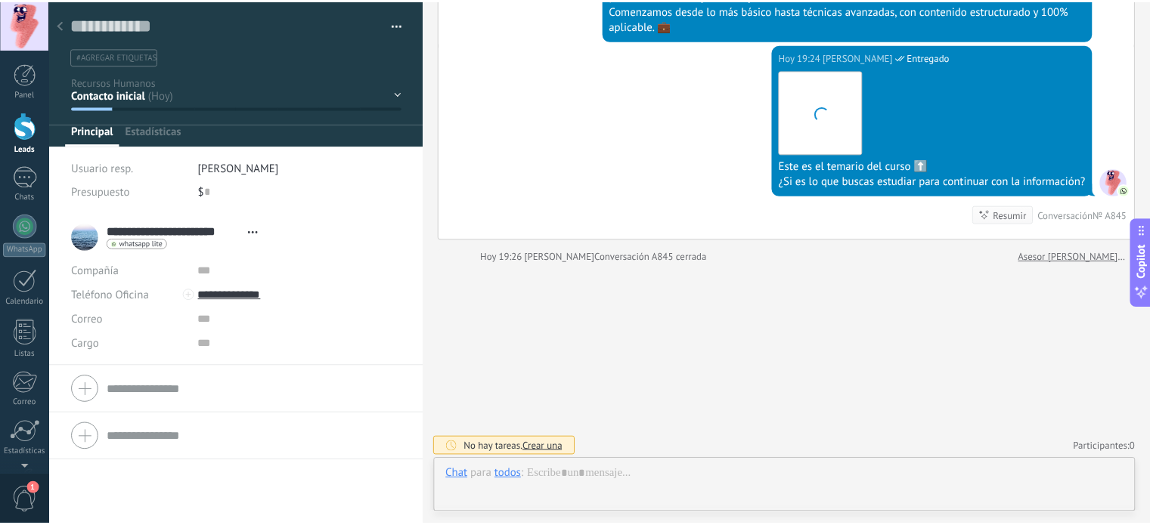
scroll to position [22, 0]
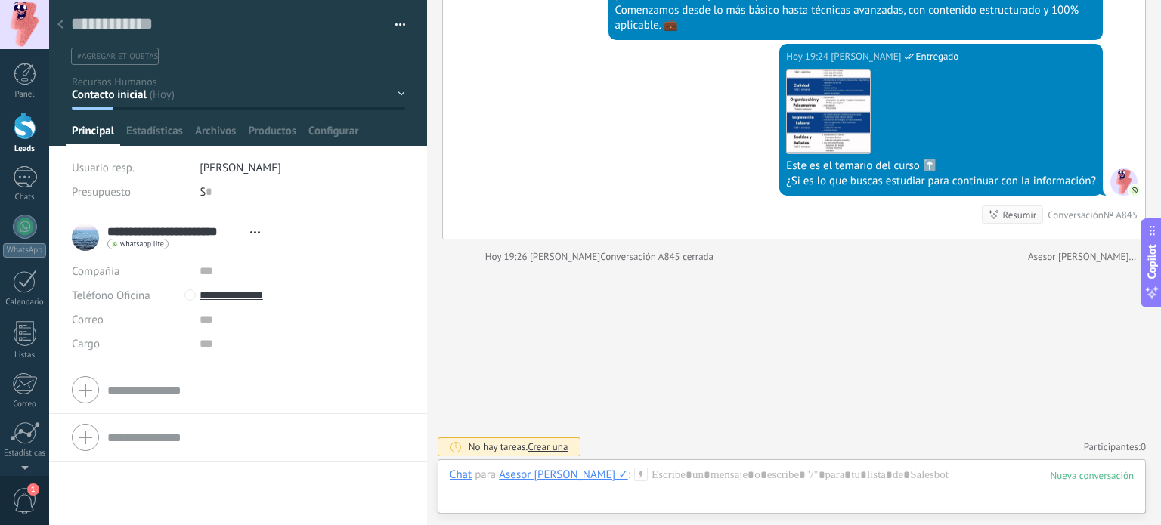
click at [62, 20] on icon at bounding box center [60, 24] width 6 height 9
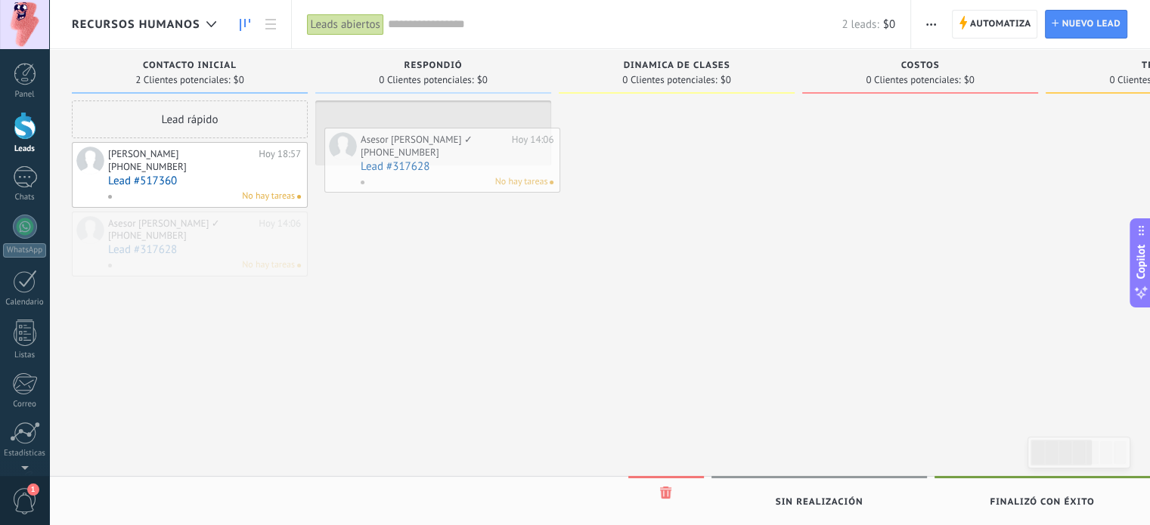
drag, startPoint x: 145, startPoint y: 237, endPoint x: 398, endPoint y: 153, distance: 266.1
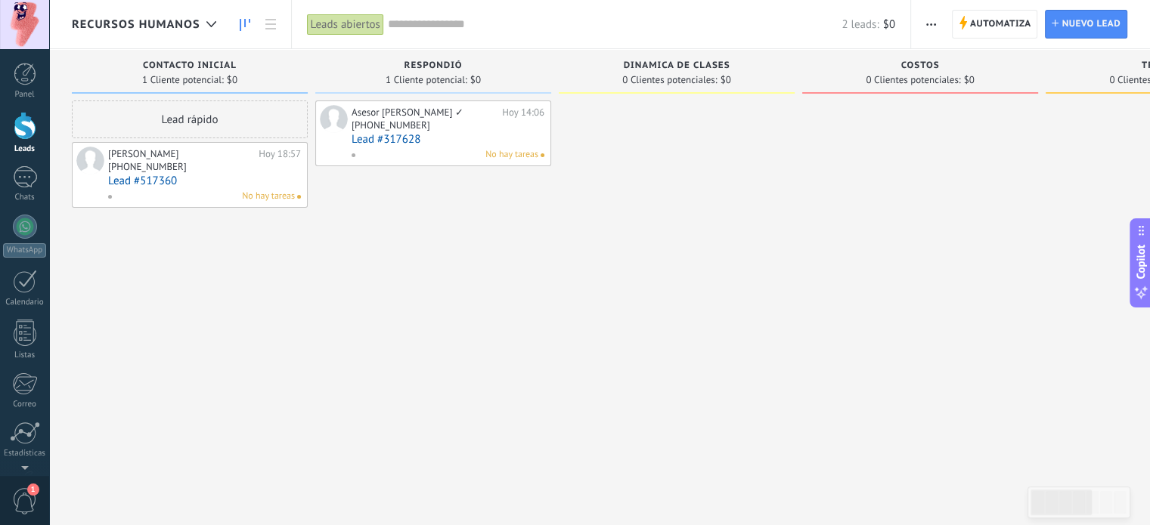
click at [445, 67] on span "Respondió" at bounding box center [433, 65] width 58 height 11
click at [937, 29] on button "button" at bounding box center [931, 24] width 22 height 29
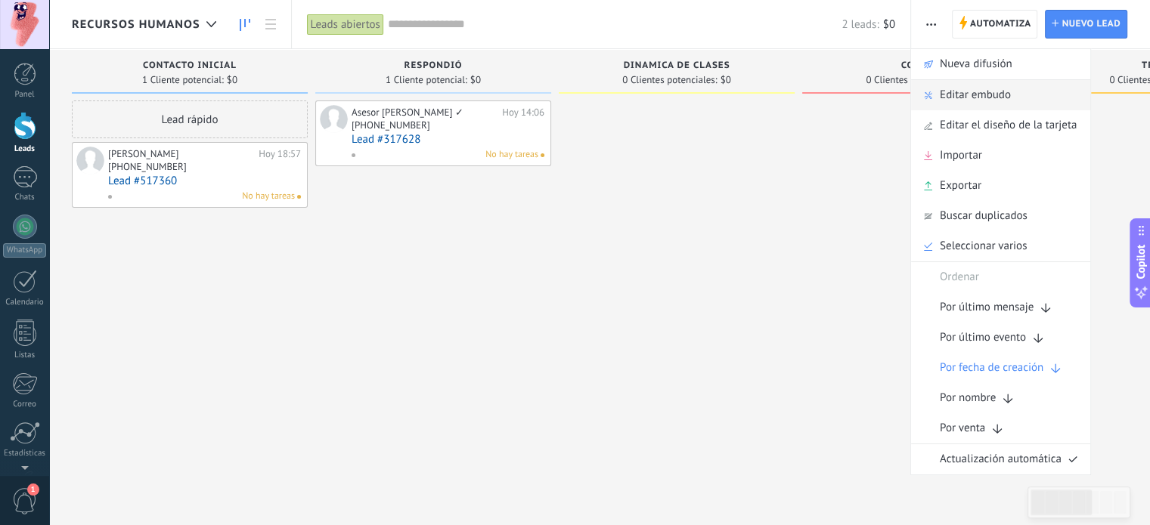
click at [985, 99] on span "Editar embudo" at bounding box center [975, 95] width 71 height 30
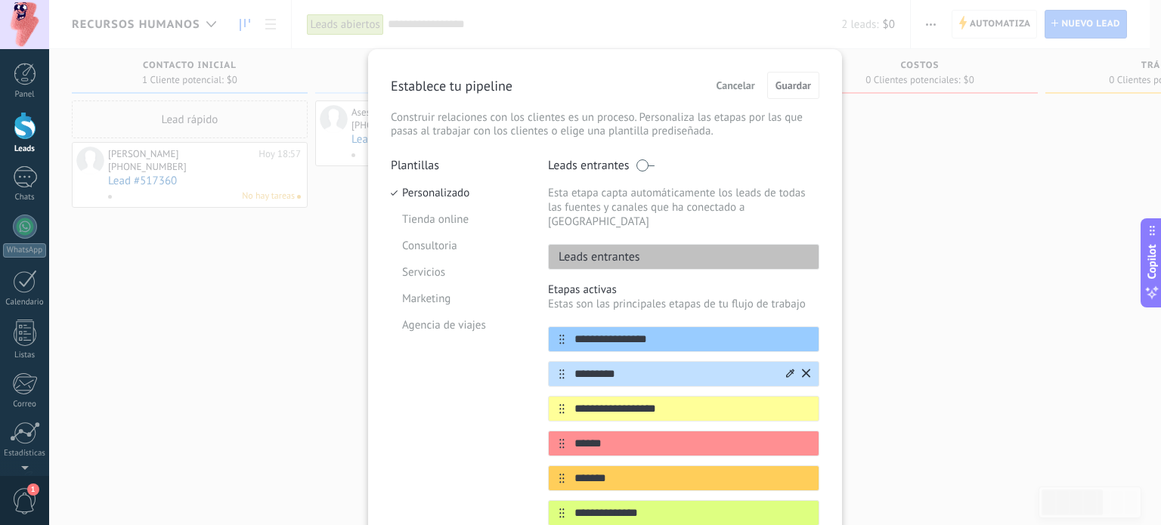
click at [646, 367] on input "*********" at bounding box center [674, 375] width 219 height 16
type input "**********"
click at [729, 78] on button "Cancelar" at bounding box center [736, 85] width 52 height 23
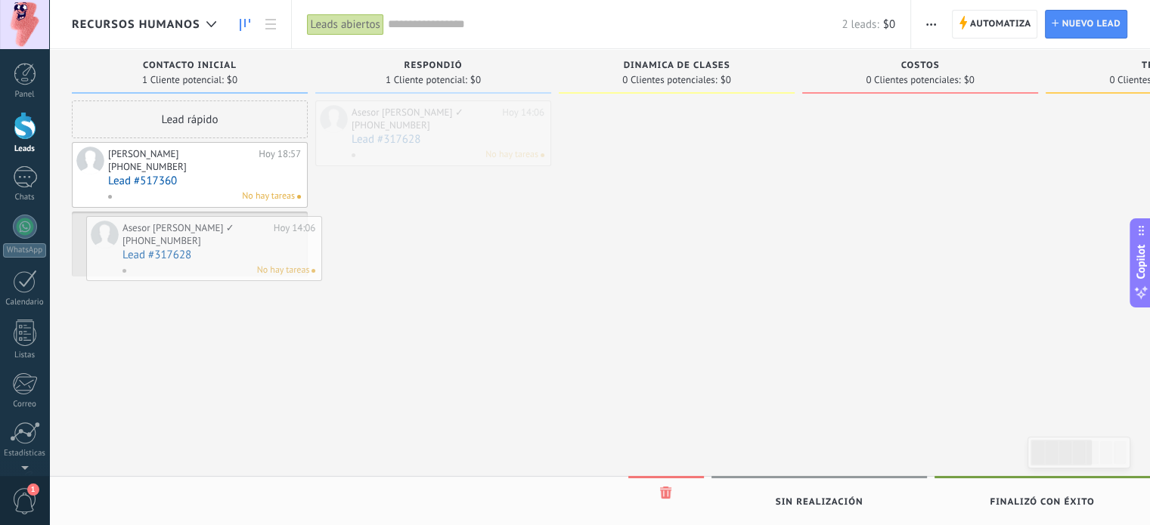
drag, startPoint x: 435, startPoint y: 123, endPoint x: 206, endPoint y: 239, distance: 256.6
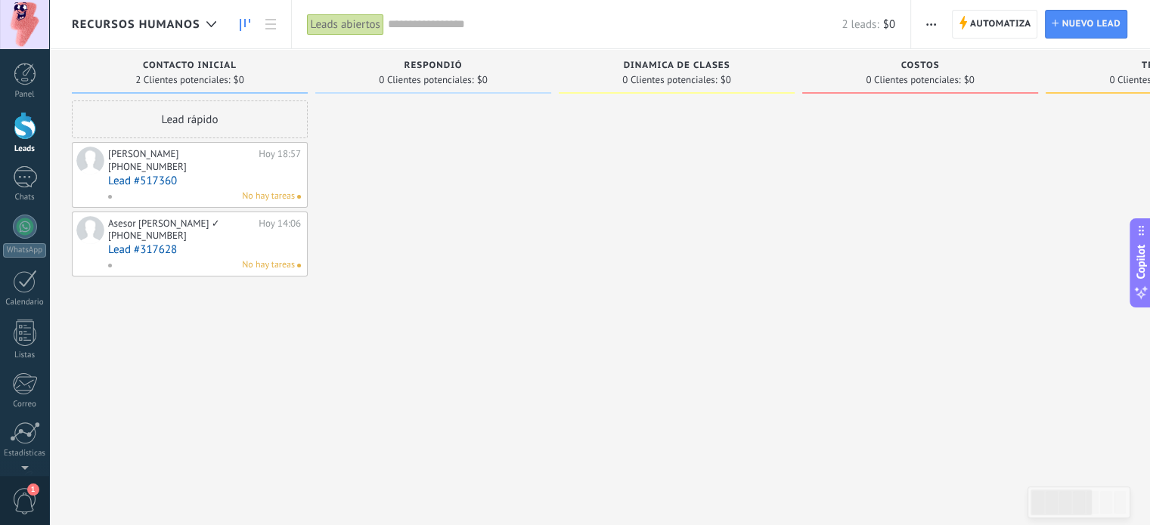
click at [943, 25] on div "Automatiza Nueva difusión Editar embudo Editar el diseño de la tarjeta Importar…" at bounding box center [932, 24] width 26 height 29
click at [928, 20] on span "button" at bounding box center [931, 24] width 10 height 29
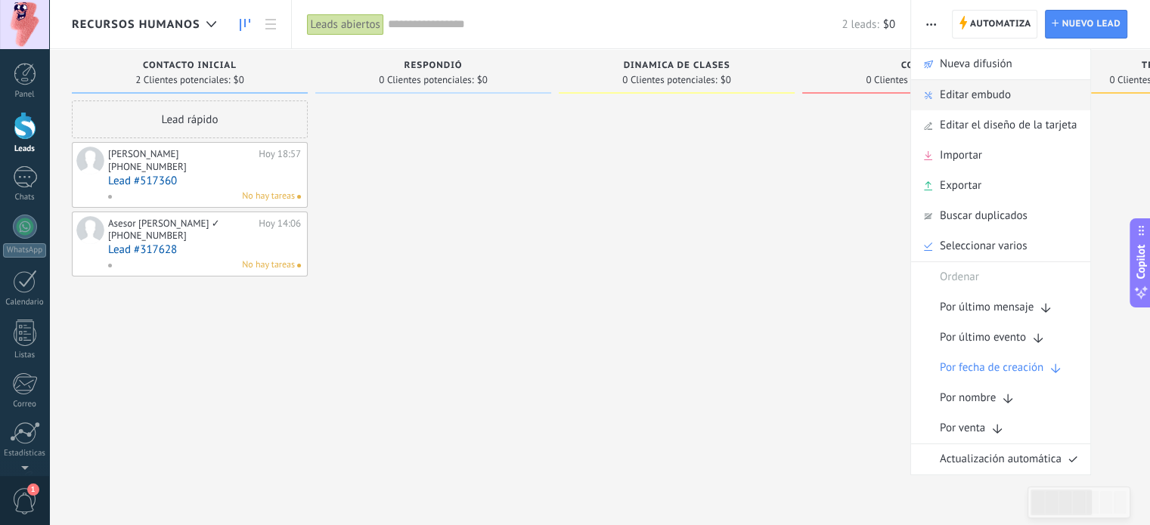
click at [955, 99] on span "Editar embudo" at bounding box center [975, 95] width 71 height 30
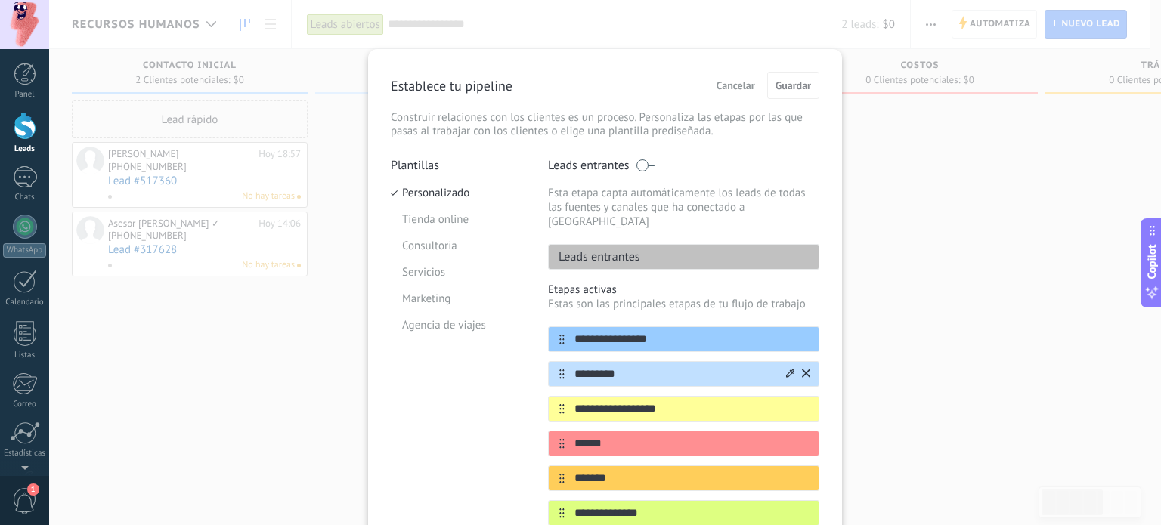
click at [804, 369] on icon at bounding box center [806, 373] width 8 height 9
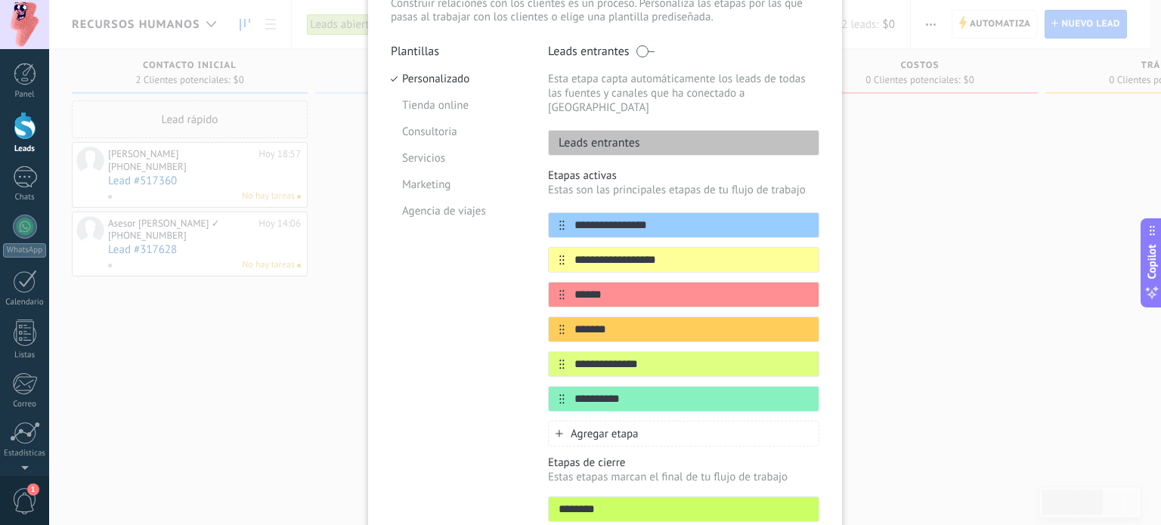
scroll to position [115, 0]
click at [557, 429] on icon at bounding box center [560, 433] width 8 height 8
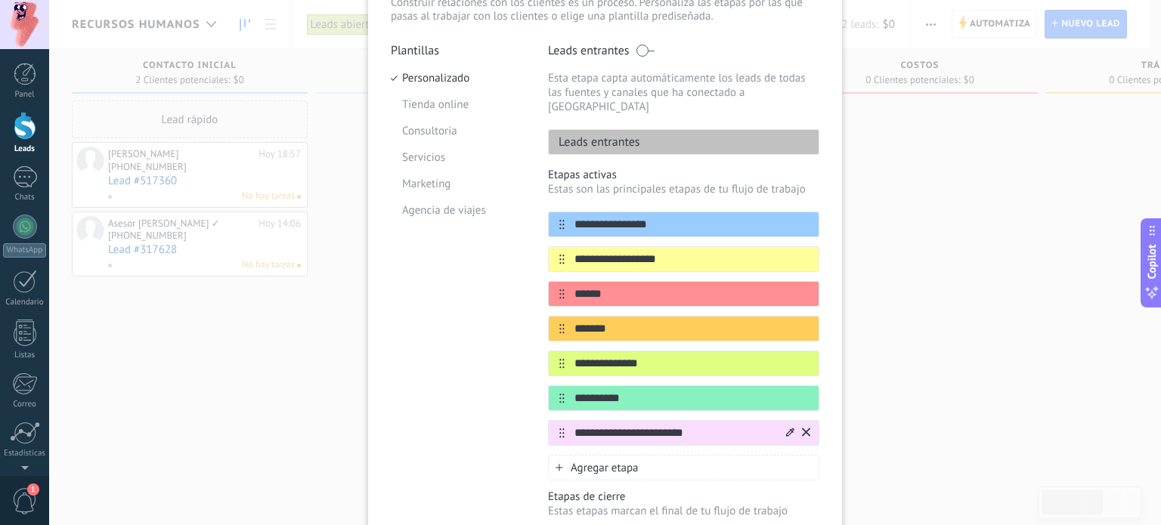
type input "**********"
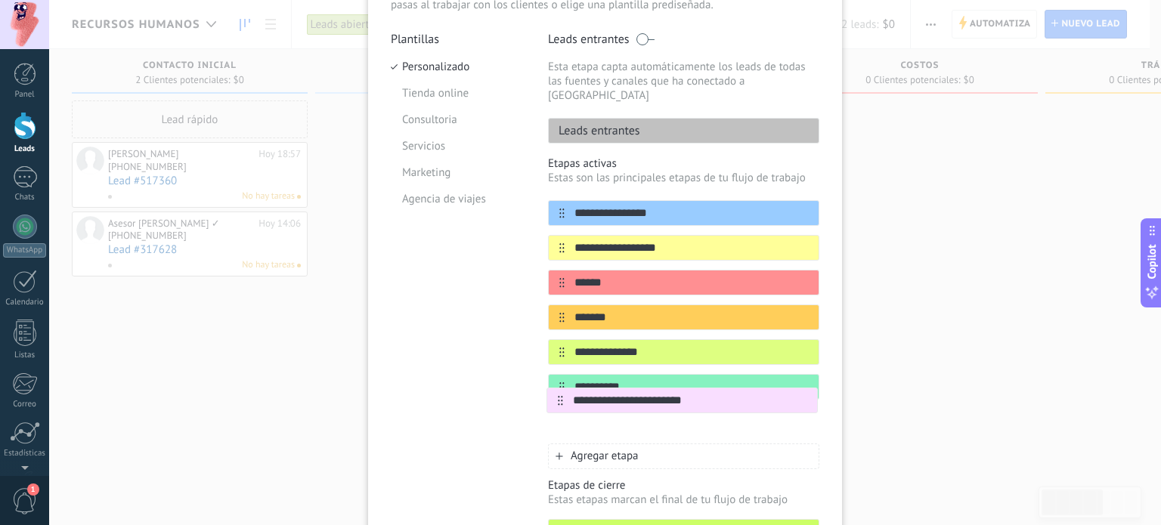
scroll to position [128, 0]
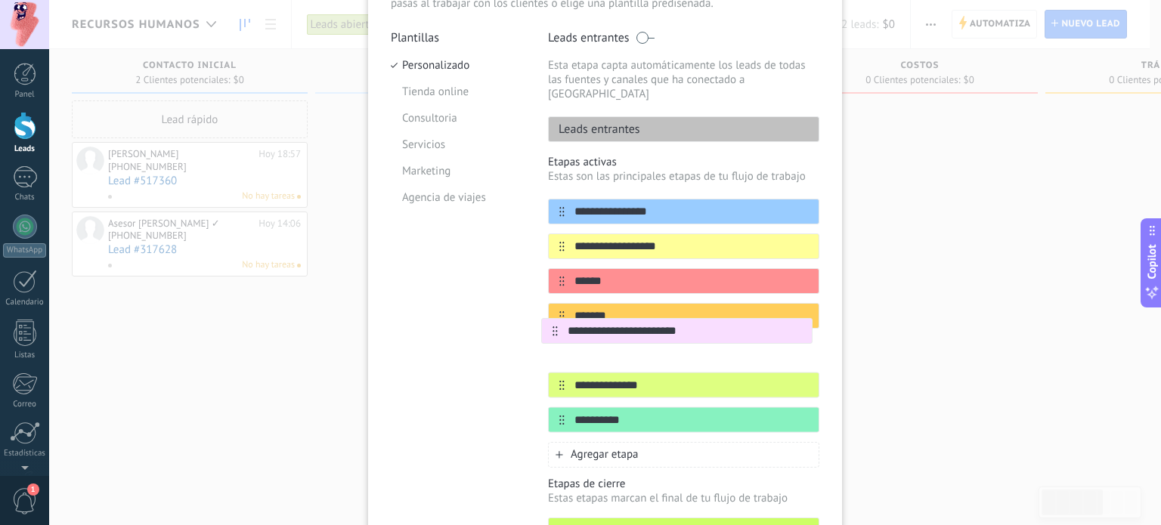
drag, startPoint x: 559, startPoint y: 419, endPoint x: 555, endPoint y: 329, distance: 90.1
click at [555, 329] on div "**********" at bounding box center [683, 316] width 271 height 234
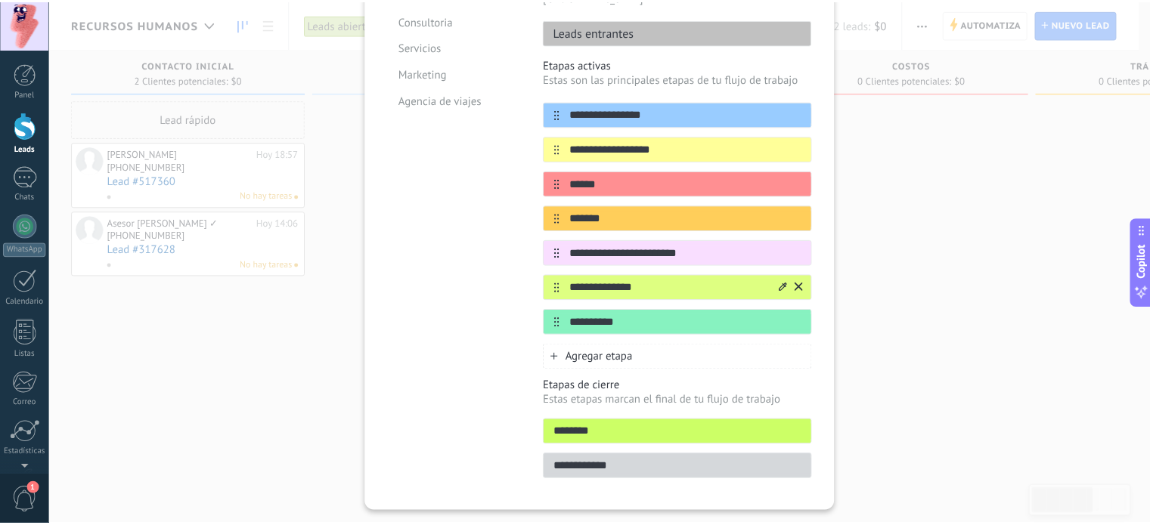
scroll to position [0, 0]
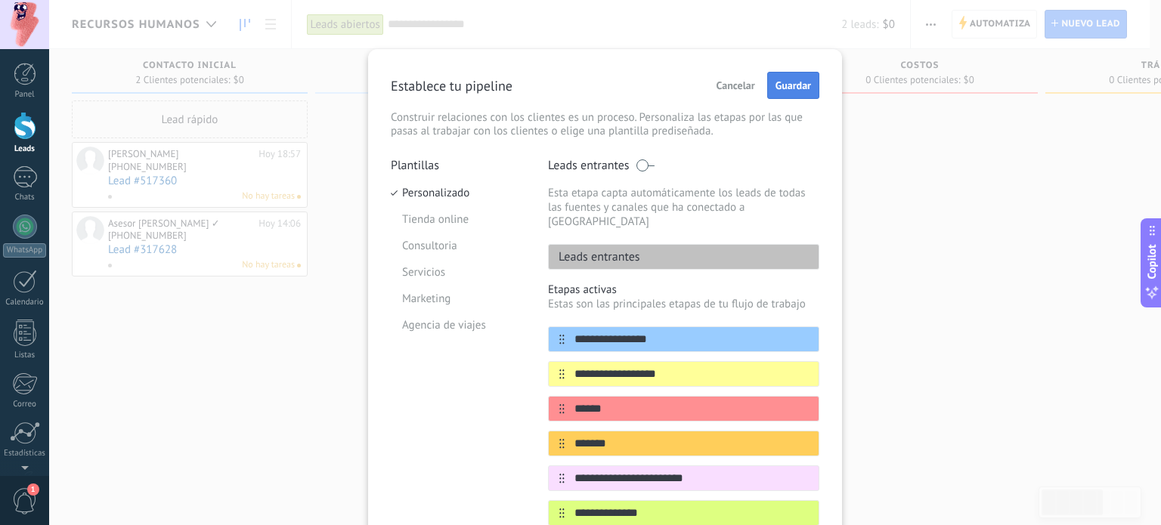
click at [776, 85] on span "Guardar" at bounding box center [794, 85] width 36 height 11
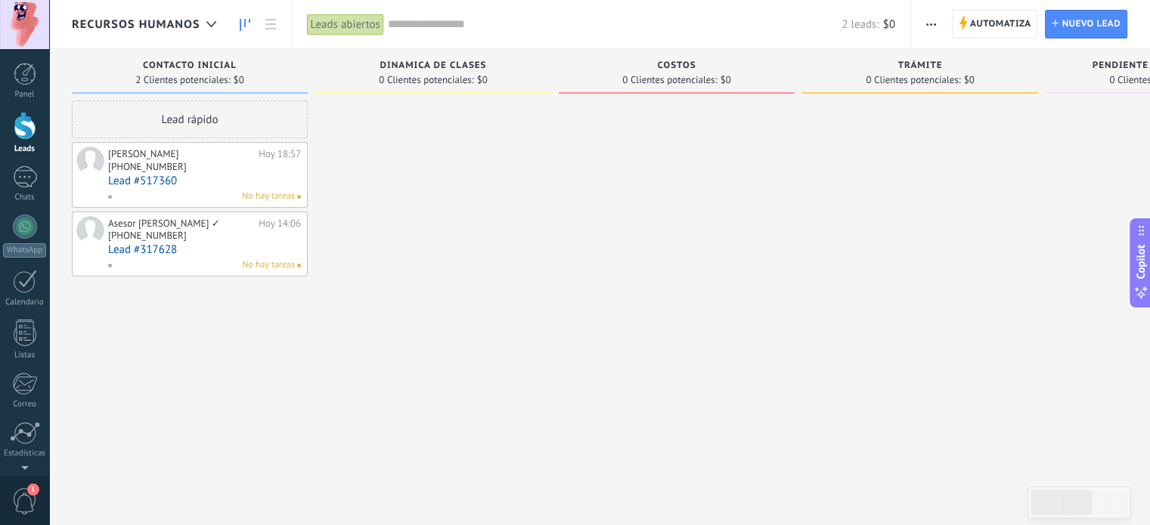
click at [418, 26] on input "text" at bounding box center [615, 25] width 454 height 16
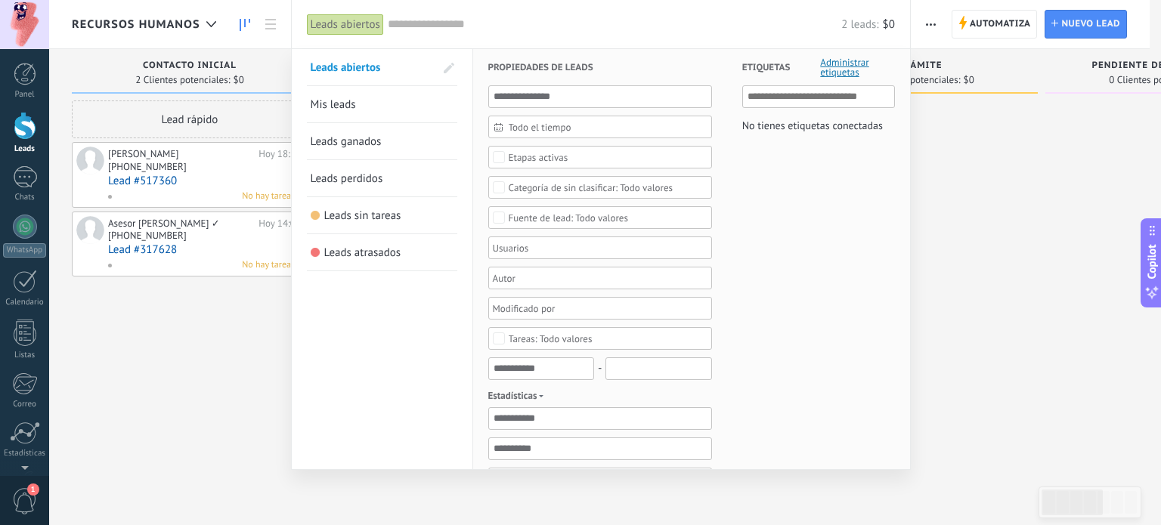
click at [361, 183] on span "Leads perdidos" at bounding box center [347, 179] width 73 height 14
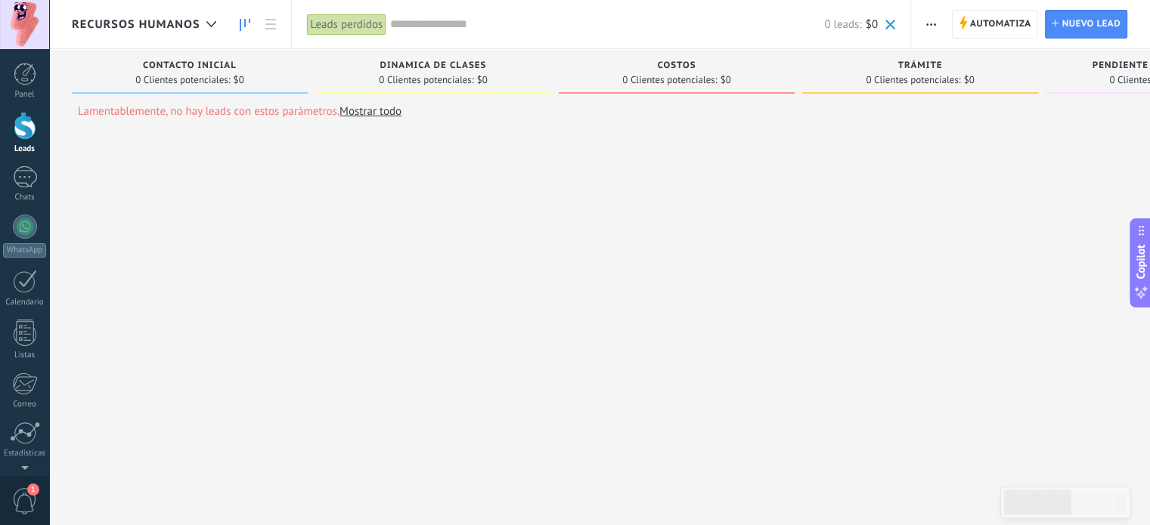
click at [192, 26] on span "Recursos Humanos" at bounding box center [136, 24] width 129 height 14
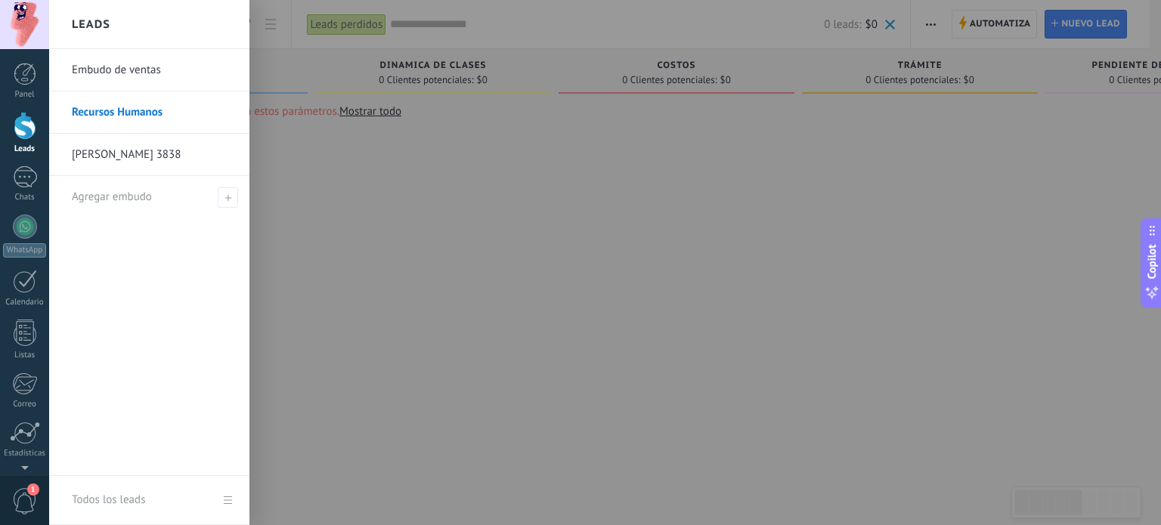
click at [117, 57] on link "Embudo de ventas" at bounding box center [153, 70] width 163 height 42
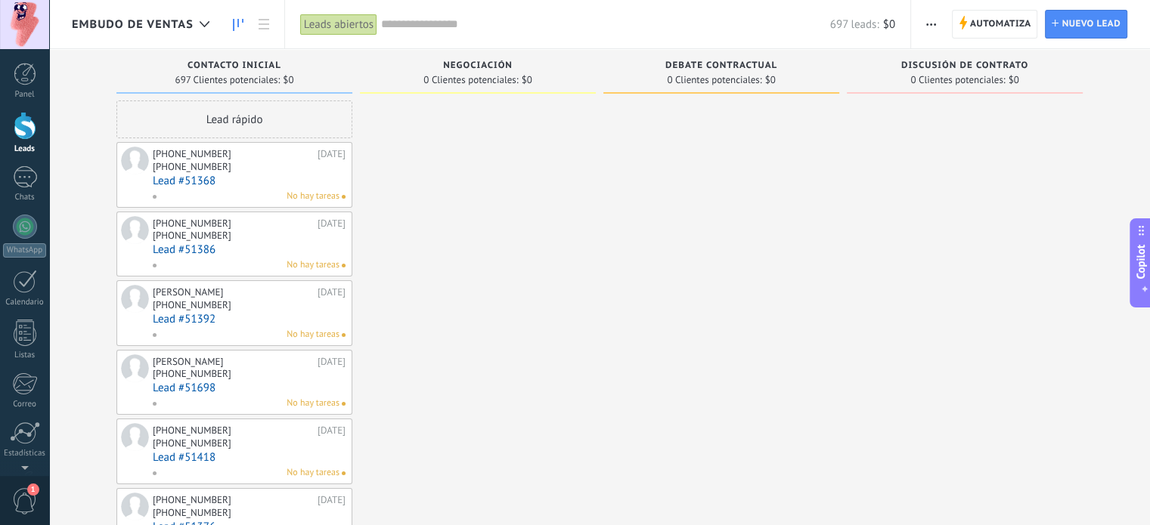
click at [382, 28] on input "text" at bounding box center [605, 25] width 449 height 16
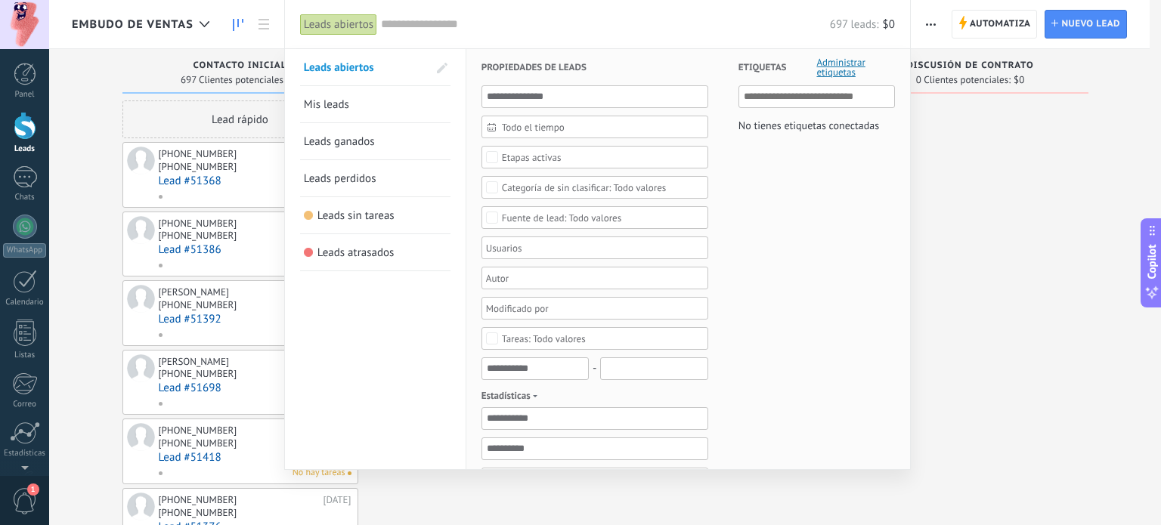
click at [369, 179] on span "Leads perdidos" at bounding box center [340, 179] width 73 height 14
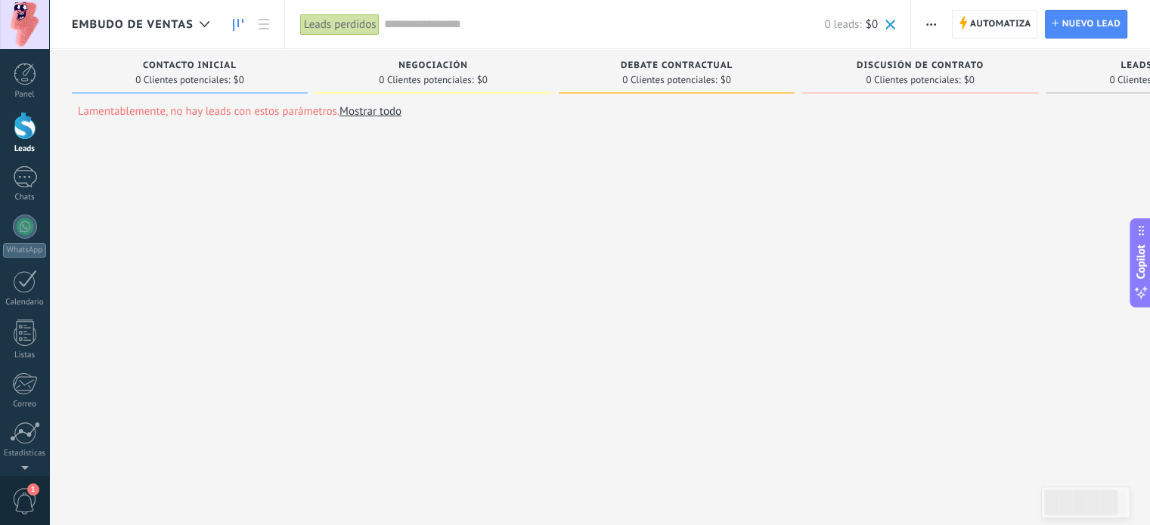
click at [417, 32] on input "text" at bounding box center [603, 25] width 441 height 16
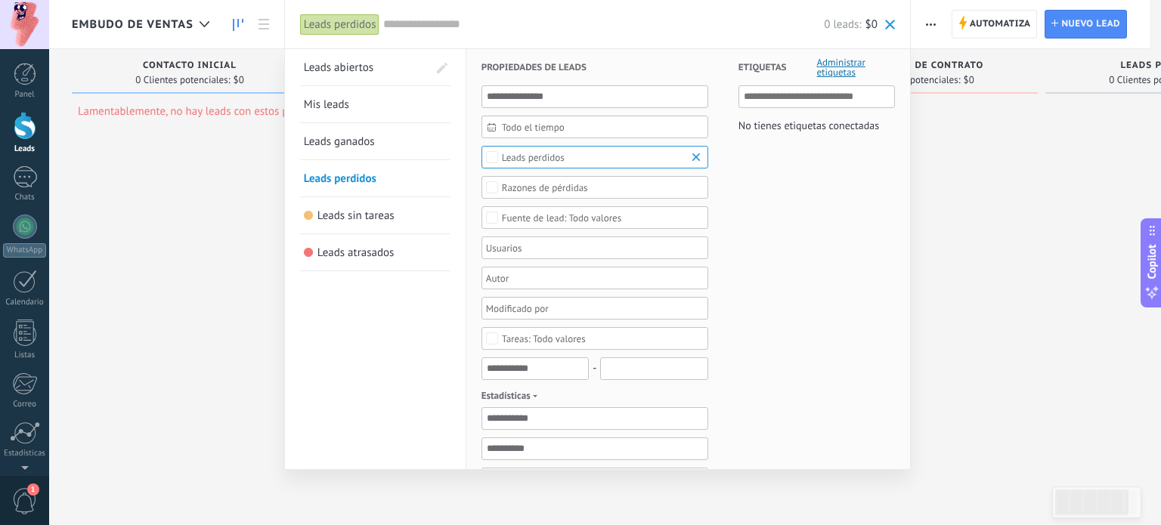
click at [342, 141] on span "Leads ganados" at bounding box center [339, 142] width 71 height 14
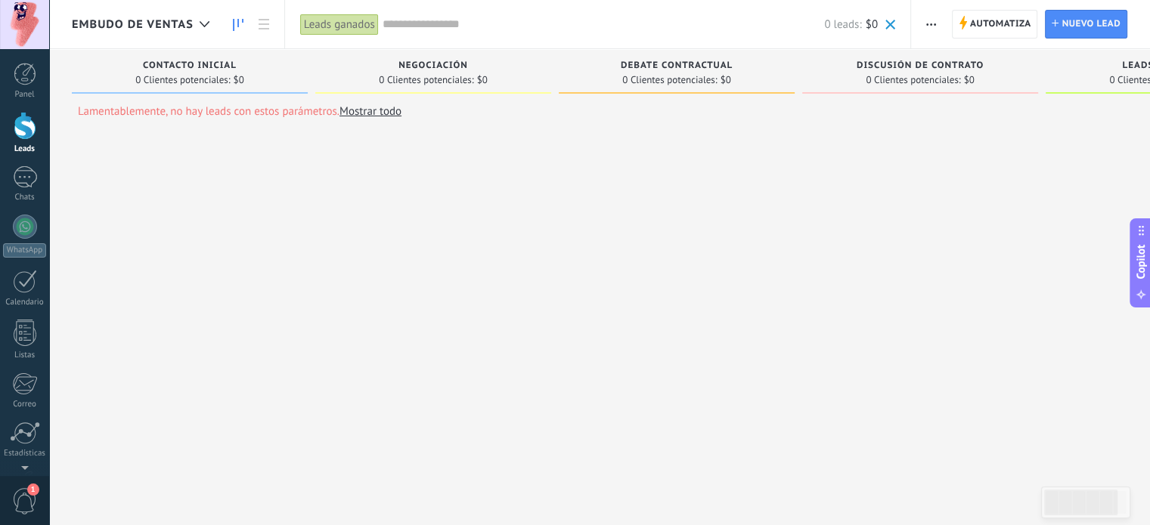
click at [408, 27] on input "text" at bounding box center [604, 25] width 442 height 16
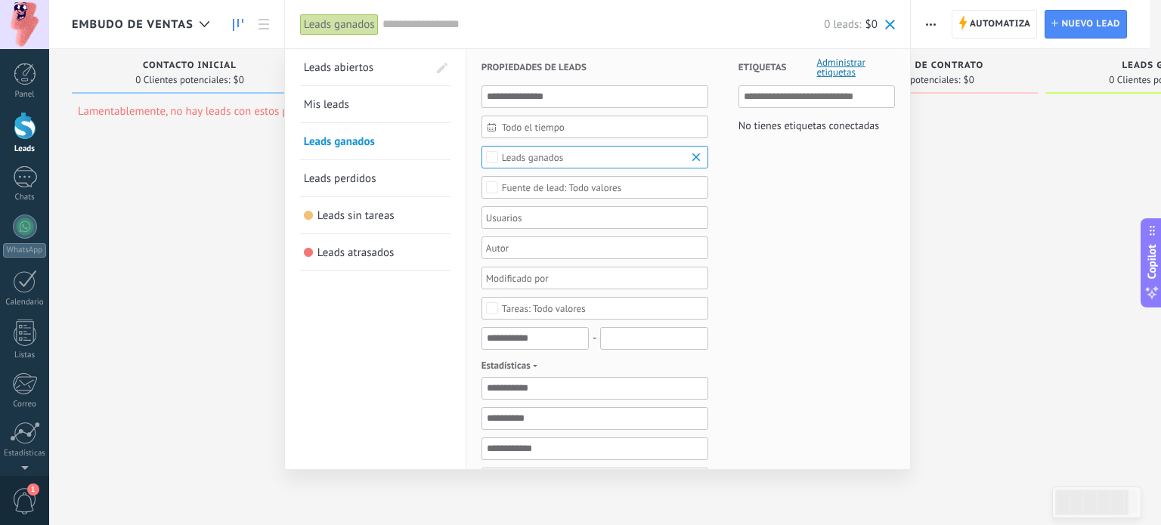
click at [336, 101] on span "Mis leads" at bounding box center [326, 105] width 45 height 14
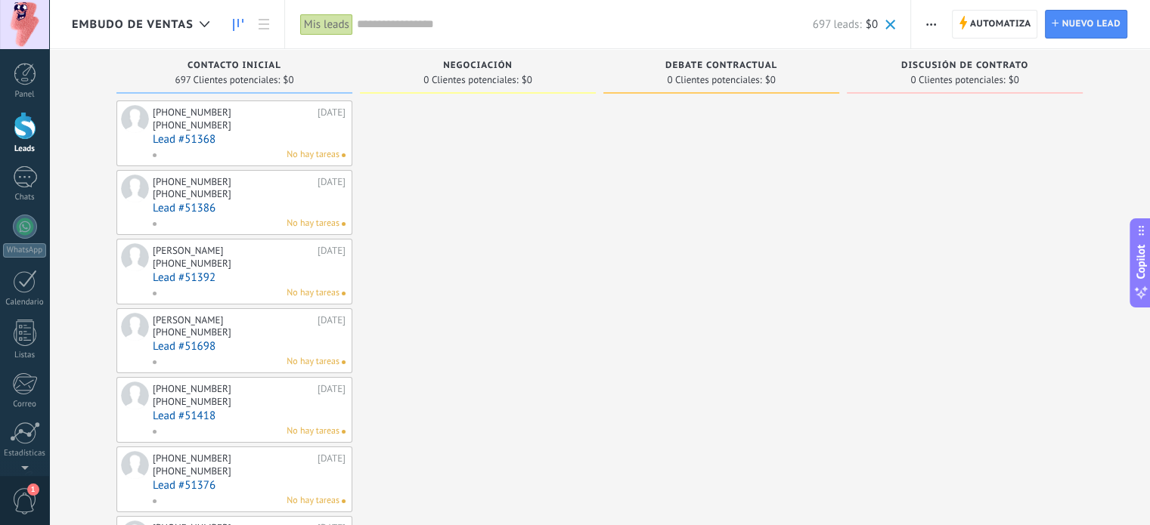
click at [169, 23] on span "Embudo de ventas" at bounding box center [133, 24] width 122 height 14
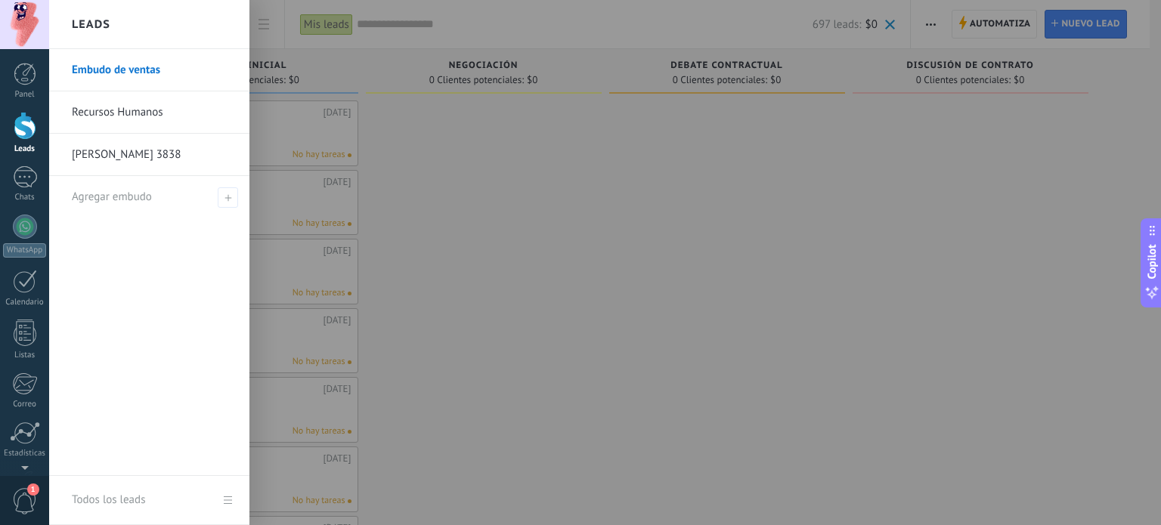
click at [120, 106] on link "Recursos Humanos" at bounding box center [153, 112] width 163 height 42
